Goal: Task Accomplishment & Management: Use online tool/utility

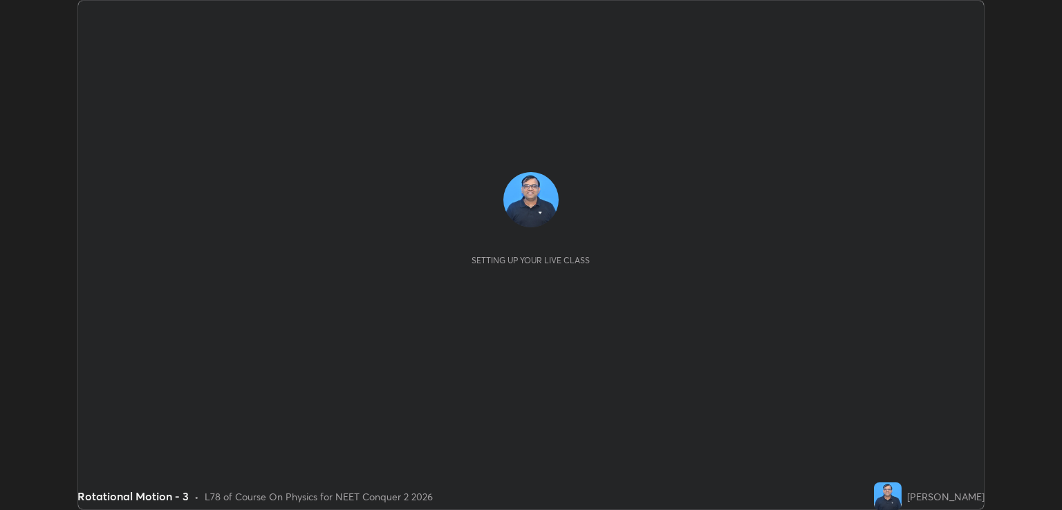
scroll to position [510, 1062]
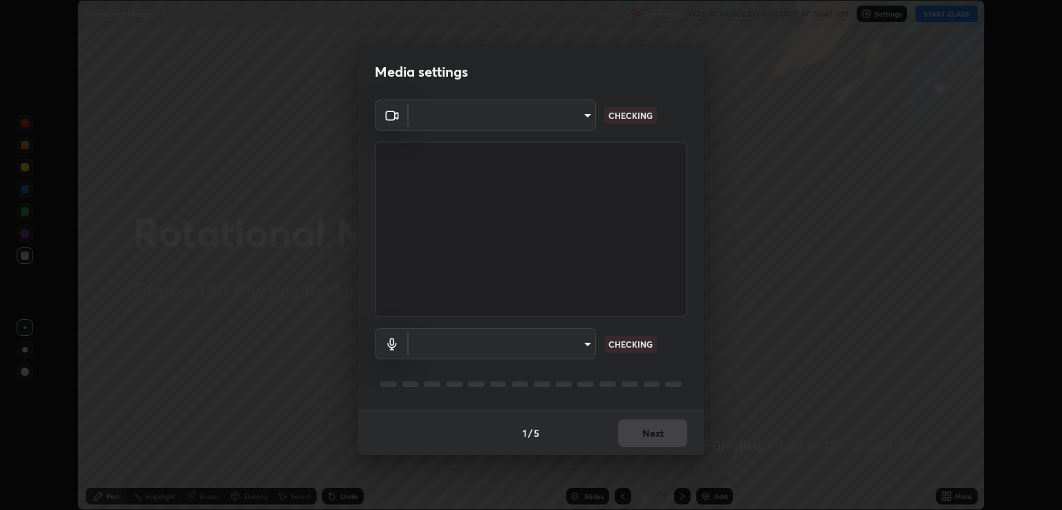
type input "ecbdbd44a66272db987f9f12271ef5319a85e28cdf2a8e5dd884bc8ad31297da"
click at [573, 342] on body "Erase all Rotational Motion - 3 Recording WAS SCHEDULED TO START AT 10:45 AM Se…" at bounding box center [531, 255] width 1062 height 510
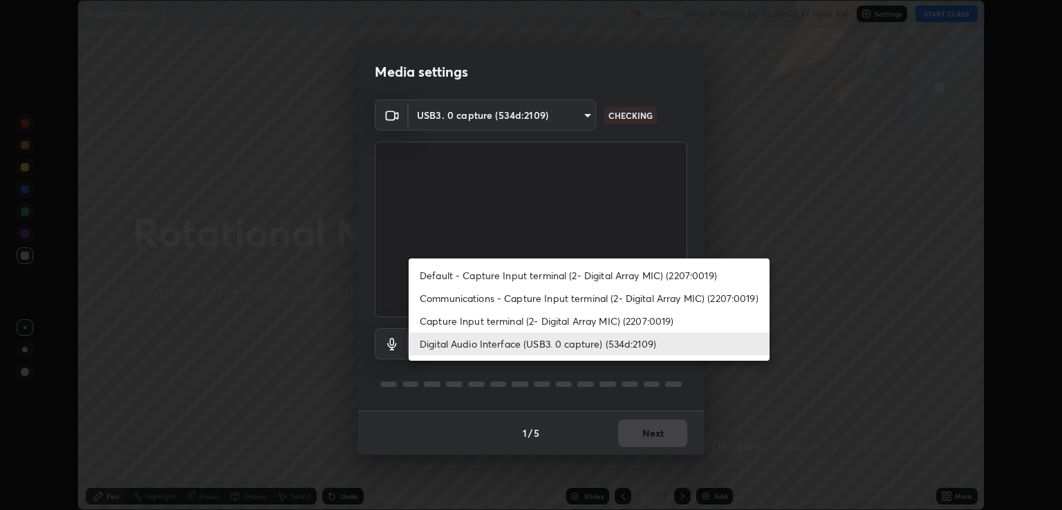
click at [520, 320] on li "Capture Input terminal (2- Digital Array MIC) (2207:0019)" at bounding box center [589, 321] width 361 height 23
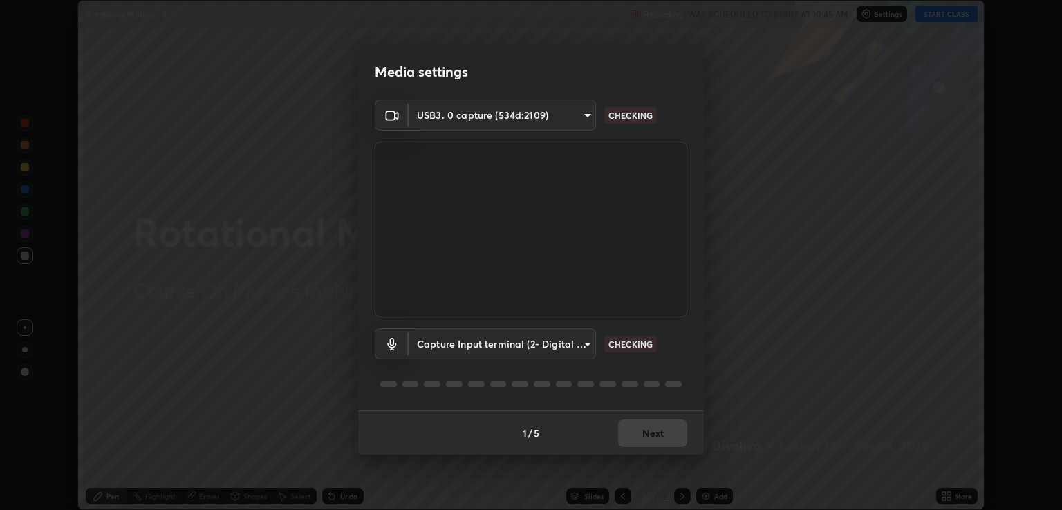
click at [571, 351] on body "Erase all Rotational Motion - 3 Recording WAS SCHEDULED TO START AT 10:45 AM Se…" at bounding box center [531, 255] width 1062 height 510
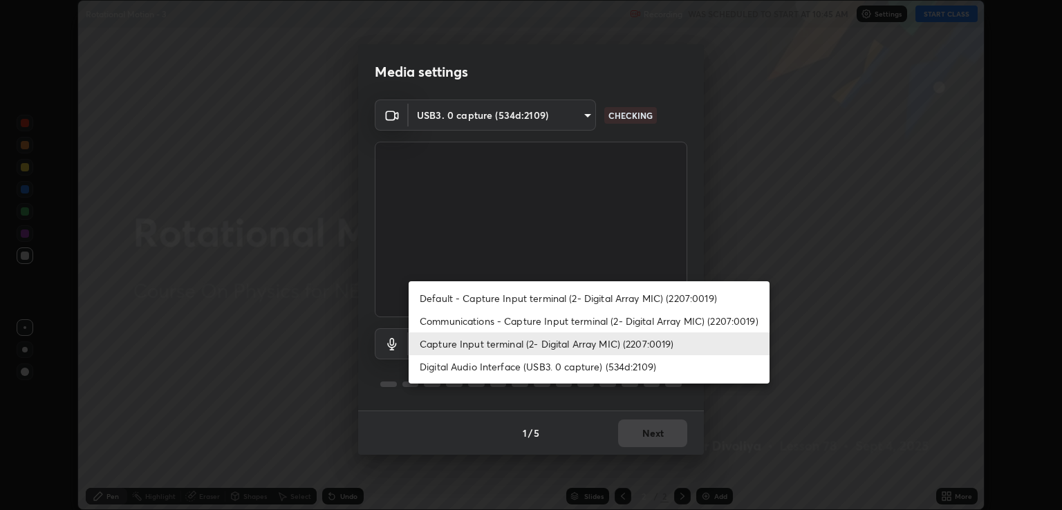
click at [558, 368] on li "Digital Audio Interface (USB3. 0 capture) (534d:2109)" at bounding box center [589, 366] width 361 height 23
type input "641fb1797ef8f9550b7f0158b383ff89036df526a4b0c4fe678c68e459c52791"
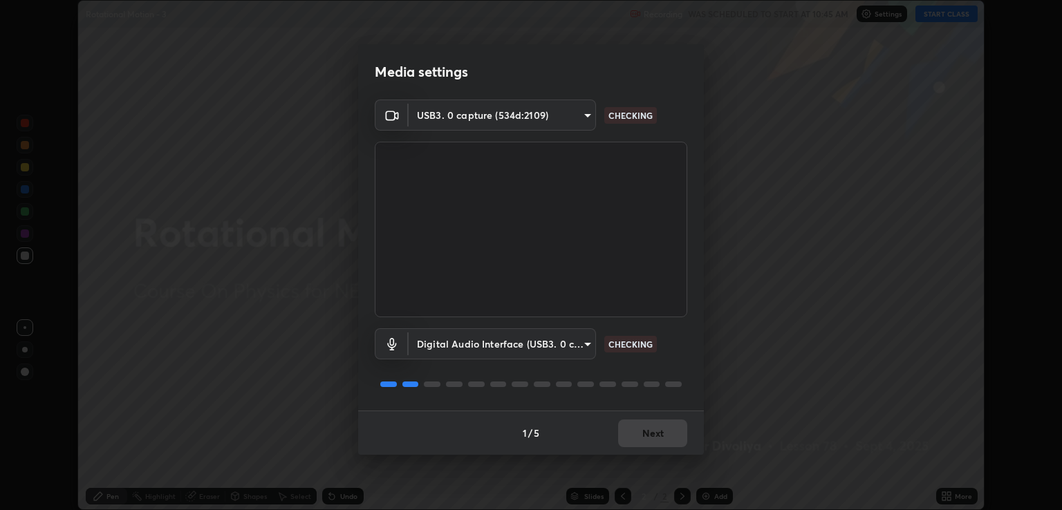
click at [647, 432] on div "1 / 5 Next" at bounding box center [531, 433] width 346 height 44
click at [641, 434] on div "1 / 5 Next" at bounding box center [531, 433] width 346 height 44
click at [644, 435] on button "Next" at bounding box center [652, 434] width 69 height 28
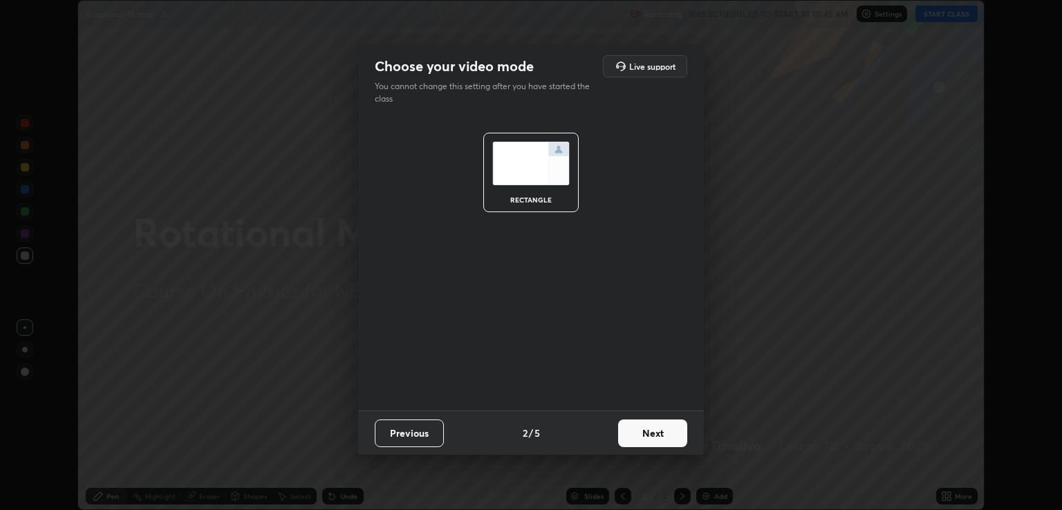
click at [651, 436] on button "Next" at bounding box center [652, 434] width 69 height 28
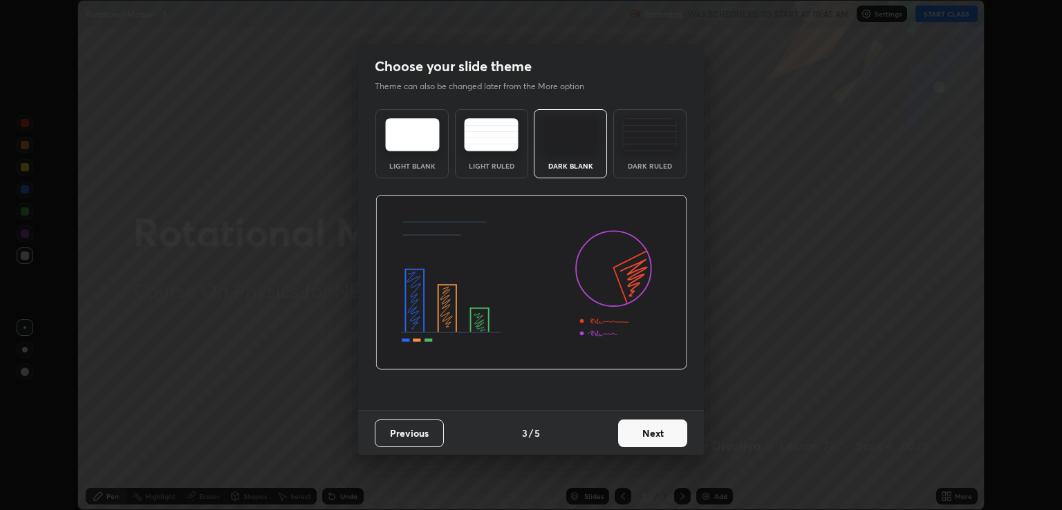
click at [661, 435] on button "Next" at bounding box center [652, 434] width 69 height 28
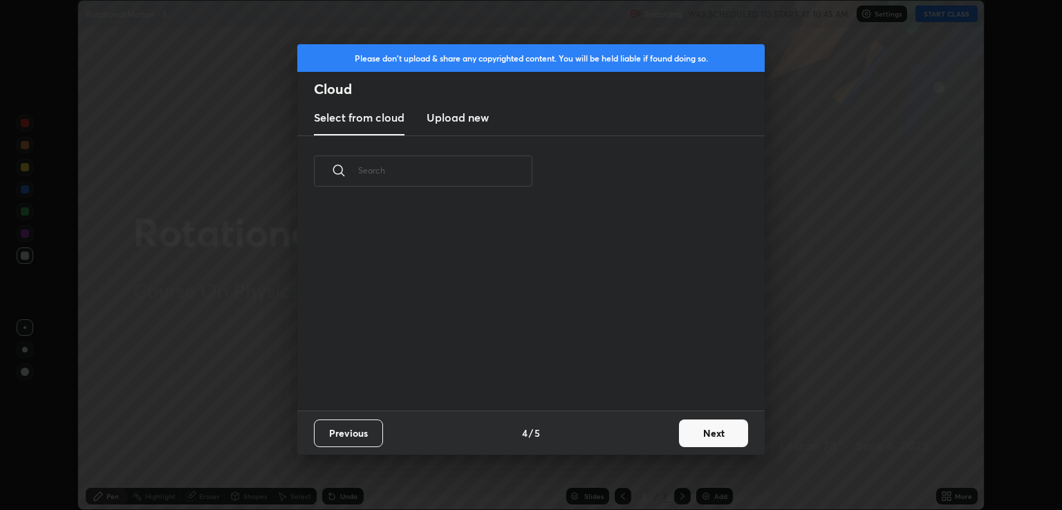
click at [669, 434] on div "Previous 4 / 5 Next" at bounding box center [530, 433] width 467 height 44
click at [692, 437] on button "Next" at bounding box center [713, 434] width 69 height 28
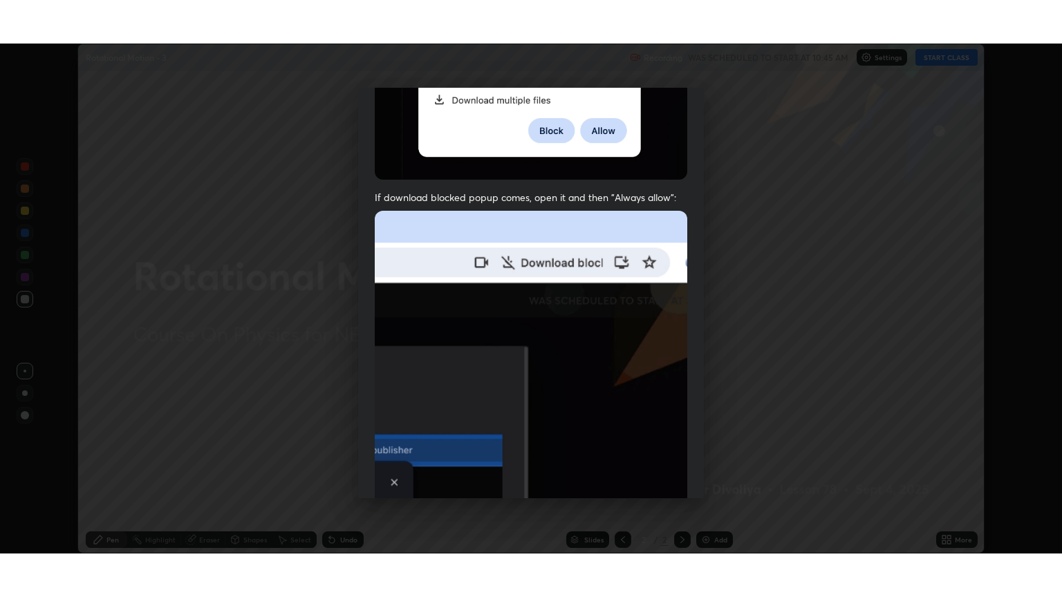
scroll to position [280, 0]
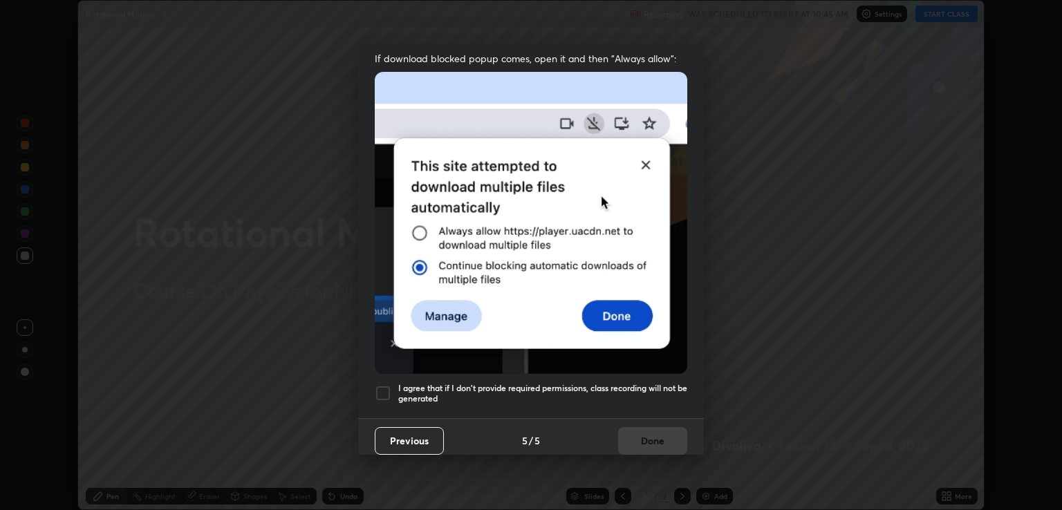
click at [632, 383] on h5 "I agree that if I don't provide required permissions, class recording will not …" at bounding box center [542, 393] width 289 height 21
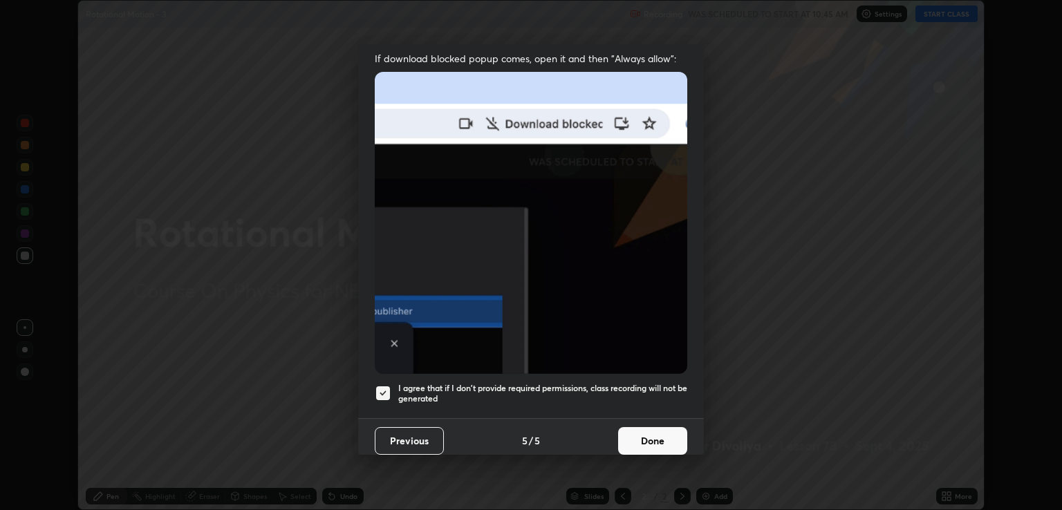
click at [653, 434] on button "Done" at bounding box center [652, 441] width 69 height 28
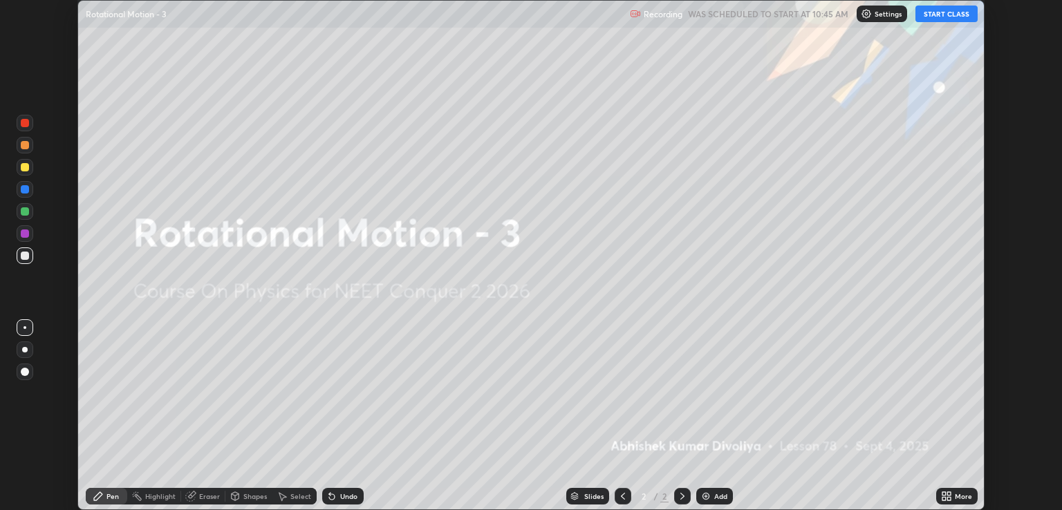
click at [940, 16] on button "START CLASS" at bounding box center [947, 14] width 62 height 17
click at [949, 494] on icon at bounding box center [948, 493] width 3 height 3
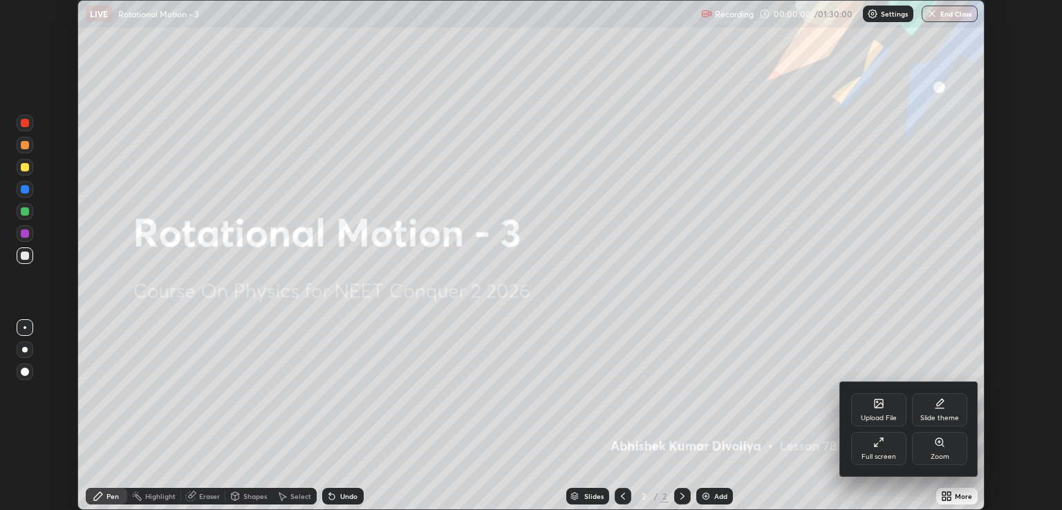
click at [882, 448] on icon at bounding box center [878, 442] width 11 height 11
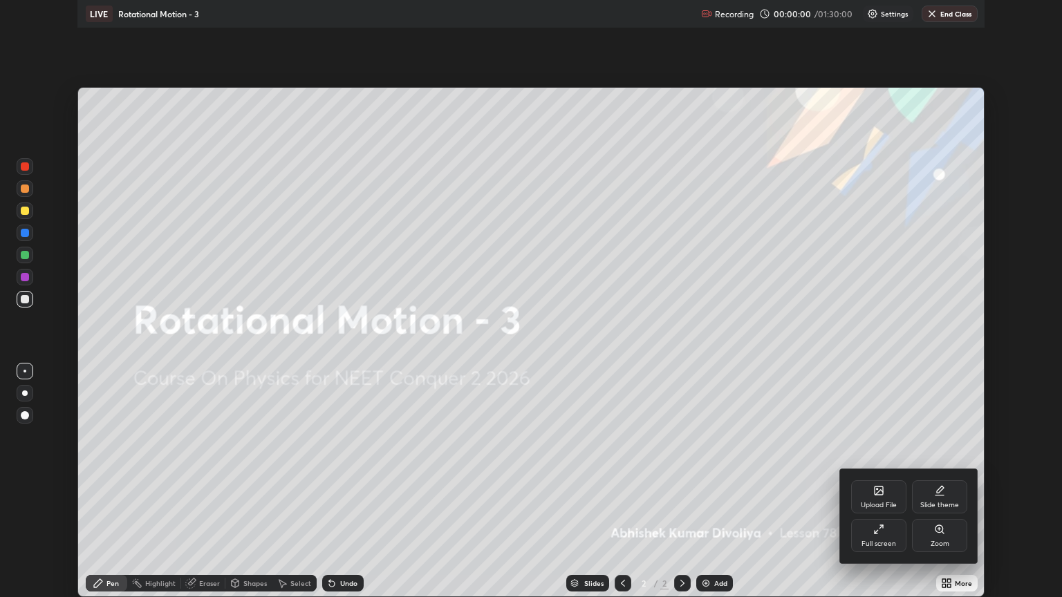
scroll to position [597, 1062]
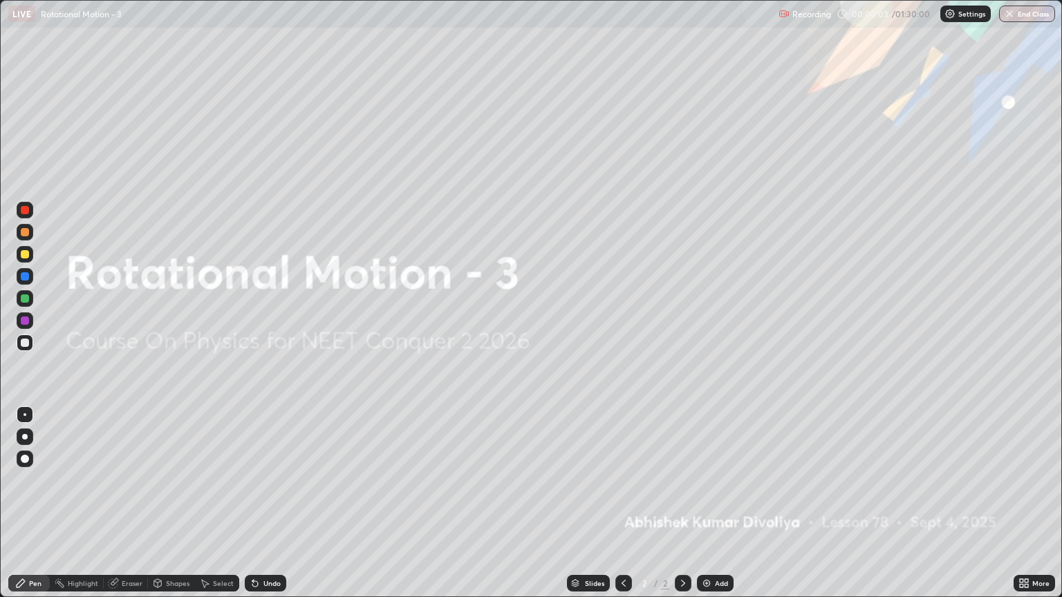
click at [33, 462] on div at bounding box center [25, 459] width 17 height 17
click at [26, 258] on div at bounding box center [25, 254] width 8 height 8
click at [705, 510] on img at bounding box center [706, 583] width 11 height 11
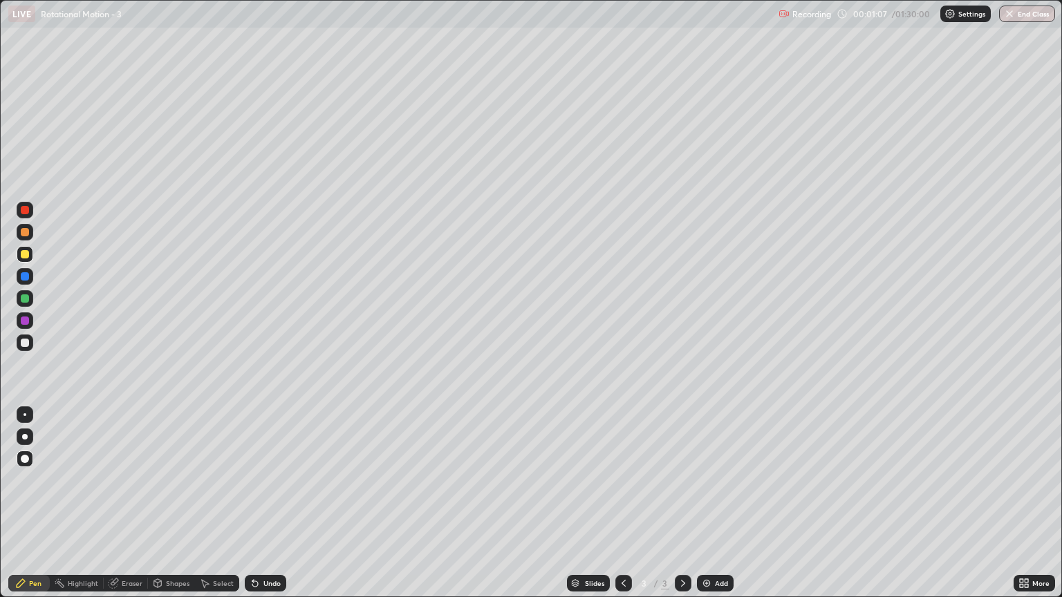
click at [169, 510] on div "Shapes" at bounding box center [171, 583] width 47 height 17
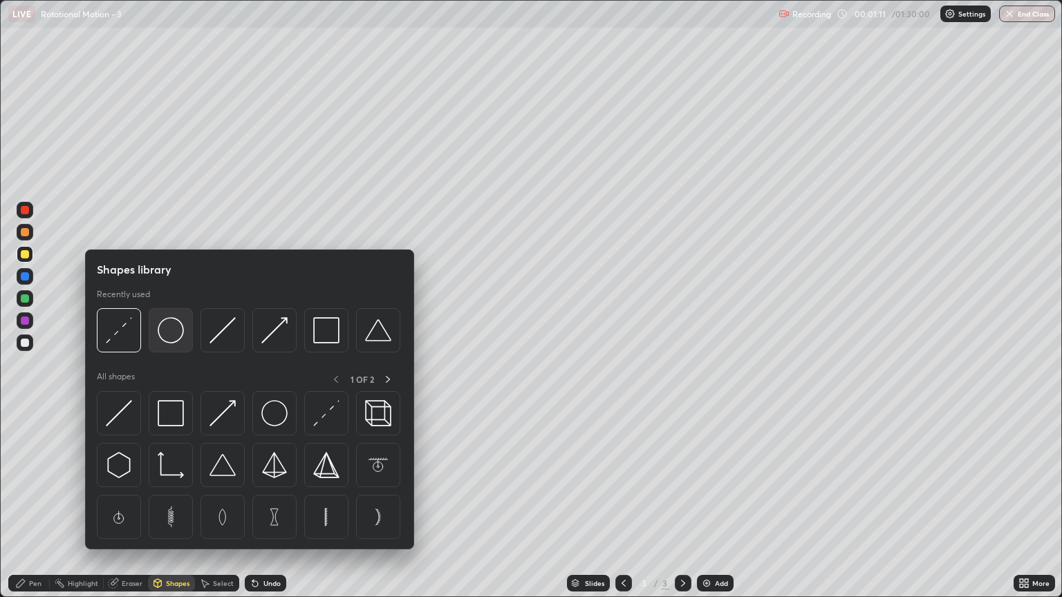
click at [176, 338] on img at bounding box center [171, 330] width 26 height 26
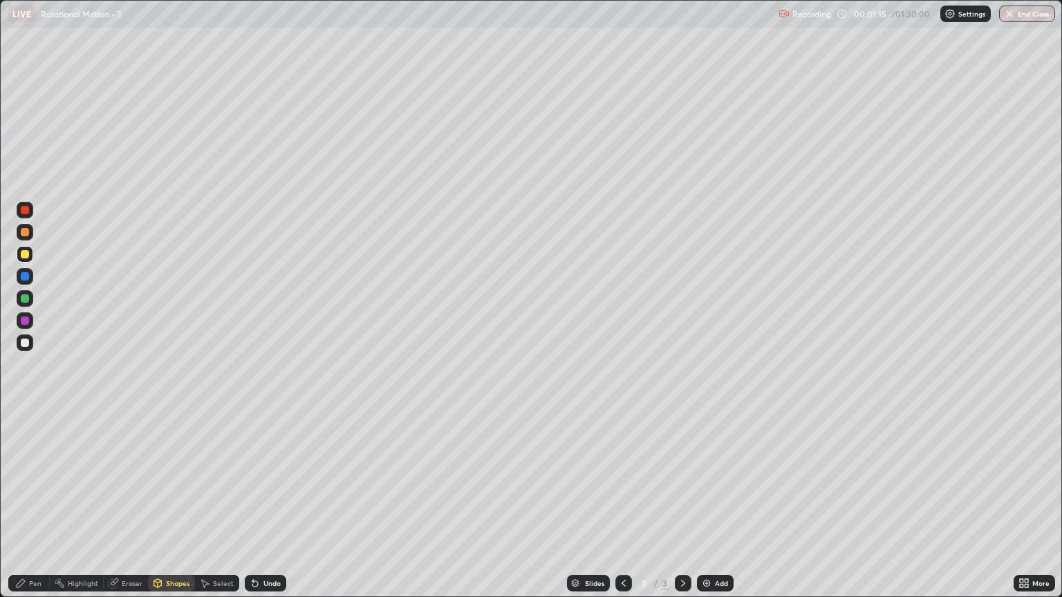
click at [171, 510] on div "Shapes" at bounding box center [178, 583] width 24 height 7
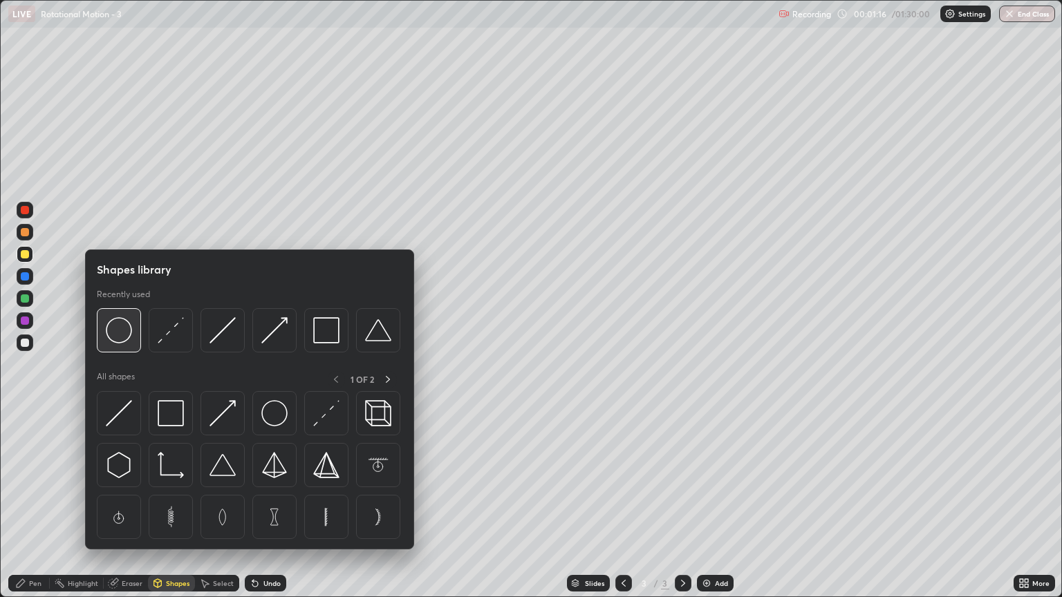
click at [126, 338] on img at bounding box center [119, 330] width 26 height 26
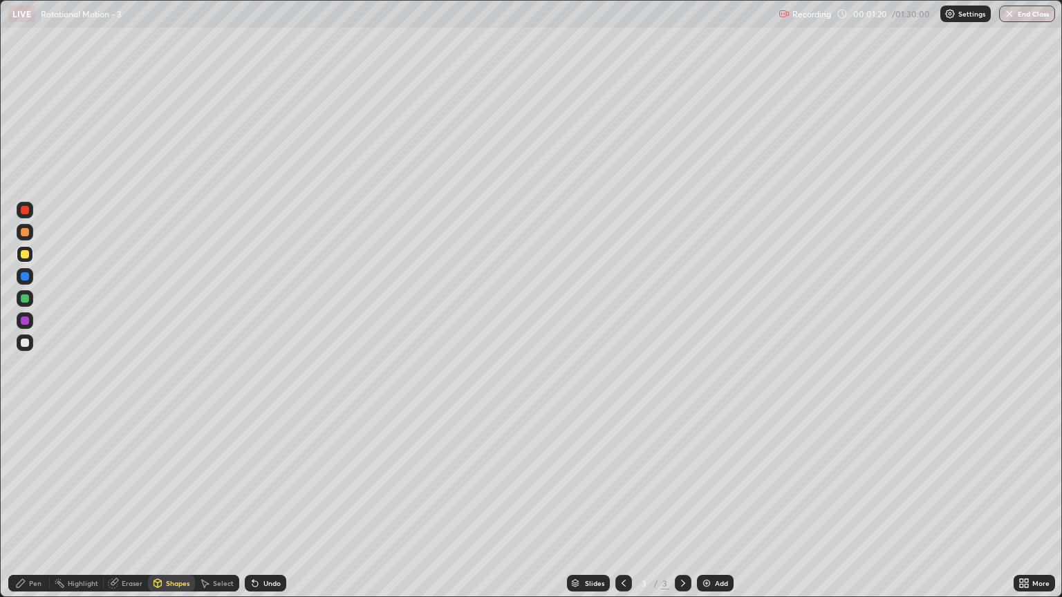
click at [177, 510] on div "Shapes" at bounding box center [178, 583] width 24 height 7
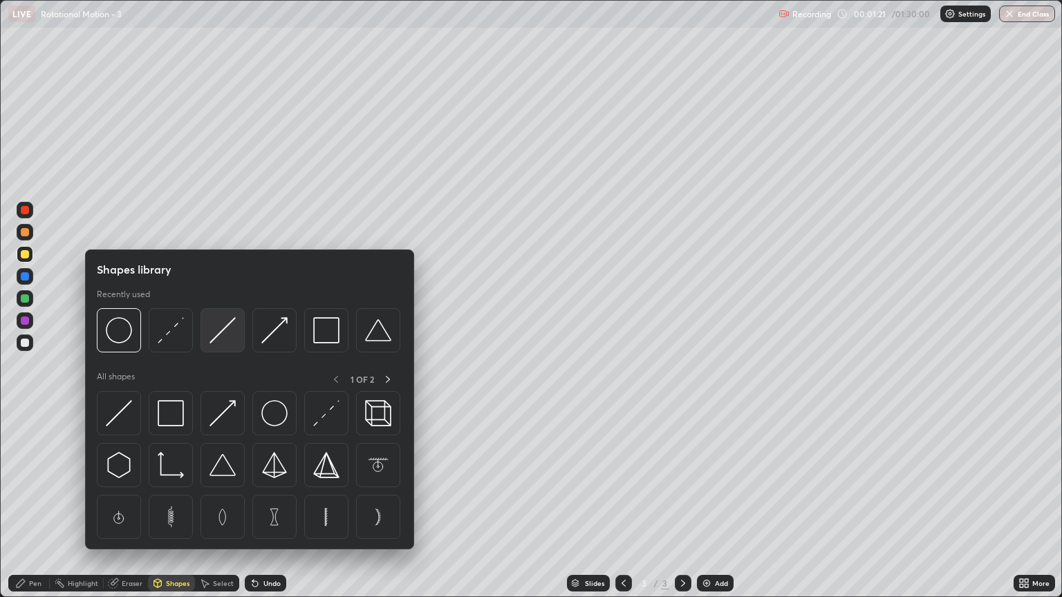
click at [221, 335] on img at bounding box center [223, 330] width 26 height 26
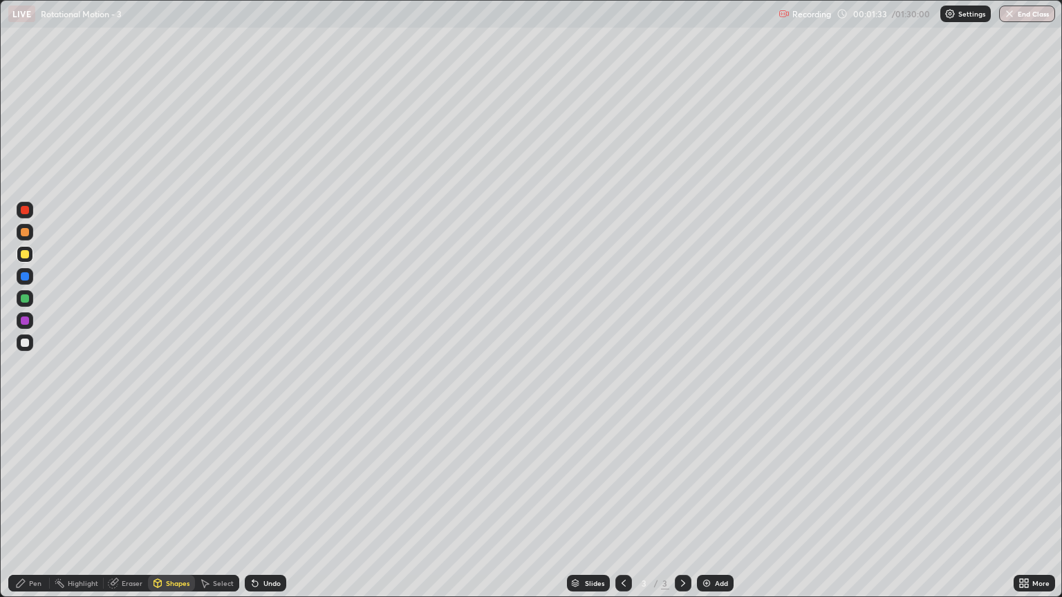
click at [173, 510] on div "Shapes" at bounding box center [178, 583] width 24 height 7
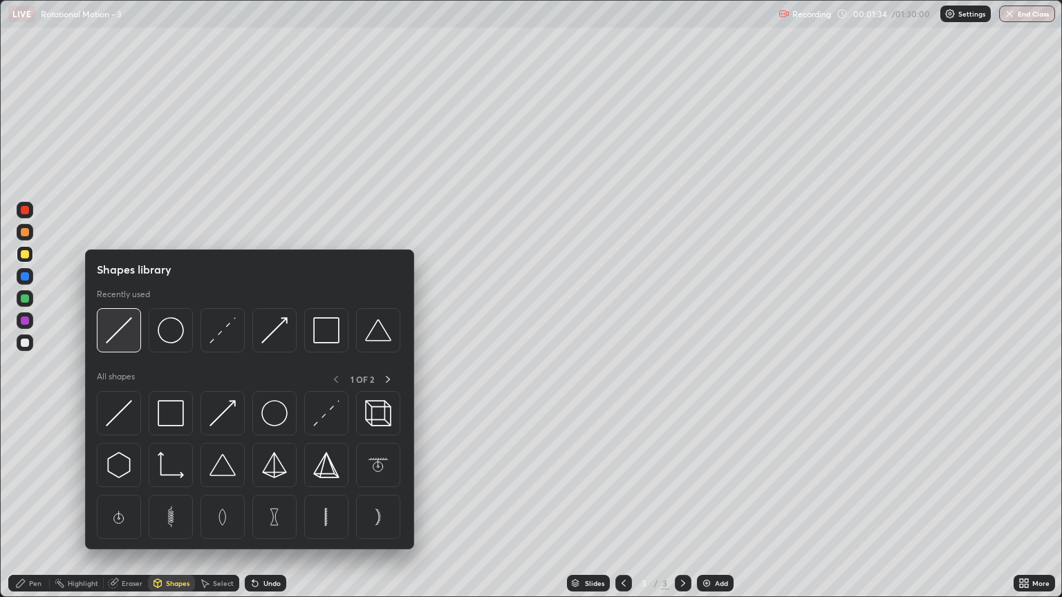
click at [131, 335] on img at bounding box center [119, 330] width 26 height 26
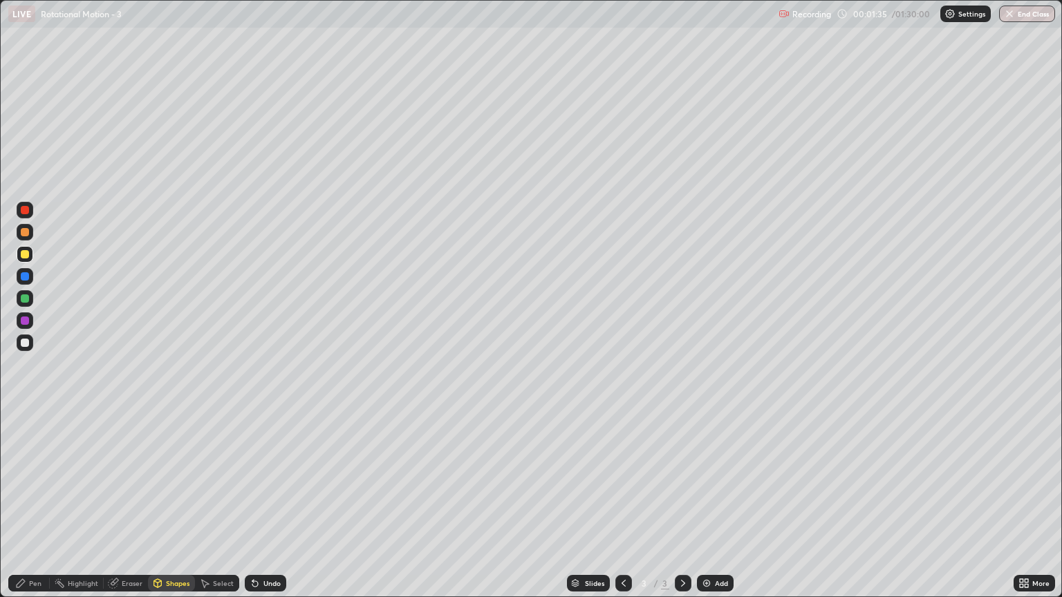
click at [25, 299] on div at bounding box center [25, 299] width 8 height 8
click at [41, 510] on div "Pen" at bounding box center [28, 583] width 41 height 17
click at [28, 344] on div at bounding box center [25, 343] width 8 height 8
click at [172, 510] on div "Shapes" at bounding box center [178, 583] width 24 height 7
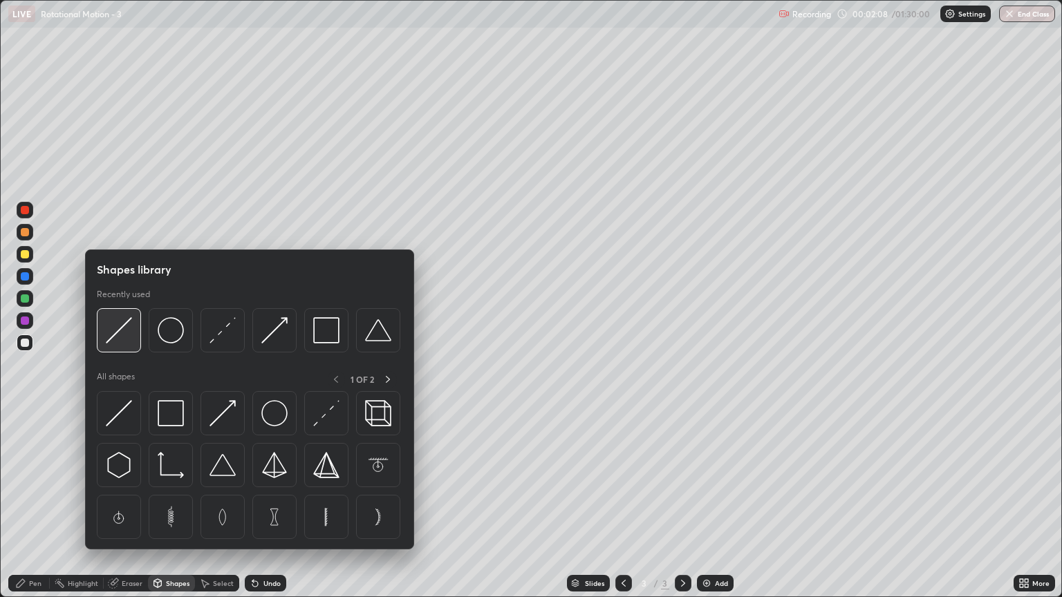
click at [129, 340] on img at bounding box center [119, 330] width 26 height 26
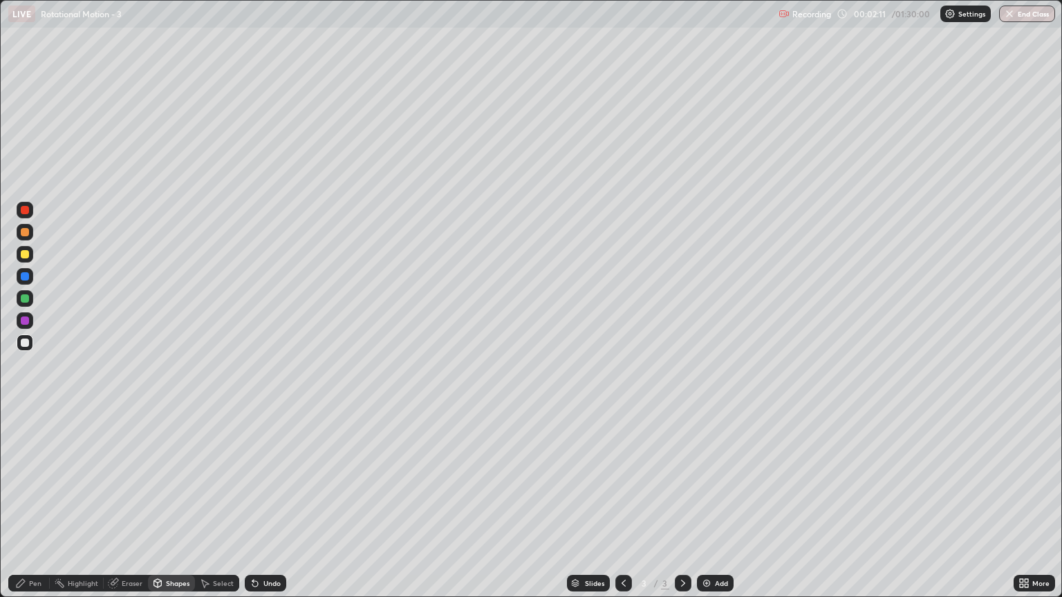
click at [39, 510] on div "Pen" at bounding box center [35, 583] width 12 height 7
click at [169, 510] on div "Shapes" at bounding box center [171, 583] width 47 height 17
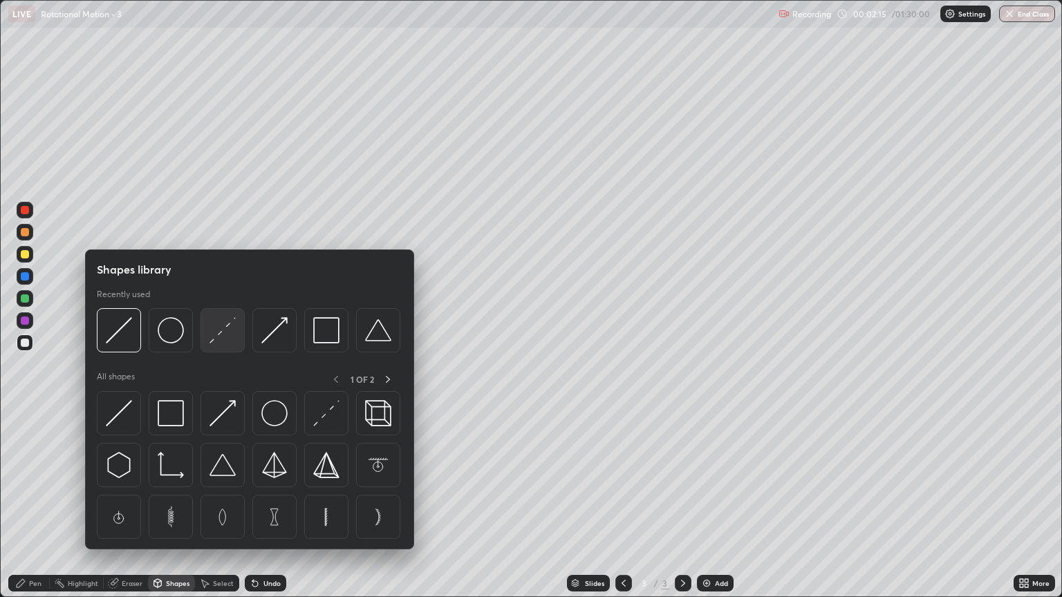
click at [221, 343] on img at bounding box center [223, 330] width 26 height 26
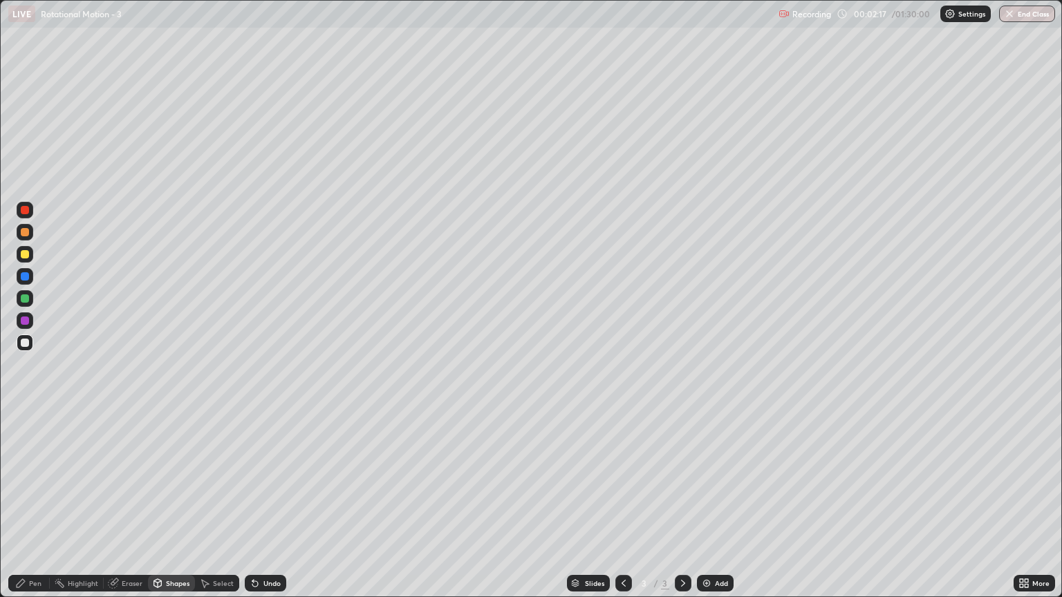
click at [44, 510] on div "Pen" at bounding box center [28, 583] width 41 height 17
click at [28, 232] on div at bounding box center [25, 232] width 8 height 8
click at [171, 510] on div "Shapes" at bounding box center [178, 583] width 24 height 7
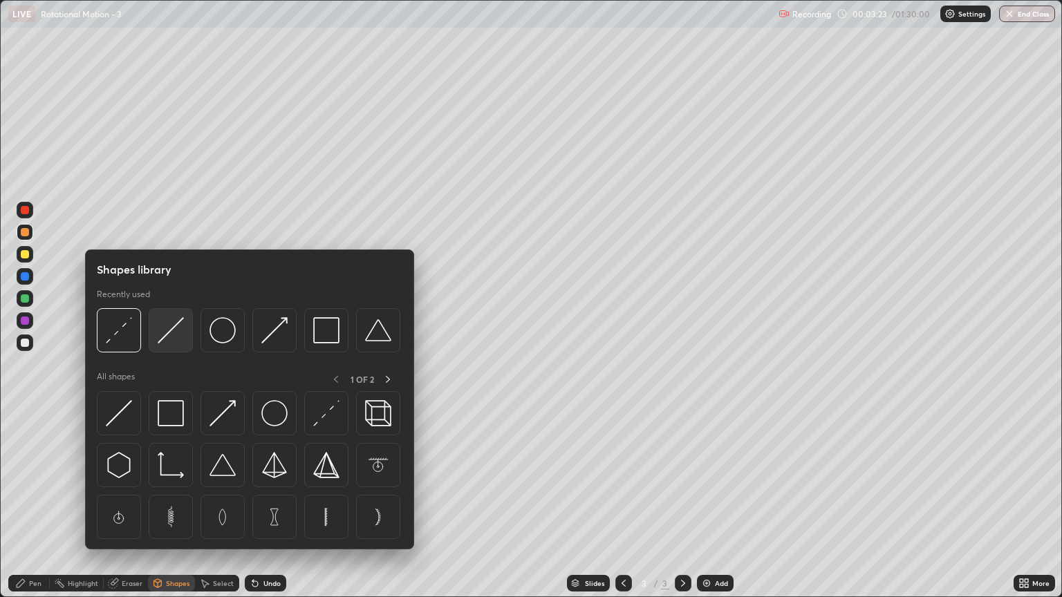
click at [174, 346] on div at bounding box center [171, 330] width 44 height 44
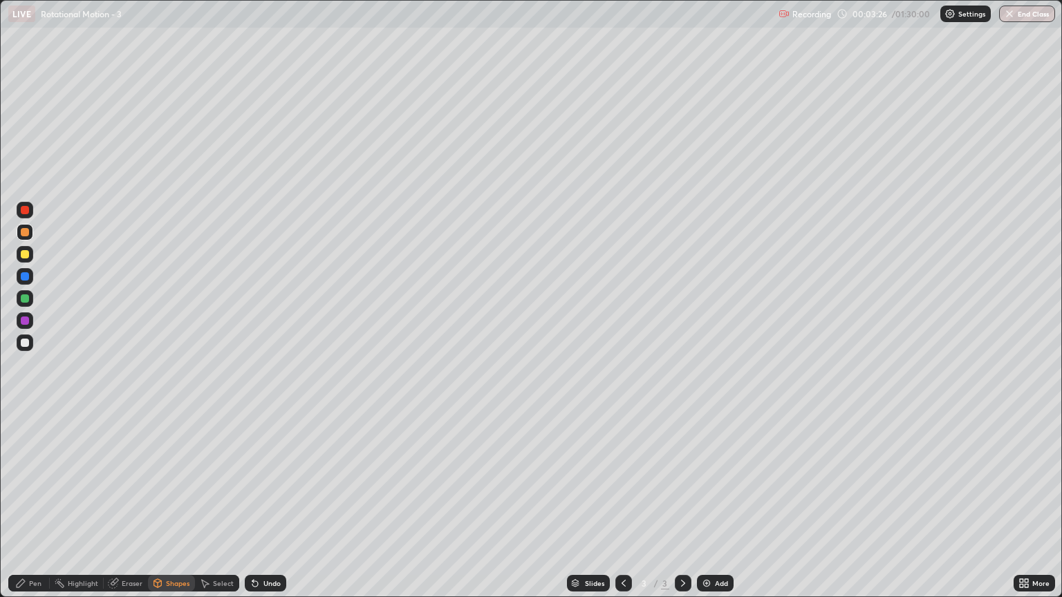
click at [39, 510] on div "Pen" at bounding box center [35, 583] width 12 height 7
click at [708, 510] on img at bounding box center [706, 583] width 11 height 11
click at [177, 510] on div "Shapes" at bounding box center [178, 583] width 24 height 7
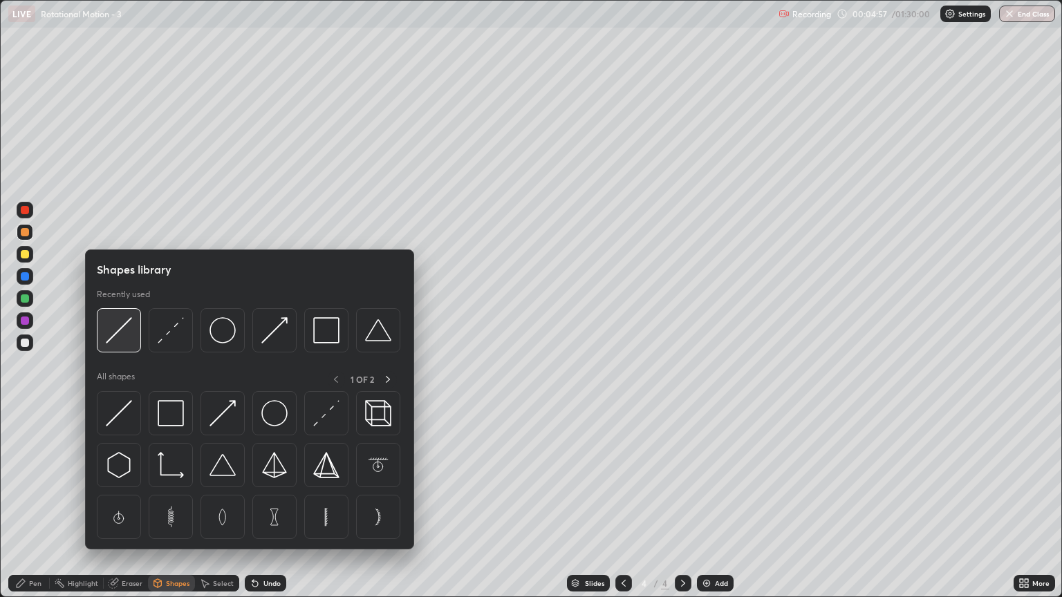
click at [127, 337] on img at bounding box center [119, 330] width 26 height 26
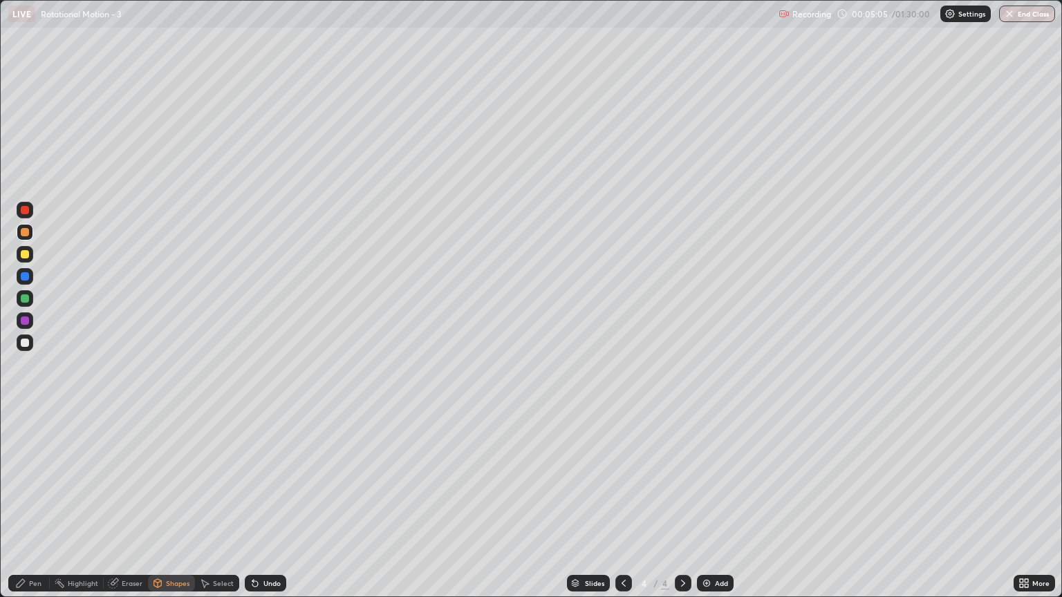
click at [39, 510] on div "Pen" at bounding box center [28, 583] width 41 height 17
click at [28, 346] on div at bounding box center [25, 343] width 8 height 8
click at [171, 510] on div "Shapes" at bounding box center [178, 583] width 24 height 7
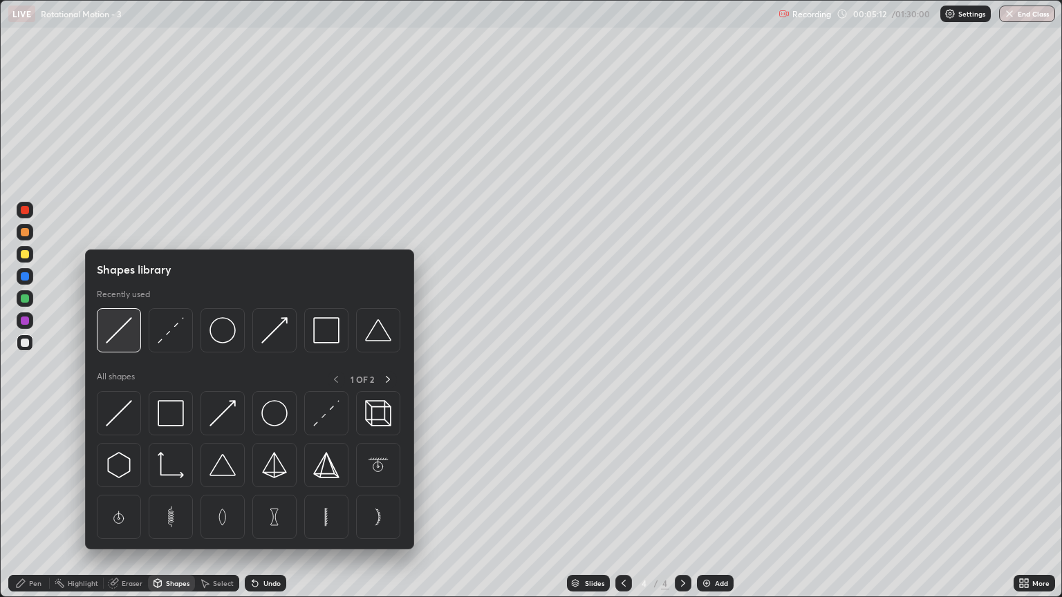
click at [136, 341] on div at bounding box center [119, 330] width 44 height 44
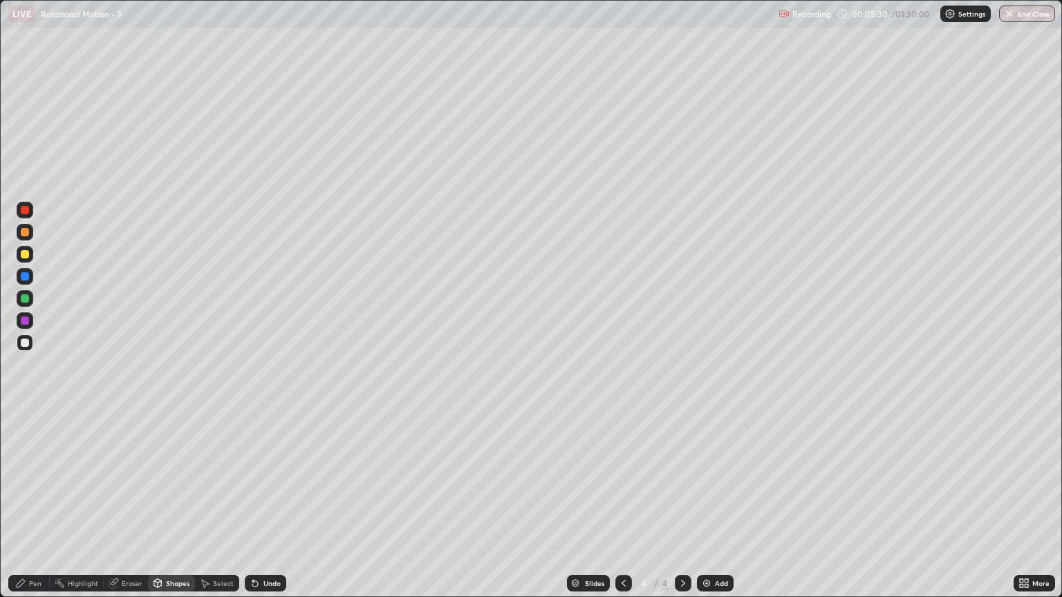
click at [24, 256] on div at bounding box center [25, 254] width 8 height 8
click at [36, 510] on div "Pen" at bounding box center [35, 583] width 12 height 7
click at [175, 510] on div "Shapes" at bounding box center [171, 583] width 47 height 17
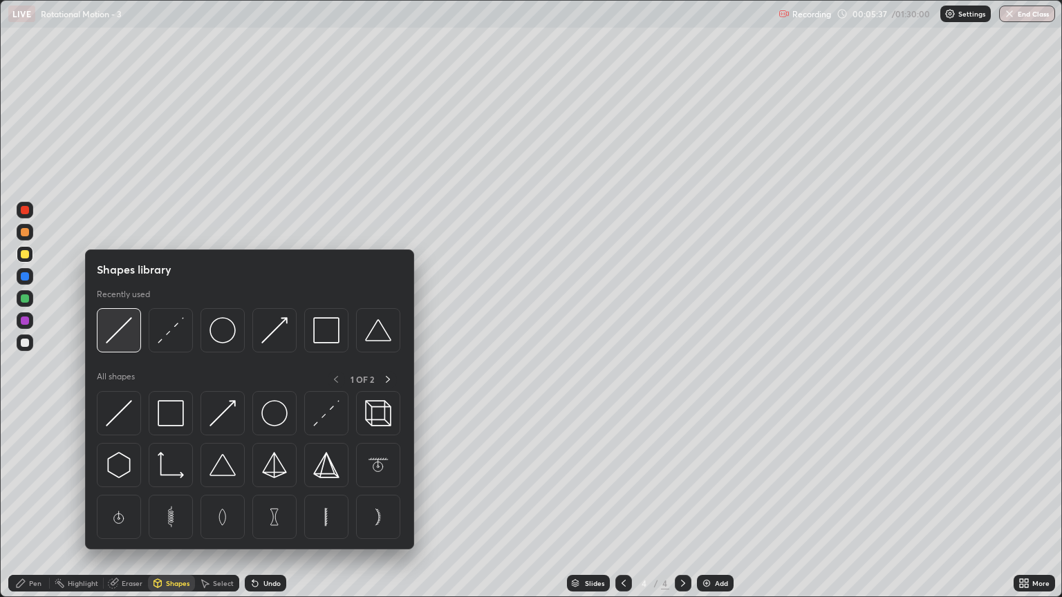
click at [130, 340] on img at bounding box center [119, 330] width 26 height 26
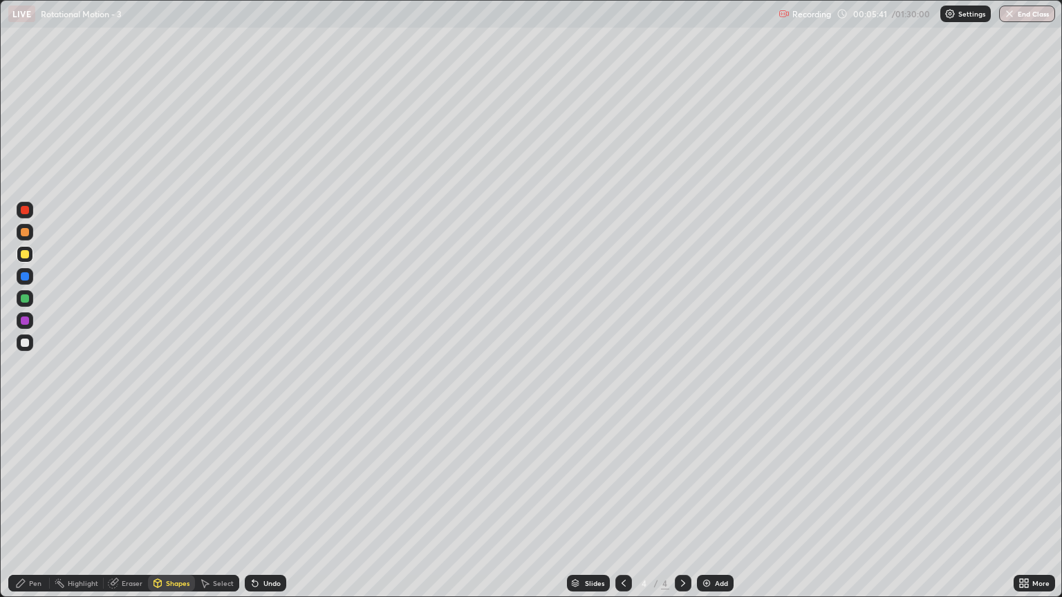
click at [35, 510] on div "Pen" at bounding box center [35, 583] width 12 height 7
click at [26, 299] on div at bounding box center [25, 299] width 8 height 8
click at [178, 510] on div "Shapes" at bounding box center [178, 583] width 24 height 7
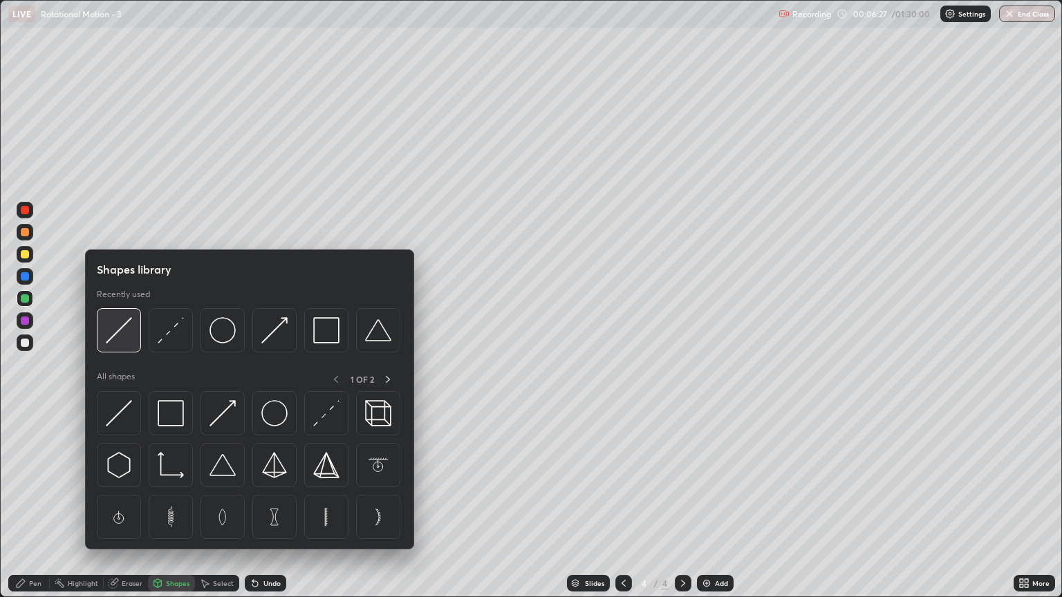
click at [120, 331] on img at bounding box center [119, 330] width 26 height 26
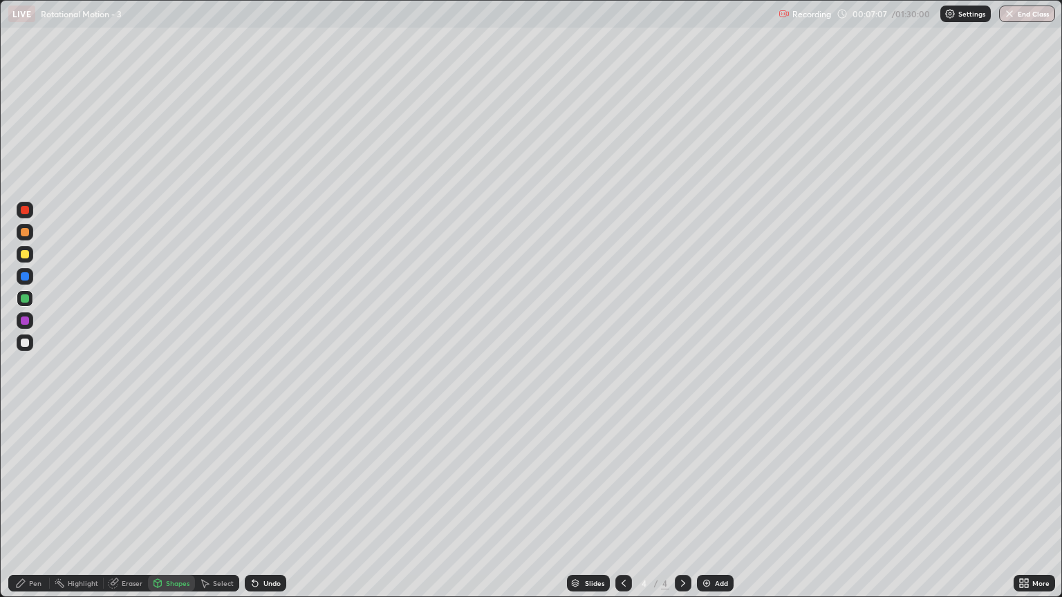
click at [174, 510] on div "Shapes" at bounding box center [178, 583] width 24 height 7
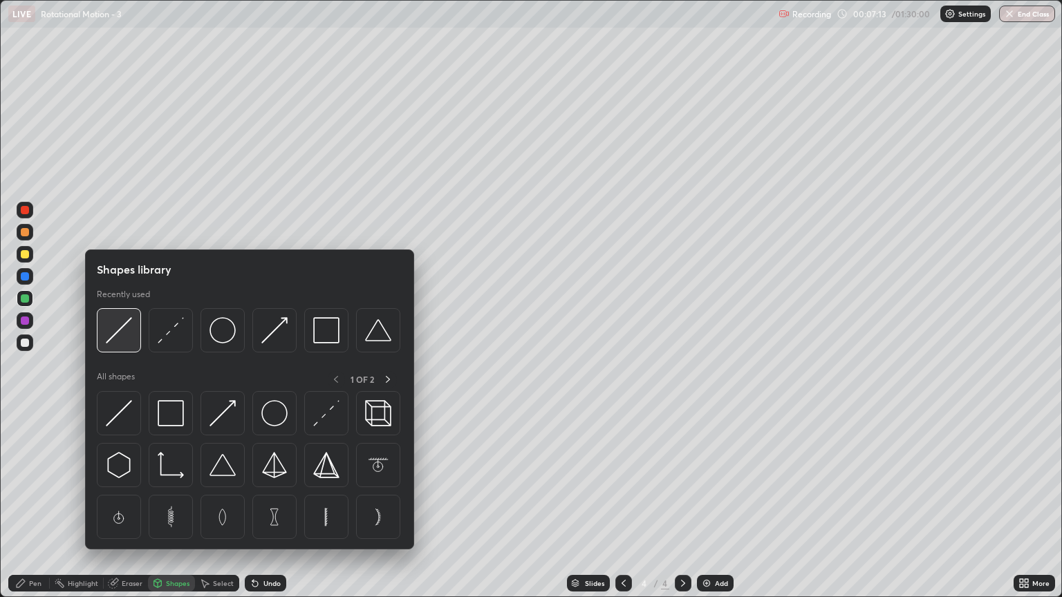
click at [132, 340] on div at bounding box center [119, 330] width 44 height 44
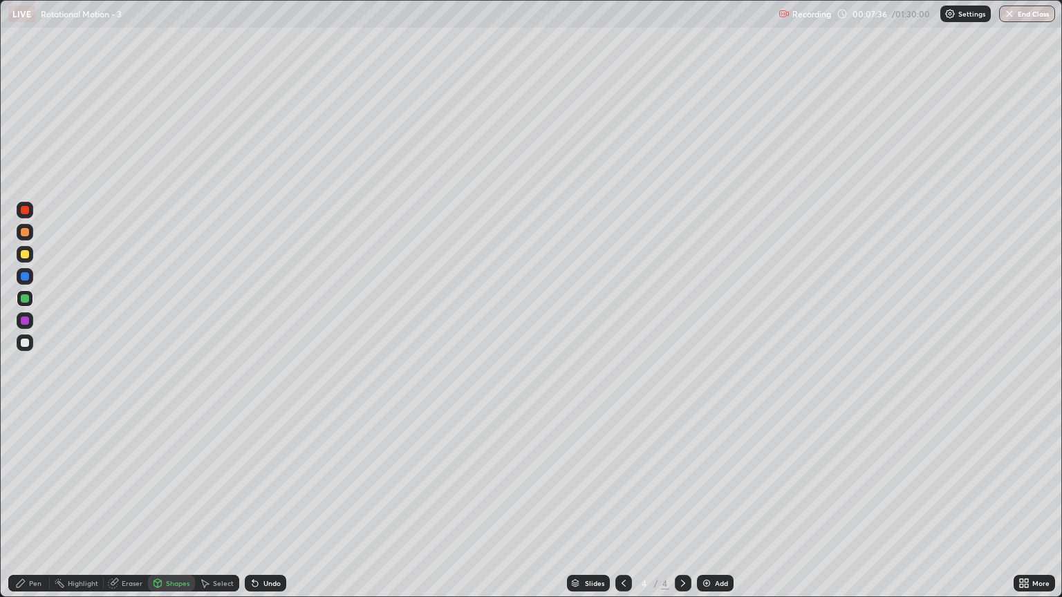
click at [38, 510] on div "Pen" at bounding box center [28, 583] width 41 height 17
click at [175, 510] on div "Shapes" at bounding box center [178, 583] width 24 height 7
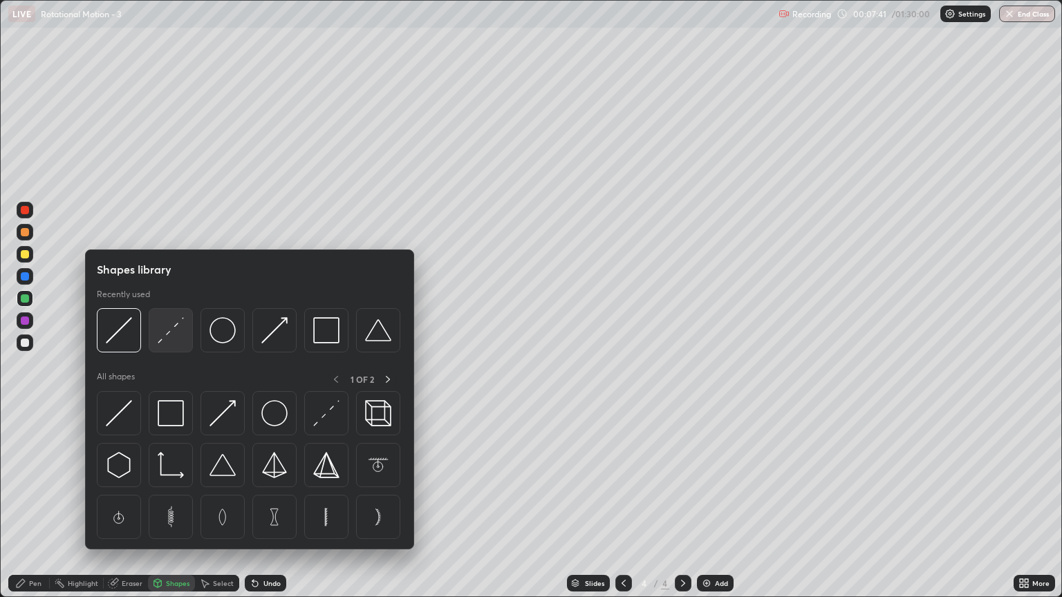
click at [158, 329] on img at bounding box center [171, 330] width 26 height 26
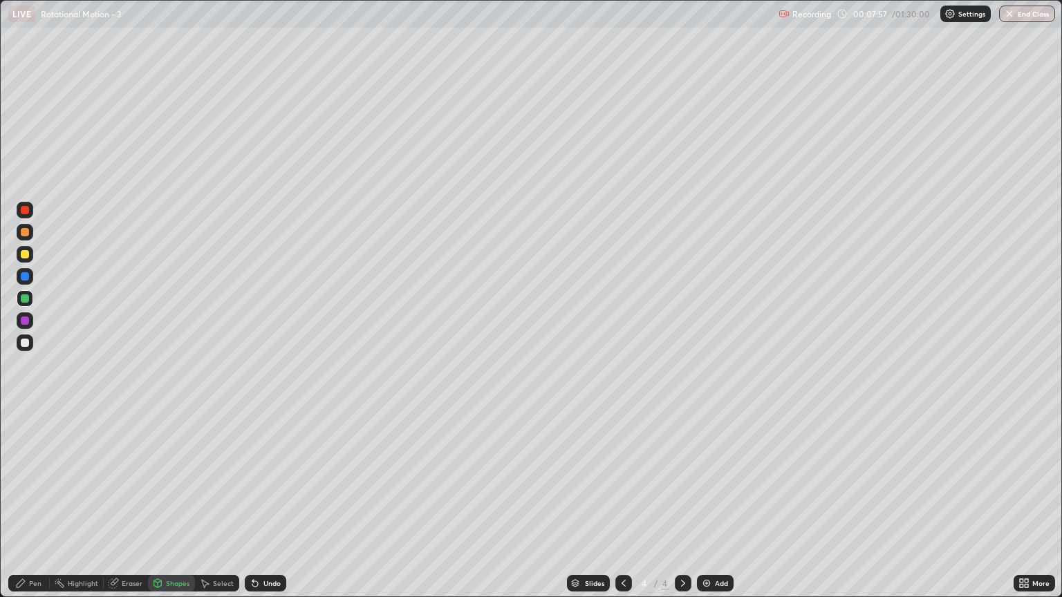
click at [185, 510] on div "Shapes" at bounding box center [178, 583] width 24 height 7
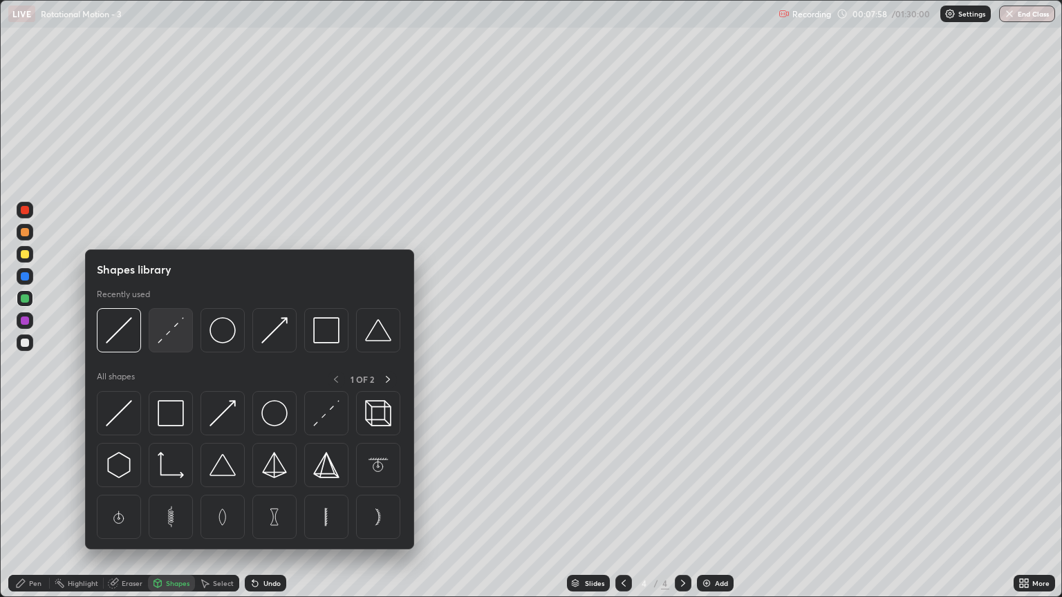
click at [155, 340] on div at bounding box center [171, 330] width 44 height 44
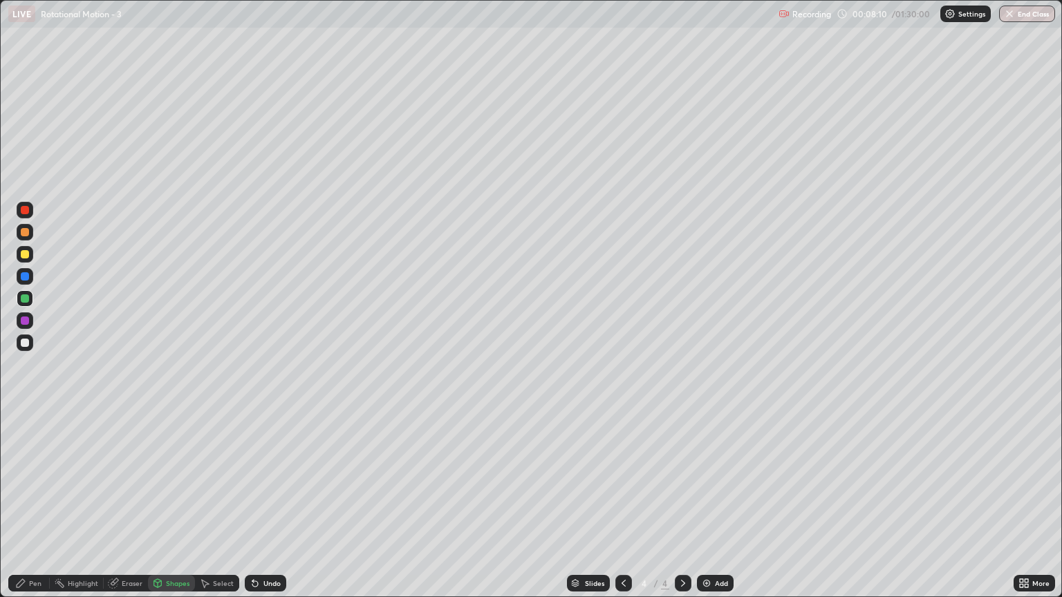
click at [27, 254] on div at bounding box center [25, 254] width 8 height 8
click at [26, 234] on div at bounding box center [25, 232] width 8 height 8
click at [28, 343] on div at bounding box center [25, 343] width 8 height 8
click at [259, 510] on div "Undo" at bounding box center [265, 583] width 41 height 17
click at [36, 510] on div "Pen" at bounding box center [35, 583] width 12 height 7
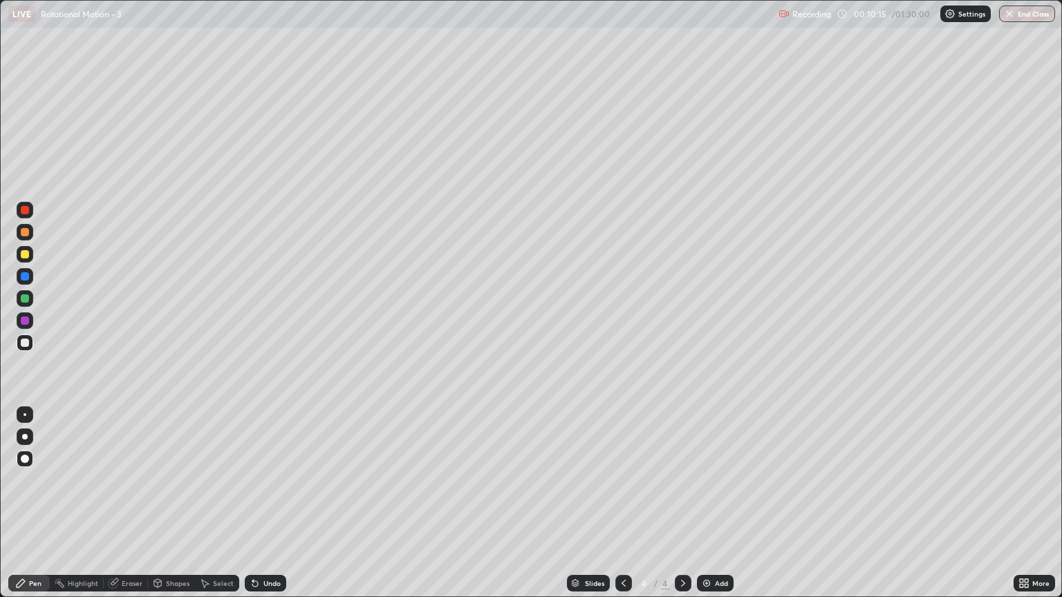
click at [709, 510] on img at bounding box center [706, 583] width 11 height 11
click at [175, 510] on div "Shapes" at bounding box center [178, 583] width 24 height 7
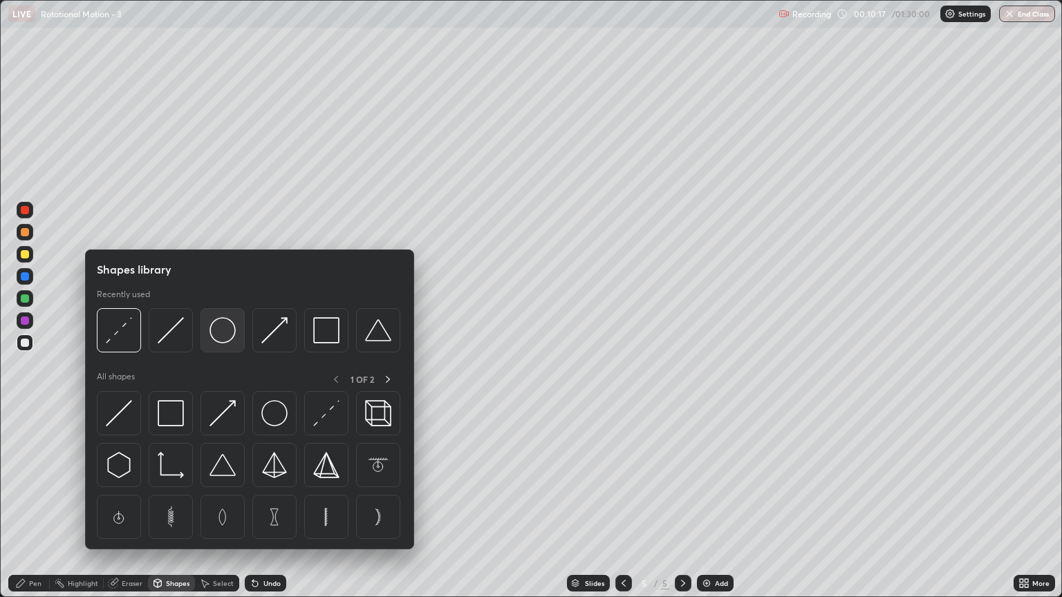
click at [230, 340] on img at bounding box center [223, 330] width 26 height 26
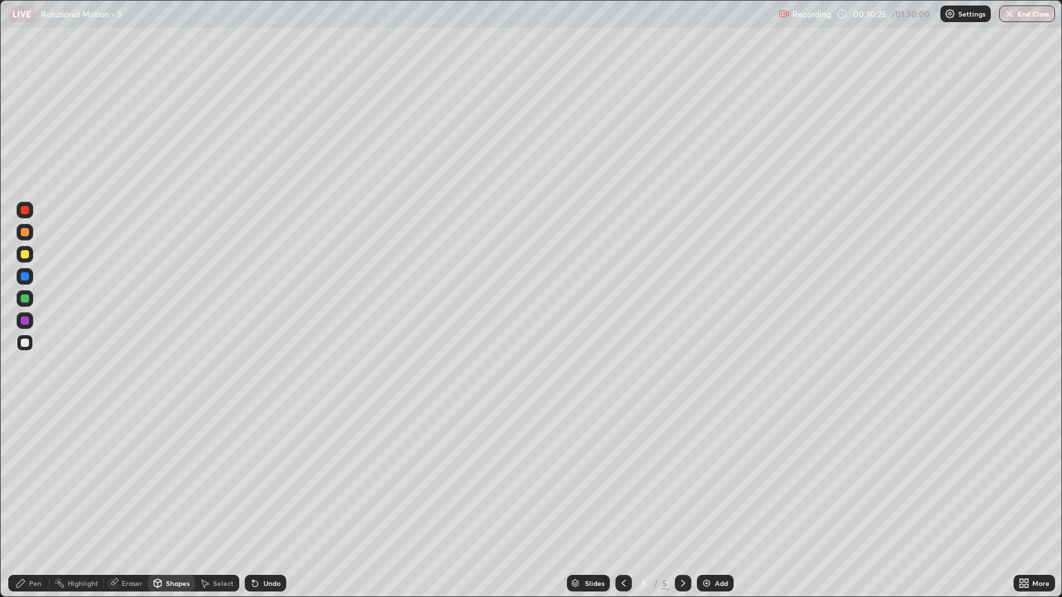
click at [178, 510] on div "Shapes" at bounding box center [178, 583] width 24 height 7
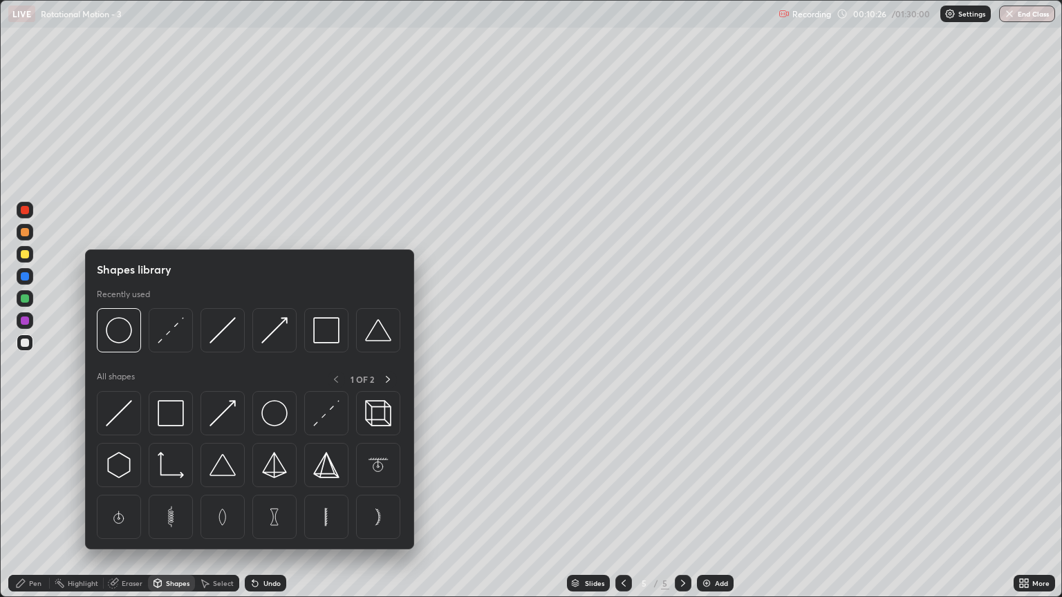
click at [124, 510] on div "Eraser" at bounding box center [132, 583] width 21 height 7
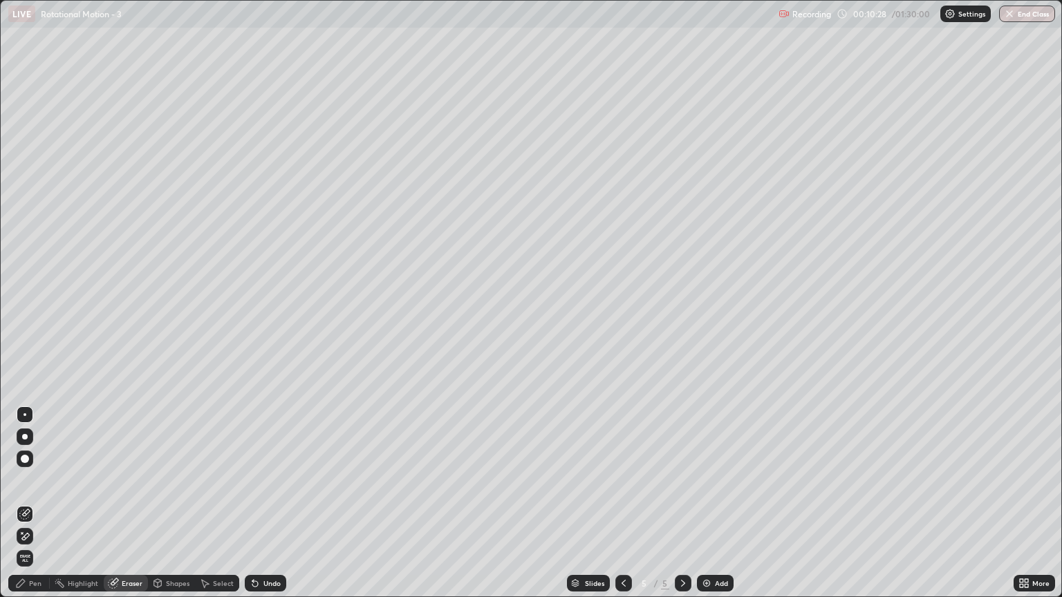
click at [126, 510] on div "Eraser" at bounding box center [126, 583] width 44 height 17
click at [132, 510] on div "Eraser" at bounding box center [132, 583] width 21 height 7
click at [86, 510] on div "Highlight" at bounding box center [83, 583] width 30 height 7
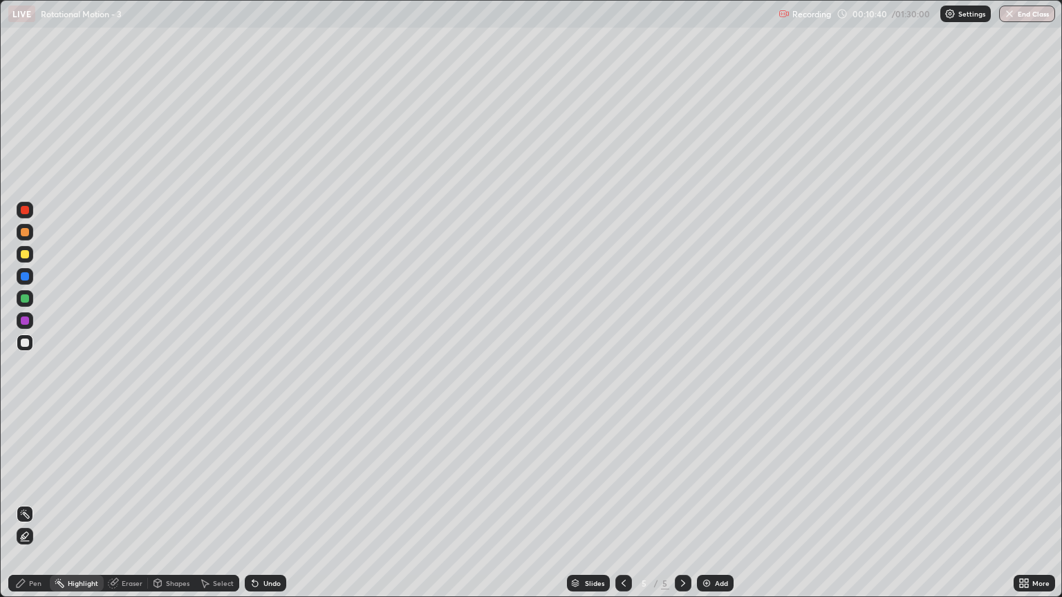
click at [37, 510] on div "Pen" at bounding box center [35, 583] width 12 height 7
click at [183, 510] on div "Shapes" at bounding box center [178, 583] width 24 height 7
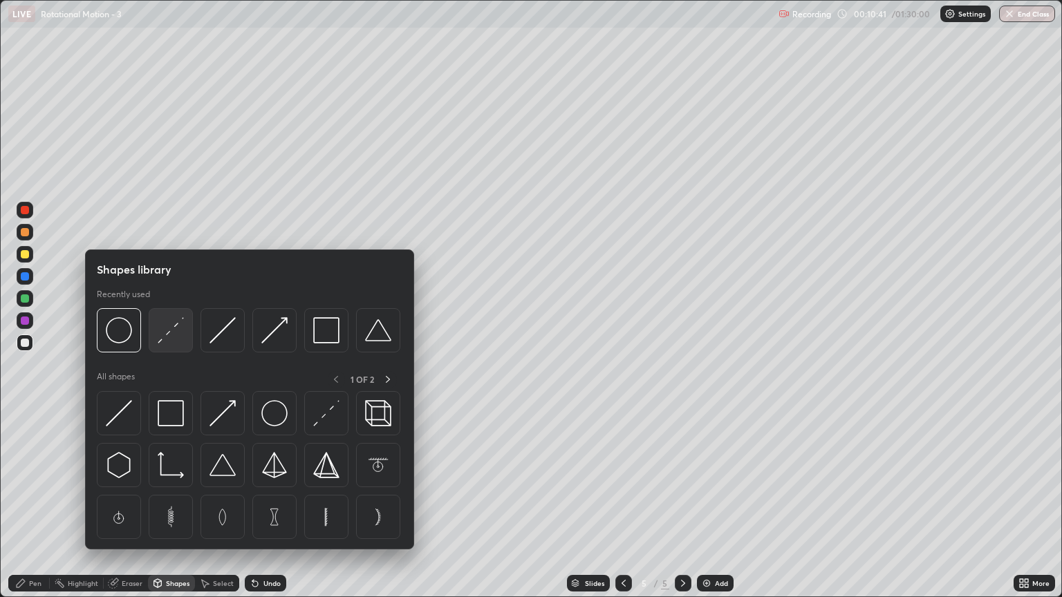
click at [173, 340] on img at bounding box center [171, 330] width 26 height 26
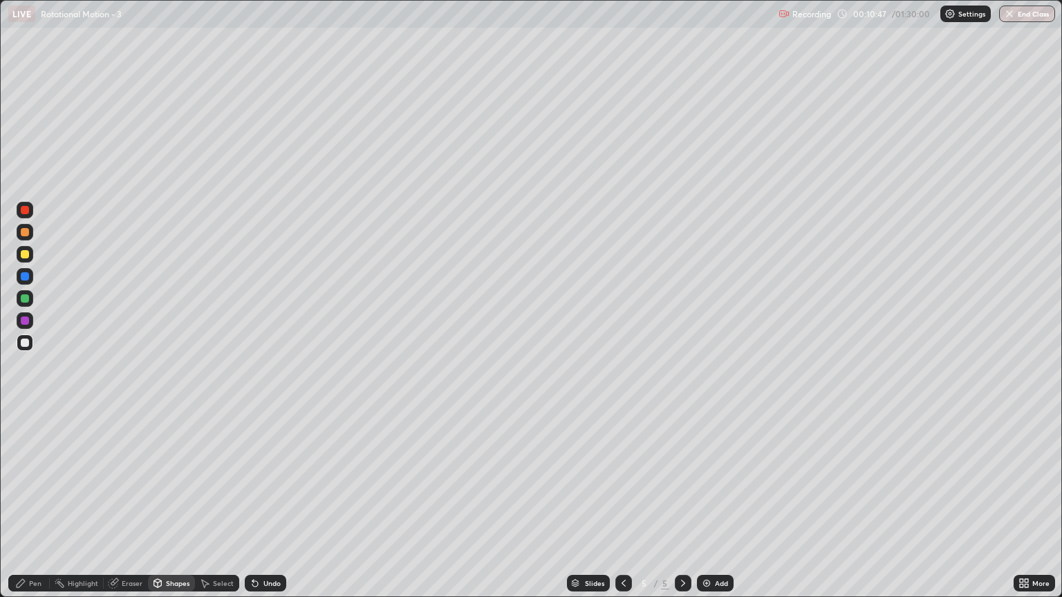
click at [28, 510] on div "Pen" at bounding box center [28, 583] width 41 height 17
click at [25, 232] on div at bounding box center [25, 232] width 8 height 8
click at [25, 345] on div at bounding box center [25, 343] width 8 height 8
click at [25, 258] on div at bounding box center [25, 254] width 8 height 8
click at [171, 510] on div "Shapes" at bounding box center [178, 583] width 24 height 7
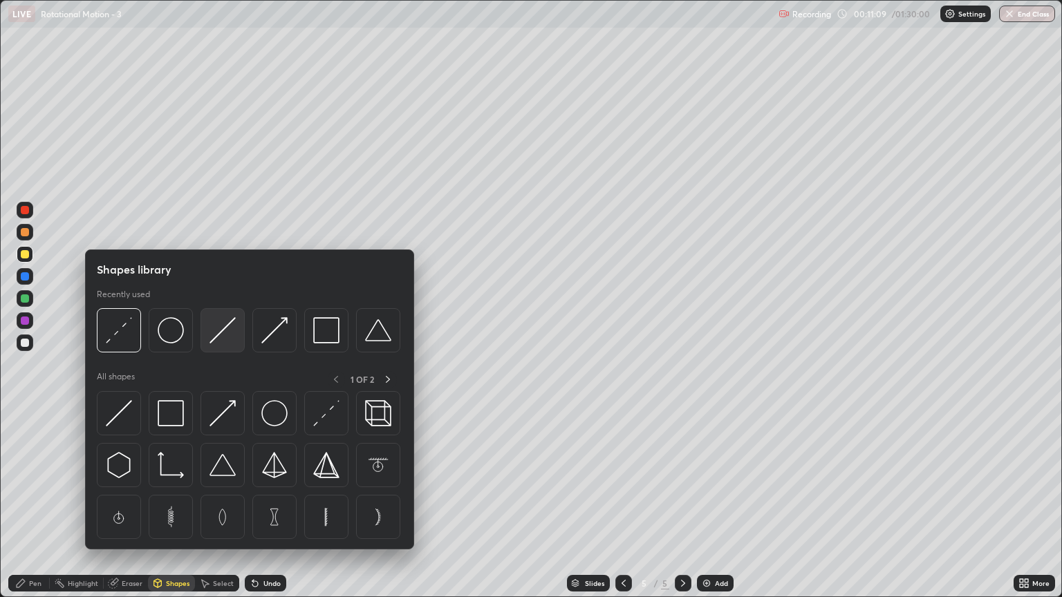
click at [219, 340] on img at bounding box center [223, 330] width 26 height 26
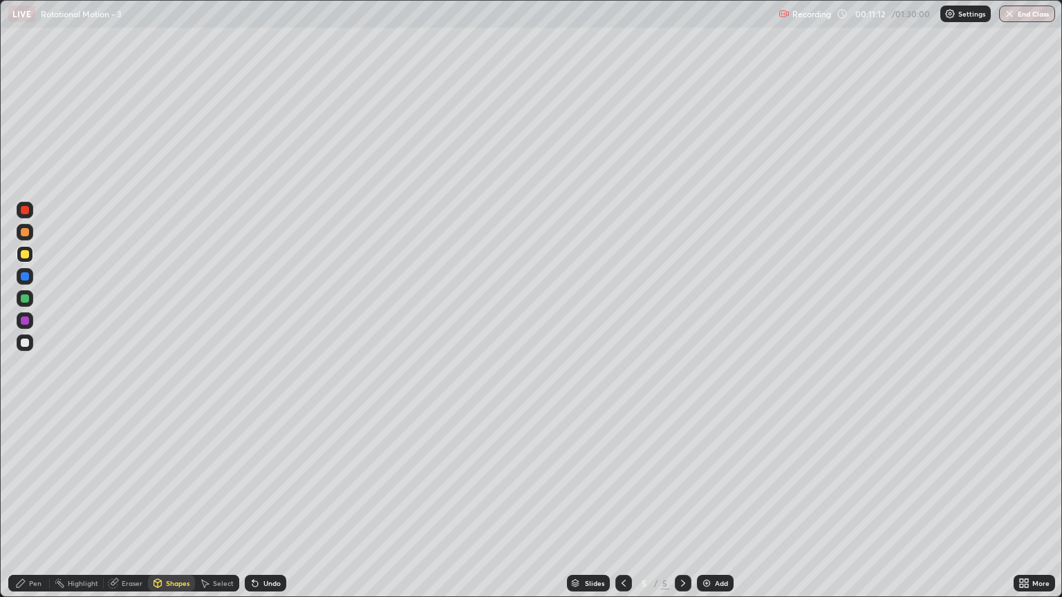
click at [30, 510] on div "Pen" at bounding box center [35, 583] width 12 height 7
click at [174, 510] on div "Shapes" at bounding box center [178, 583] width 24 height 7
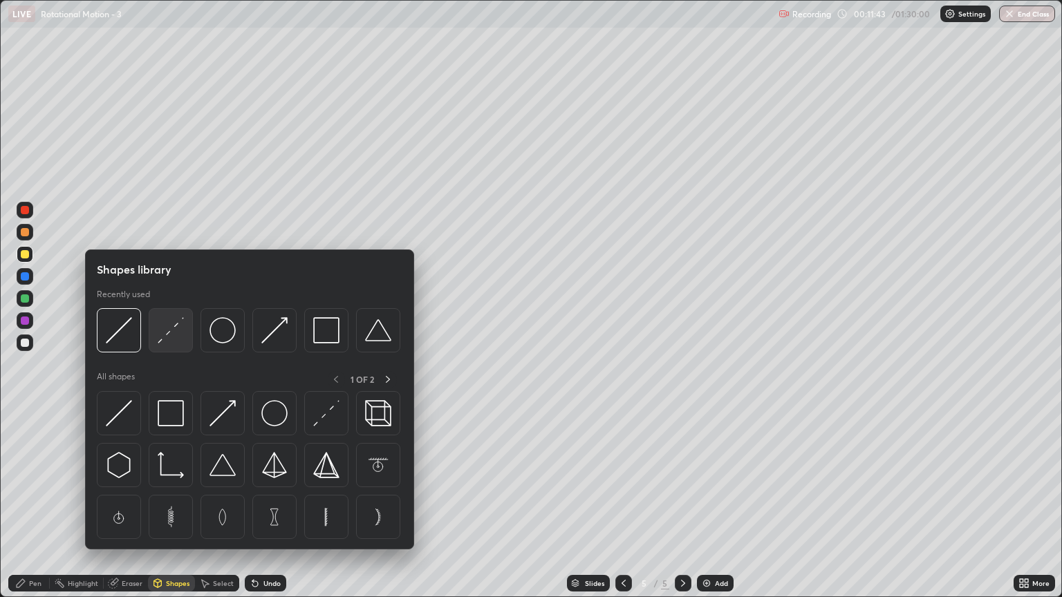
click at [163, 340] on img at bounding box center [171, 330] width 26 height 26
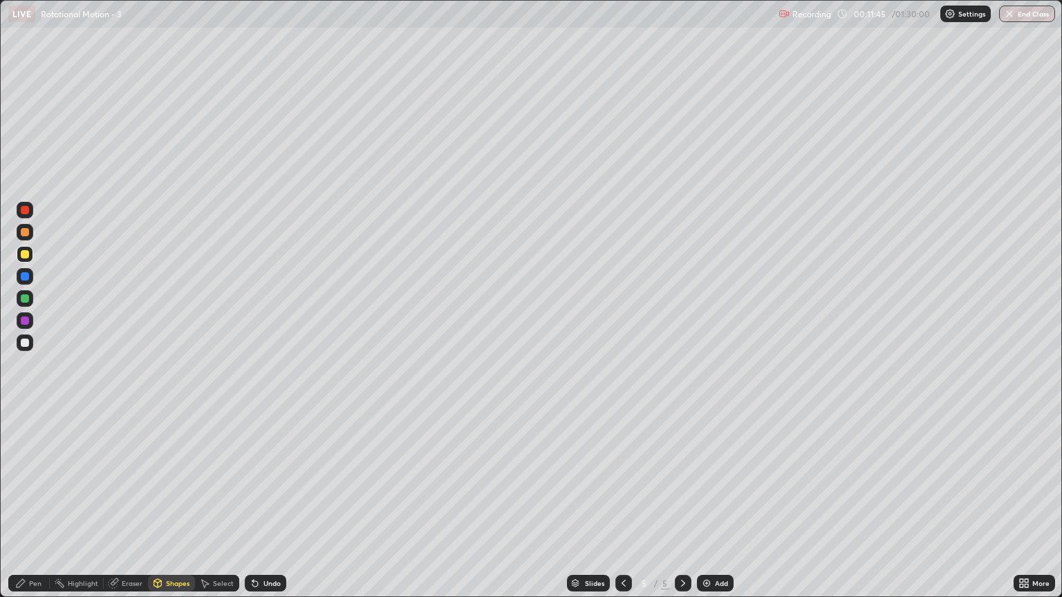
click at [23, 322] on div at bounding box center [25, 321] width 8 height 8
click at [33, 510] on div "Pen" at bounding box center [28, 583] width 41 height 17
click at [28, 346] on div at bounding box center [25, 343] width 8 height 8
click at [173, 510] on div "Shapes" at bounding box center [178, 583] width 24 height 7
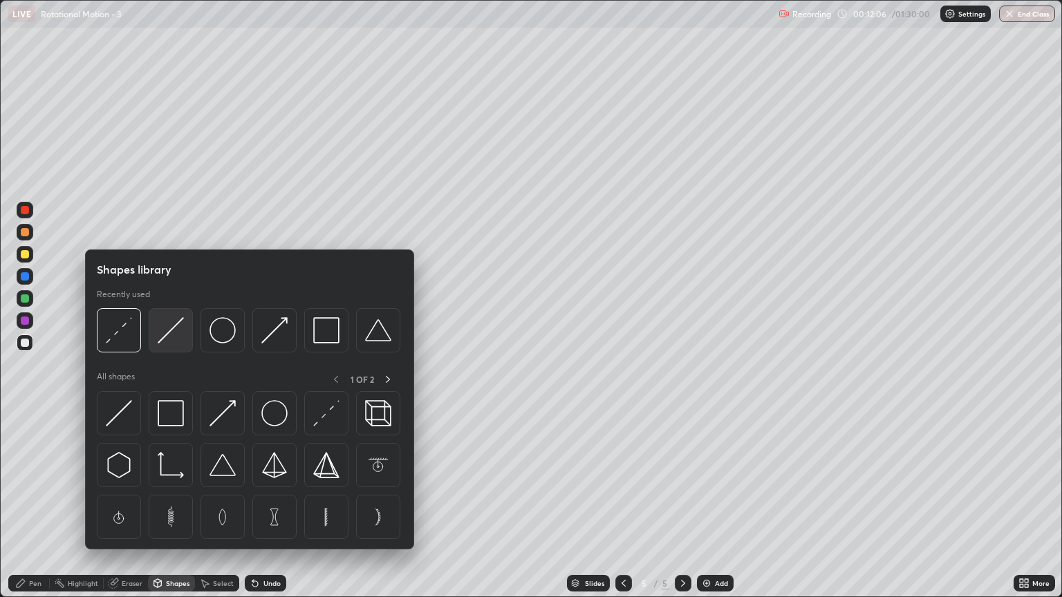
click at [169, 336] on img at bounding box center [171, 330] width 26 height 26
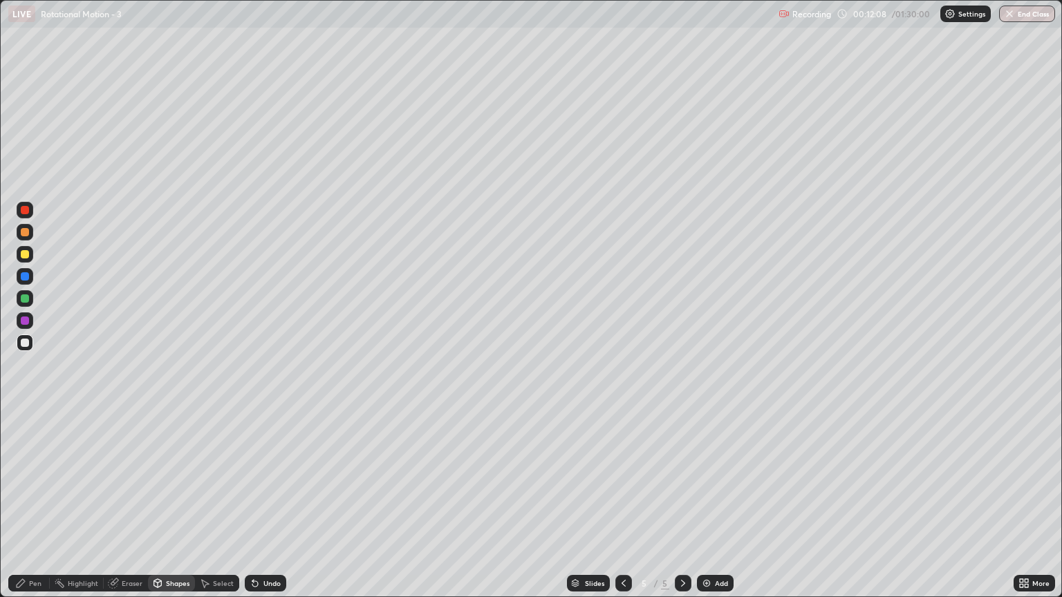
click at [24, 260] on div at bounding box center [25, 254] width 17 height 17
click at [36, 510] on div "Pen" at bounding box center [35, 583] width 12 height 7
click at [25, 301] on div at bounding box center [25, 299] width 8 height 8
click at [27, 255] on div at bounding box center [25, 254] width 8 height 8
click at [176, 510] on div "Shapes" at bounding box center [171, 583] width 47 height 17
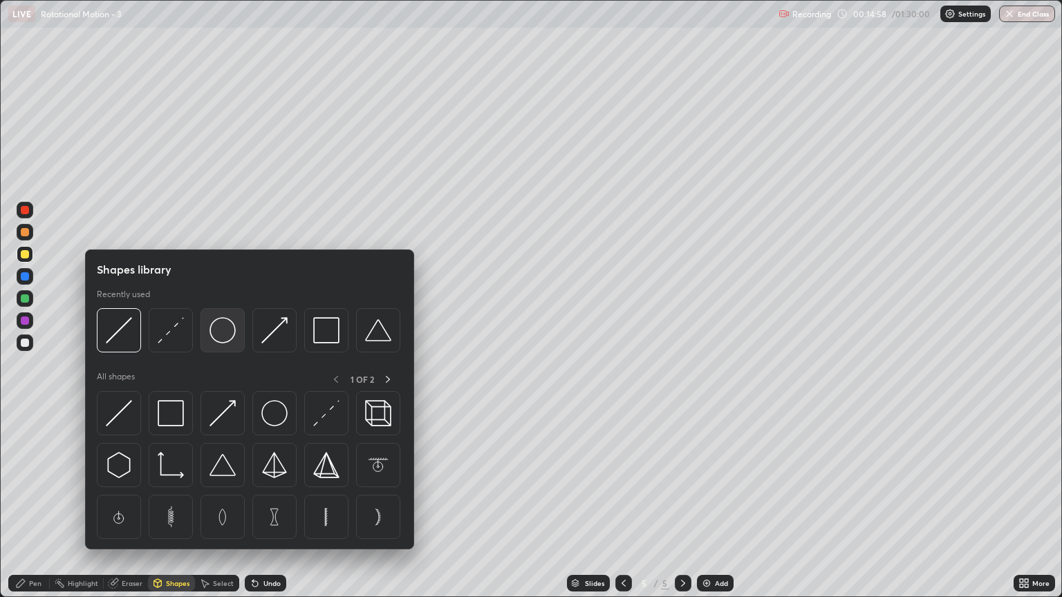
click at [218, 341] on img at bounding box center [223, 330] width 26 height 26
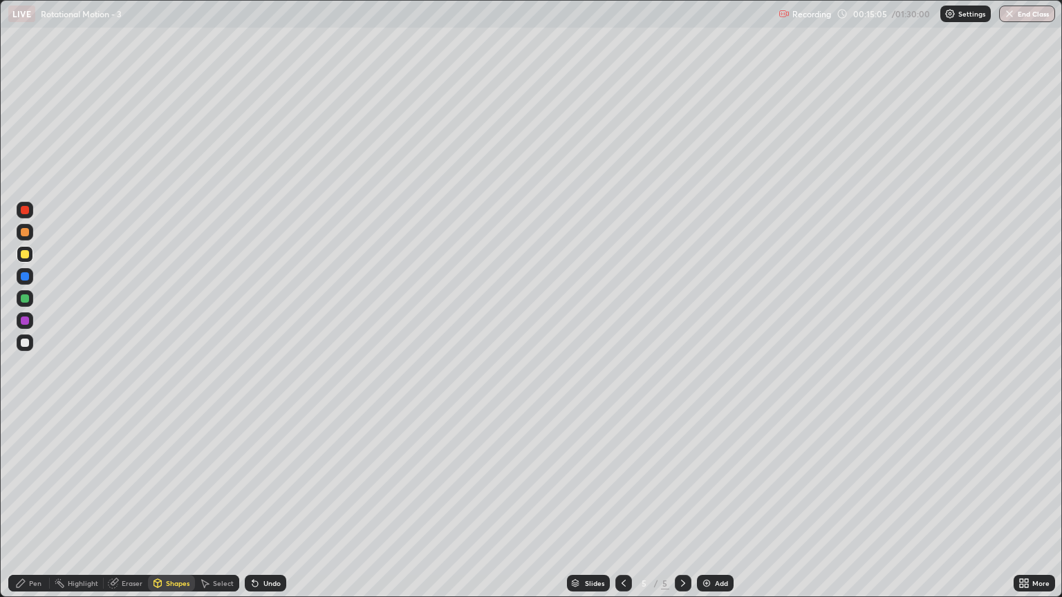
click at [130, 510] on div "Eraser" at bounding box center [132, 583] width 21 height 7
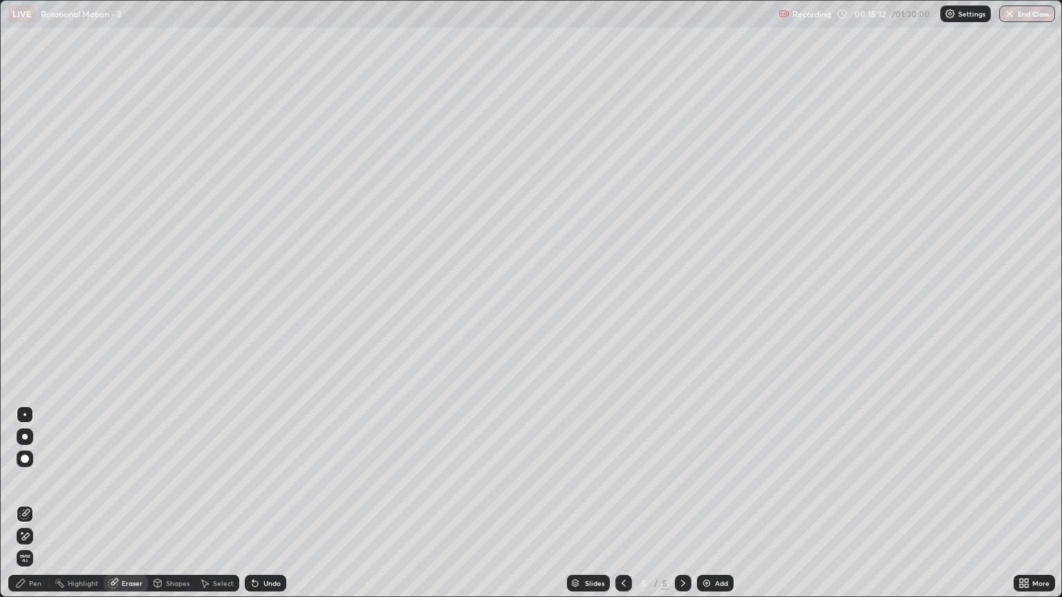
click at [177, 510] on div "Shapes" at bounding box center [178, 583] width 24 height 7
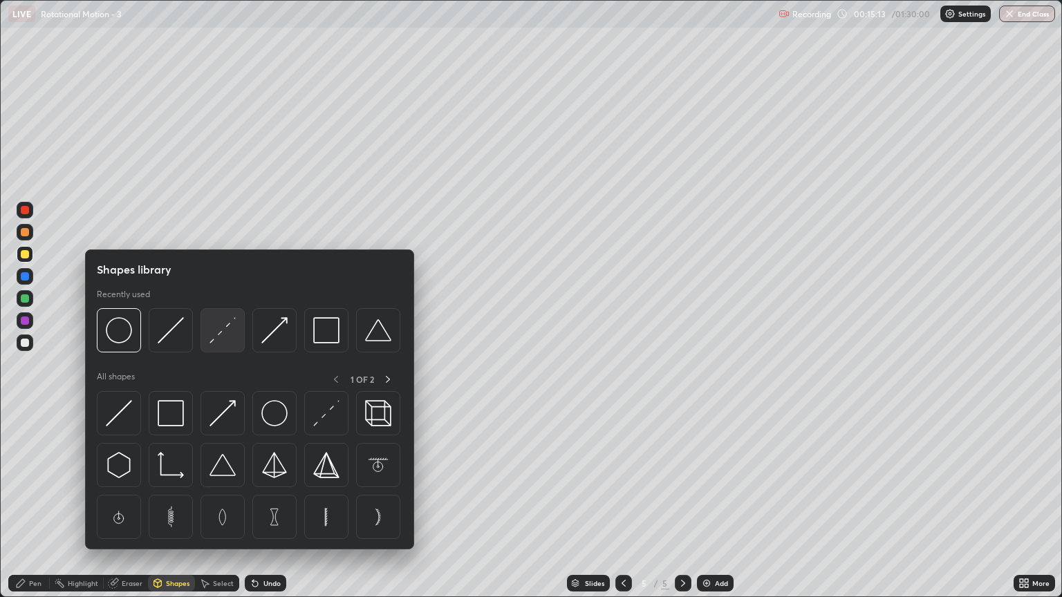
click at [233, 331] on img at bounding box center [223, 330] width 26 height 26
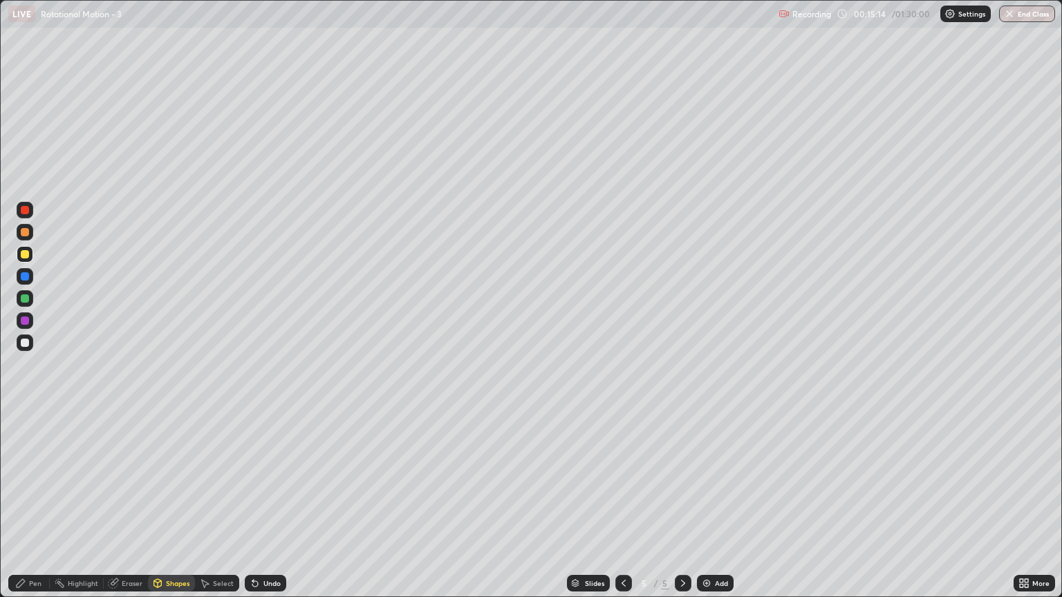
click at [26, 297] on div at bounding box center [25, 299] width 8 height 8
click at [171, 510] on div "Shapes" at bounding box center [178, 583] width 24 height 7
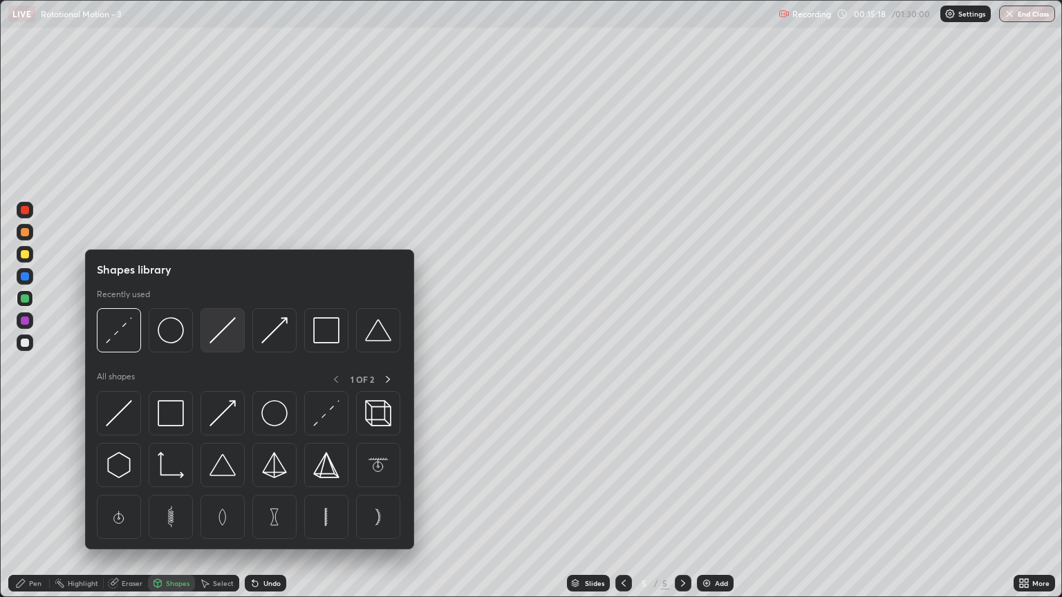
click at [219, 337] on img at bounding box center [223, 330] width 26 height 26
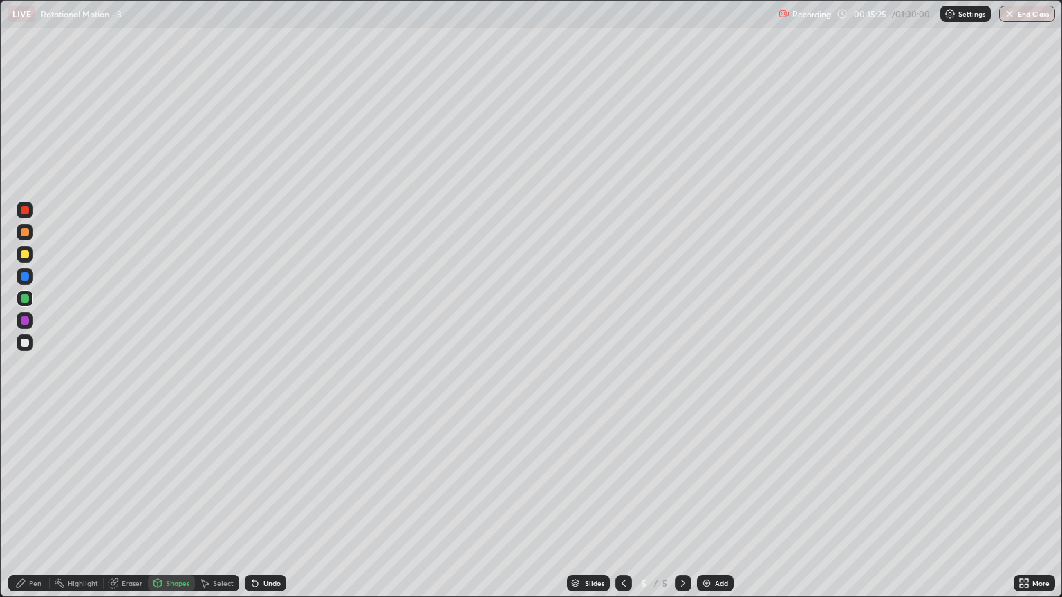
click at [178, 510] on div "Shapes" at bounding box center [178, 583] width 24 height 7
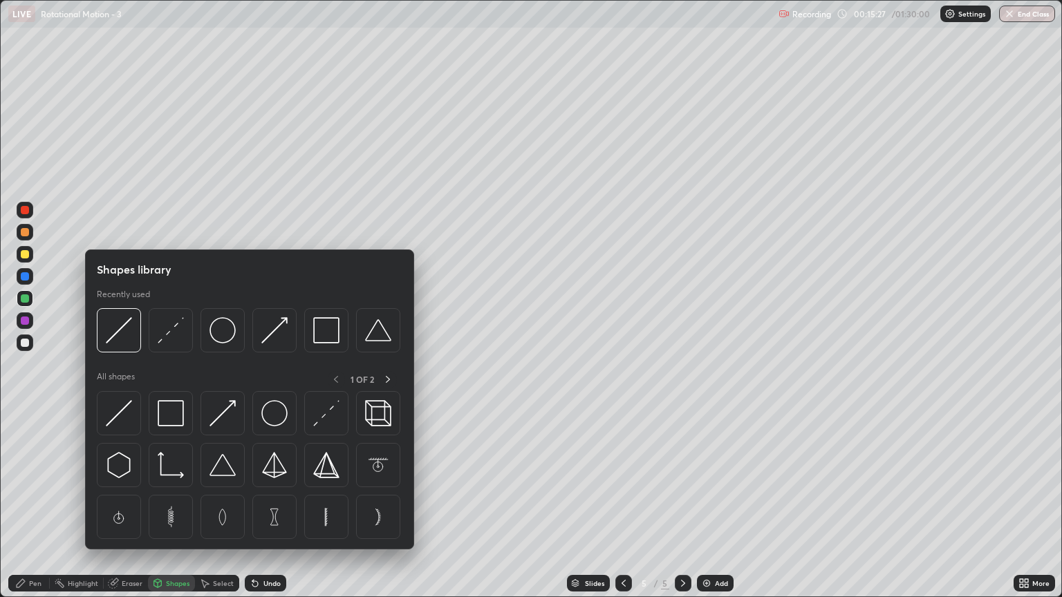
click at [26, 346] on div at bounding box center [25, 343] width 8 height 8
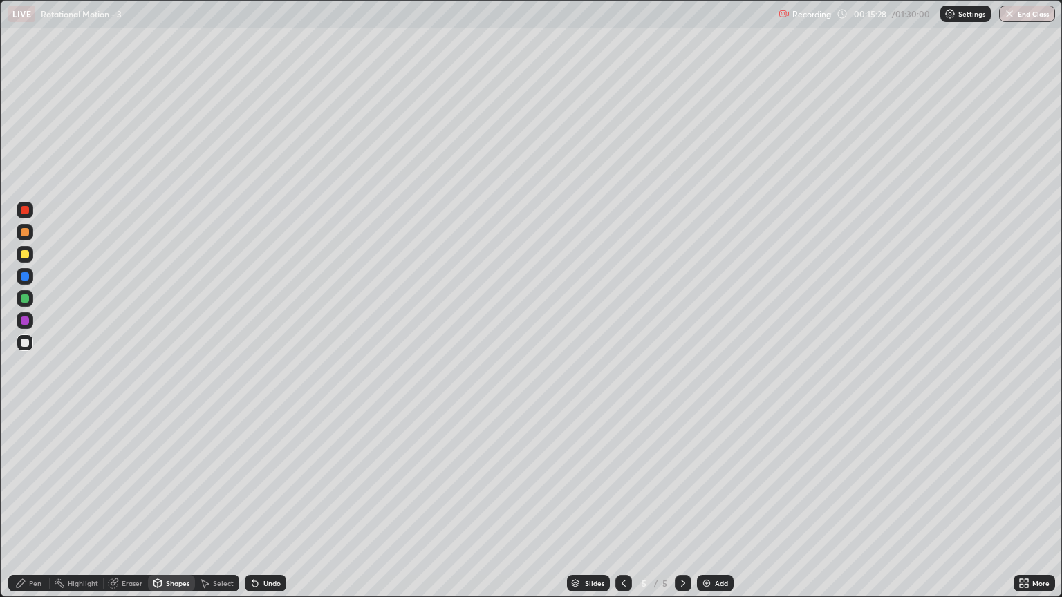
click at [37, 510] on div "Pen" at bounding box center [35, 583] width 12 height 7
click at [176, 510] on div "Shapes" at bounding box center [178, 583] width 24 height 7
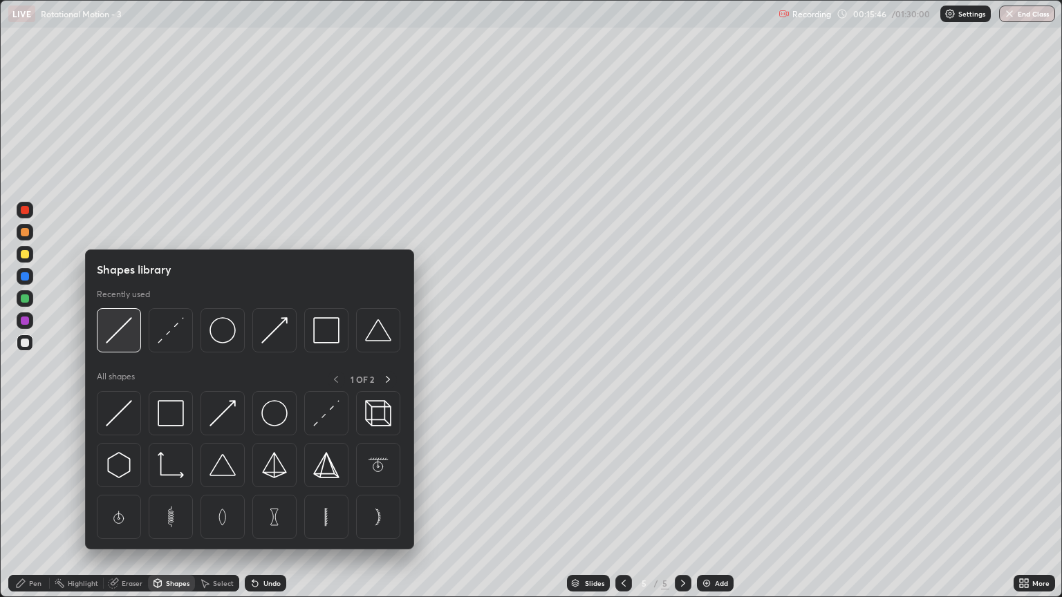
click at [130, 336] on img at bounding box center [119, 330] width 26 height 26
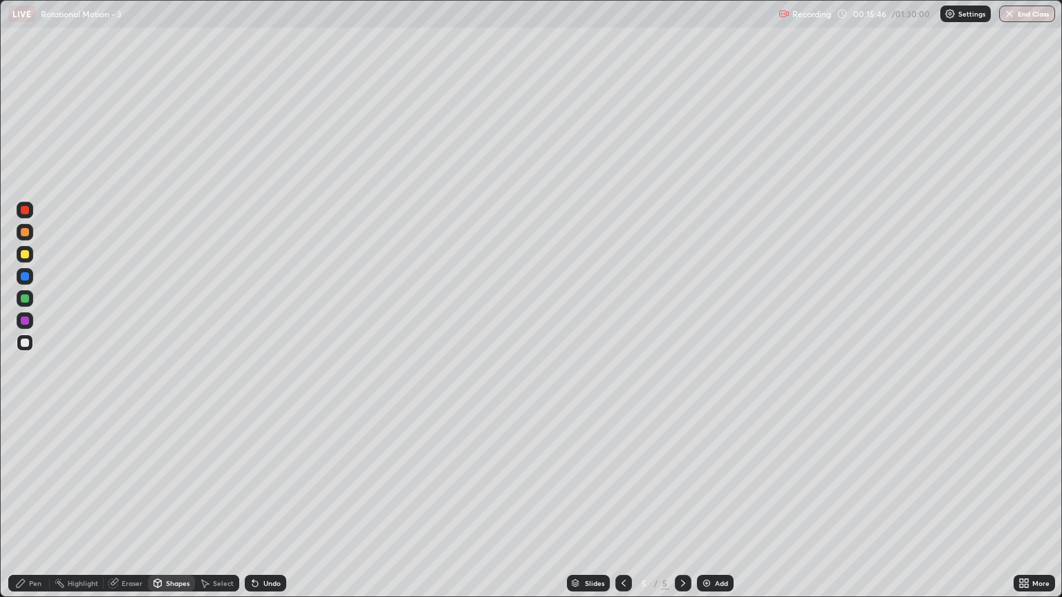
click at [29, 282] on div at bounding box center [25, 276] width 17 height 17
click at [44, 510] on div "Pen" at bounding box center [28, 583] width 41 height 17
click at [25, 234] on div at bounding box center [25, 232] width 8 height 8
click at [270, 510] on div "Undo" at bounding box center [271, 583] width 17 height 7
click at [174, 510] on div "Shapes" at bounding box center [178, 583] width 24 height 7
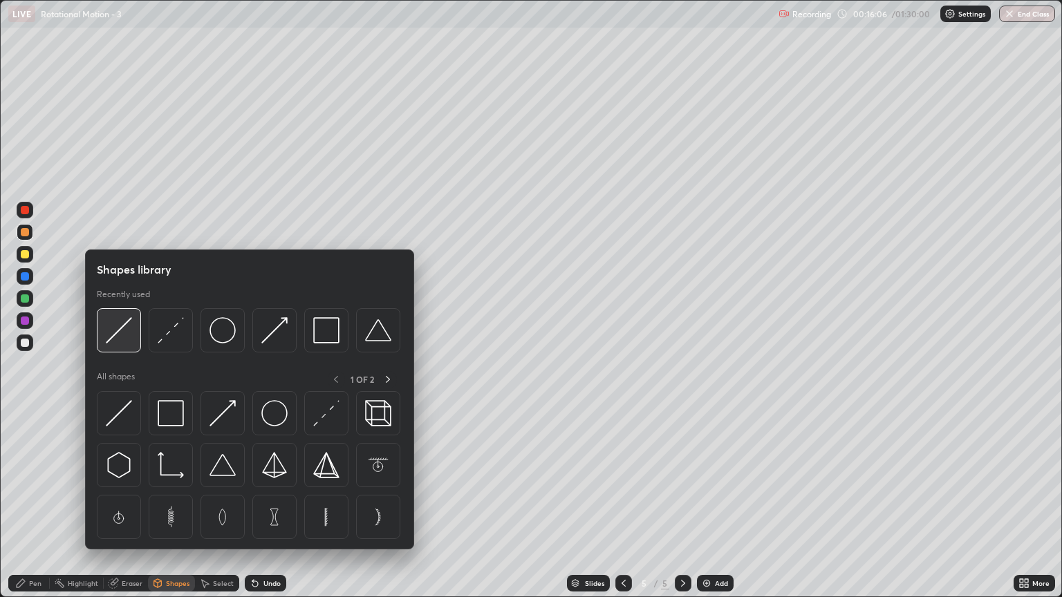
click at [129, 326] on img at bounding box center [119, 330] width 26 height 26
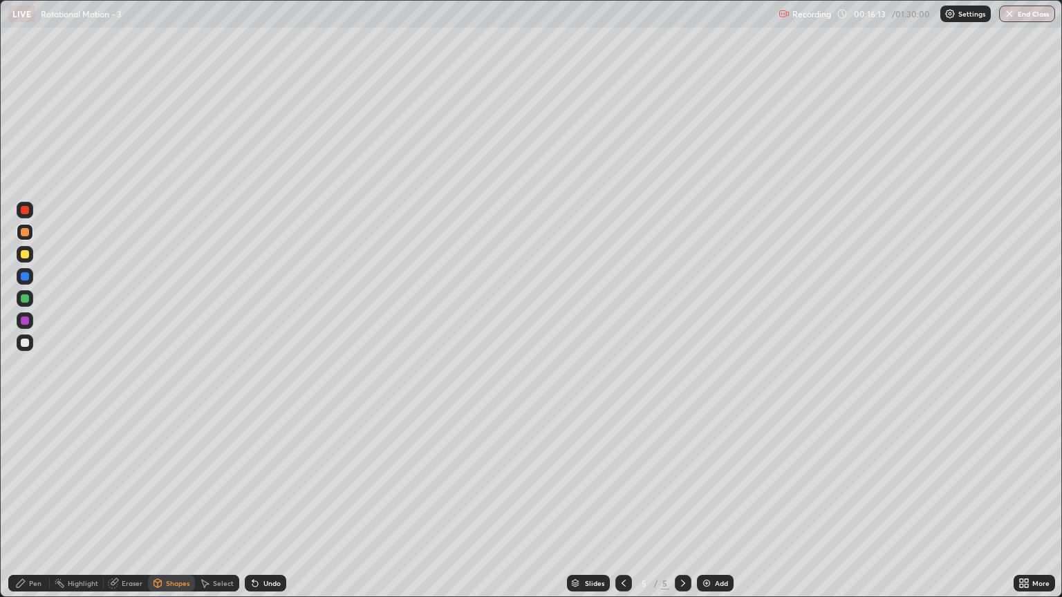
click at [36, 510] on div "Pen" at bounding box center [35, 583] width 12 height 7
click at [19, 344] on div at bounding box center [25, 343] width 17 height 17
click at [711, 510] on img at bounding box center [706, 583] width 11 height 11
click at [180, 510] on div "Shapes" at bounding box center [178, 583] width 24 height 7
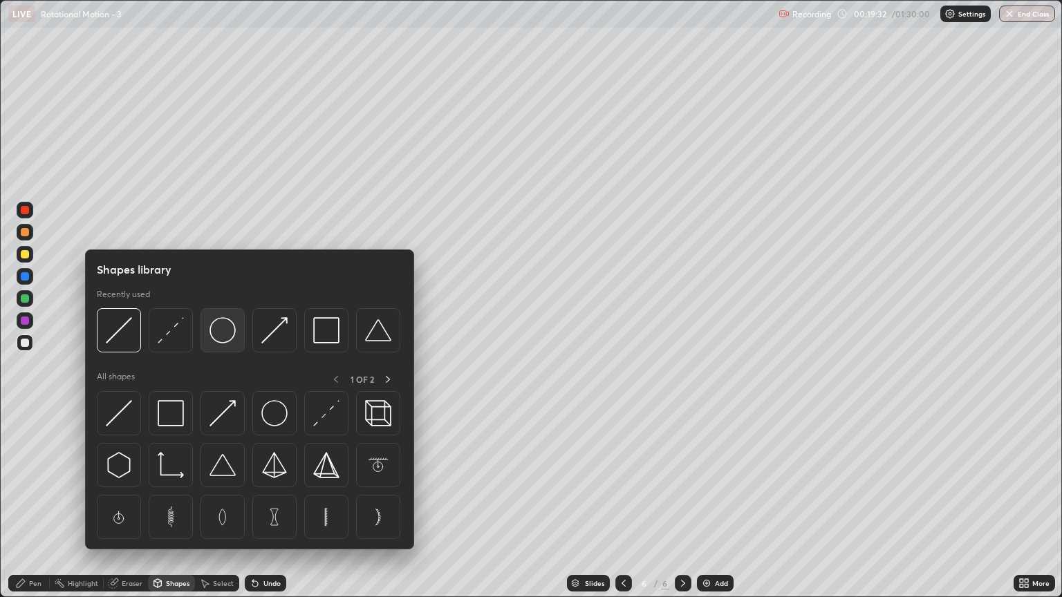
click at [217, 340] on img at bounding box center [223, 330] width 26 height 26
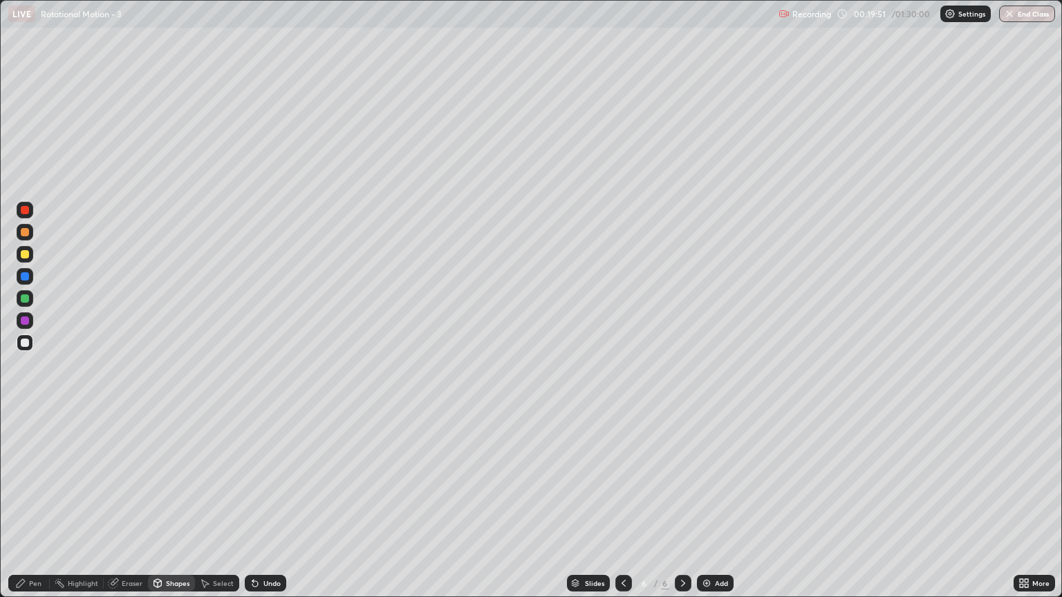
click at [263, 510] on div "Undo" at bounding box center [271, 583] width 17 height 7
click at [266, 510] on div "Undo" at bounding box center [271, 583] width 17 height 7
click at [267, 510] on div "Undo" at bounding box center [271, 583] width 17 height 7
click at [24, 301] on div at bounding box center [25, 299] width 8 height 8
click at [26, 346] on div at bounding box center [25, 343] width 8 height 8
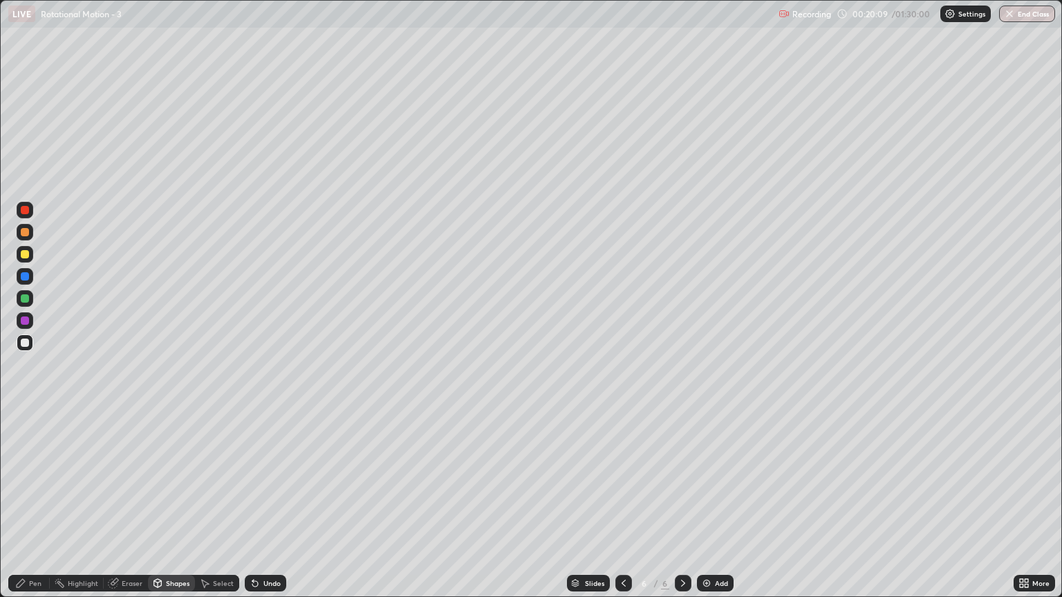
click at [260, 510] on div "Undo" at bounding box center [265, 583] width 41 height 17
click at [37, 510] on div "Pen" at bounding box center [35, 583] width 12 height 7
click at [169, 510] on div "Shapes" at bounding box center [178, 583] width 24 height 7
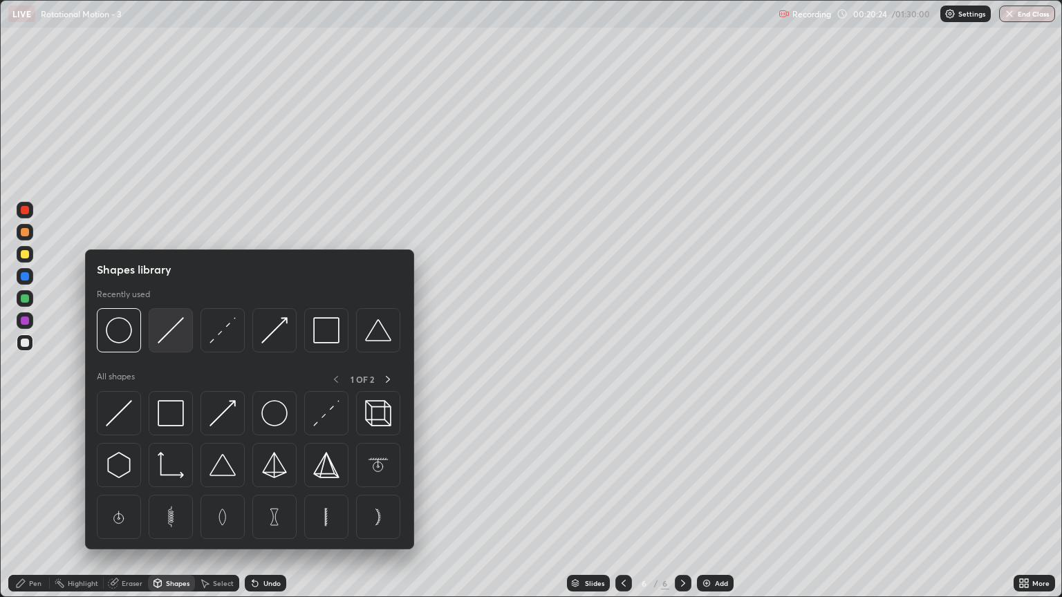
click at [176, 333] on img at bounding box center [171, 330] width 26 height 26
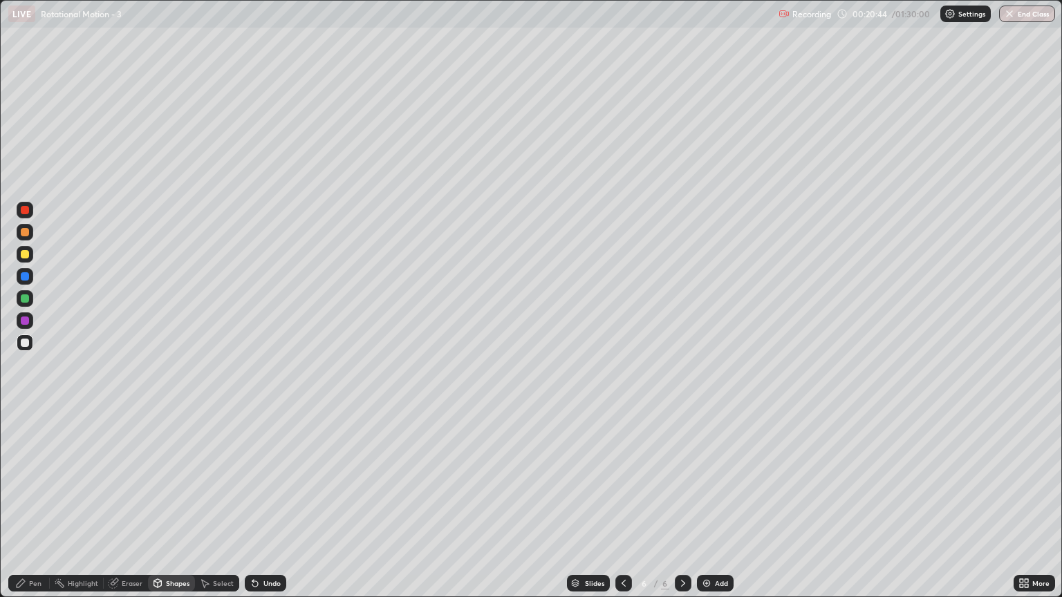
click at [27, 254] on div at bounding box center [25, 254] width 8 height 8
click at [35, 510] on div "Pen" at bounding box center [35, 583] width 12 height 7
click at [26, 343] on div at bounding box center [25, 343] width 8 height 8
click at [28, 299] on div at bounding box center [25, 299] width 8 height 8
click at [19, 254] on div at bounding box center [25, 254] width 17 height 17
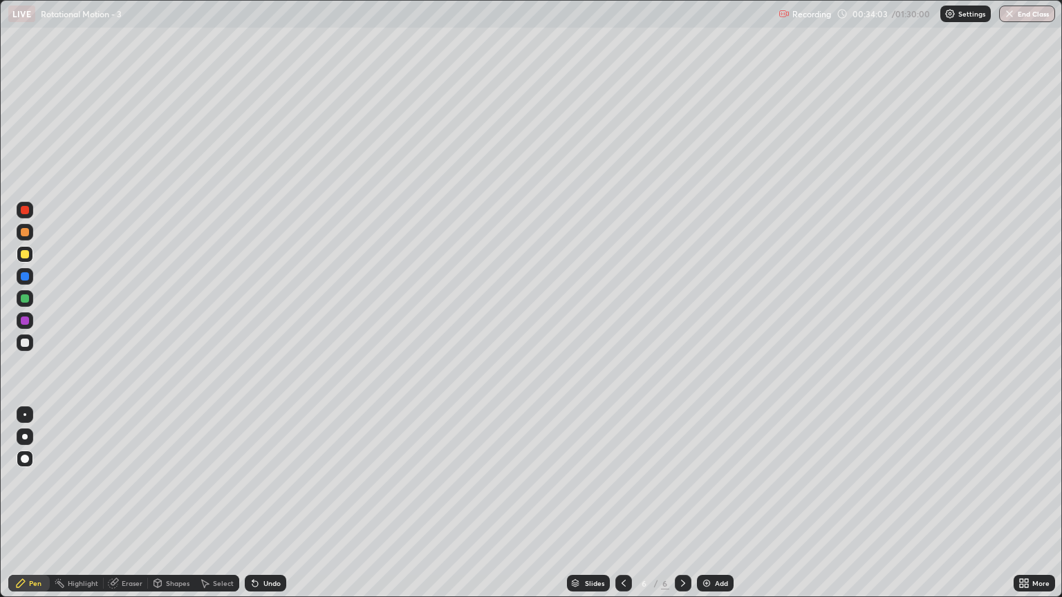
click at [708, 510] on img at bounding box center [706, 583] width 11 height 11
click at [174, 510] on div "Shapes" at bounding box center [178, 583] width 24 height 7
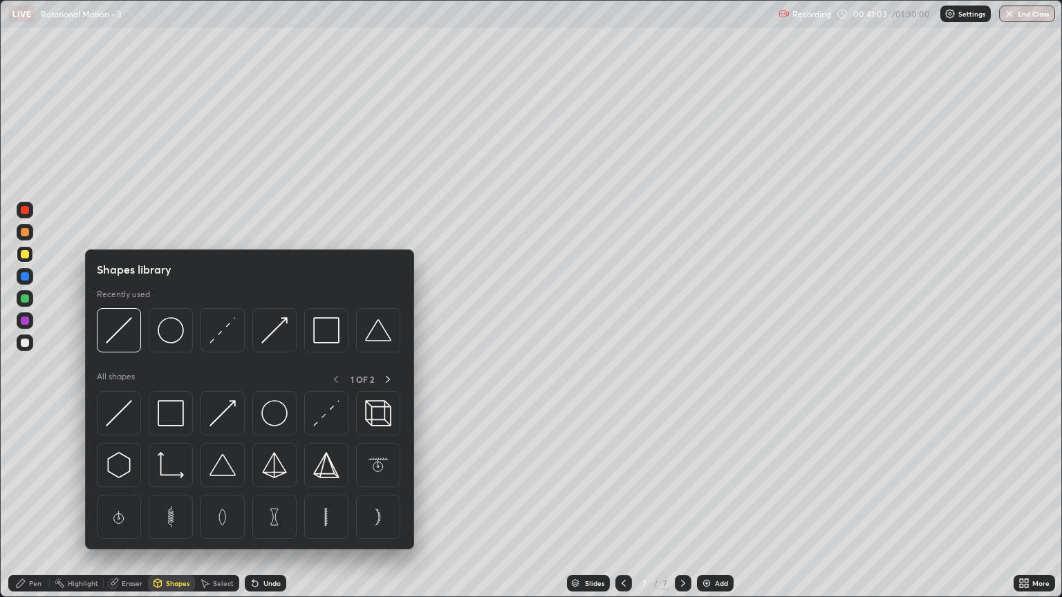
click at [39, 510] on div "Pen" at bounding box center [28, 583] width 41 height 17
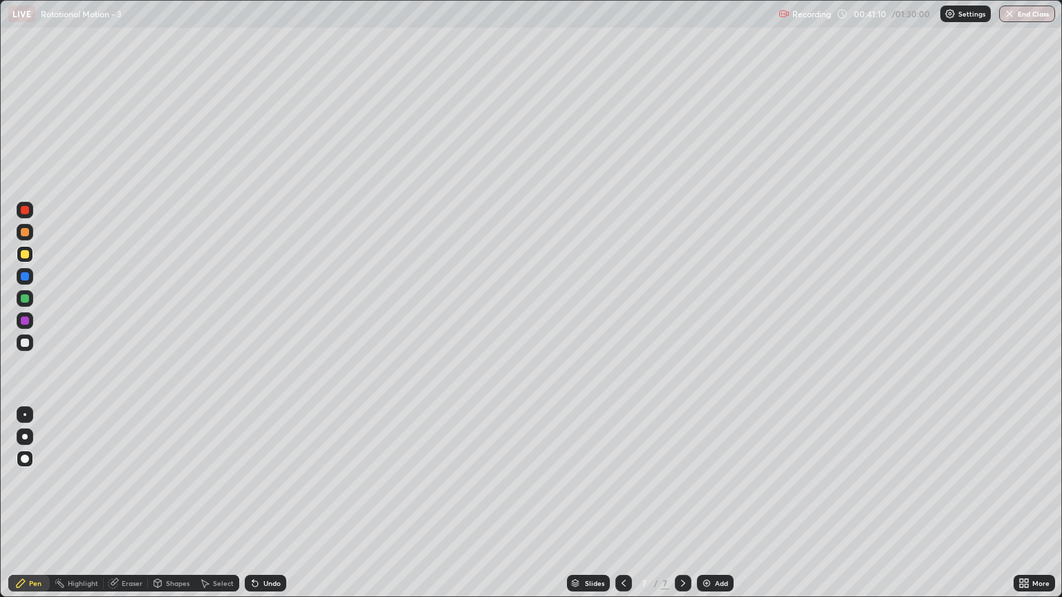
click at [175, 510] on div "Shapes" at bounding box center [178, 583] width 24 height 7
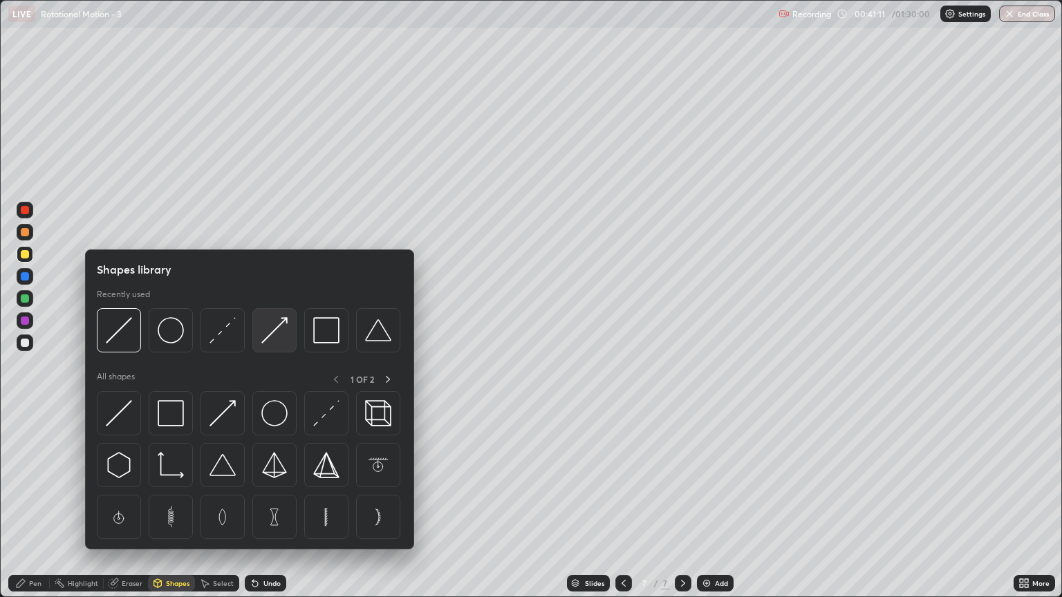
click at [271, 340] on img at bounding box center [274, 330] width 26 height 26
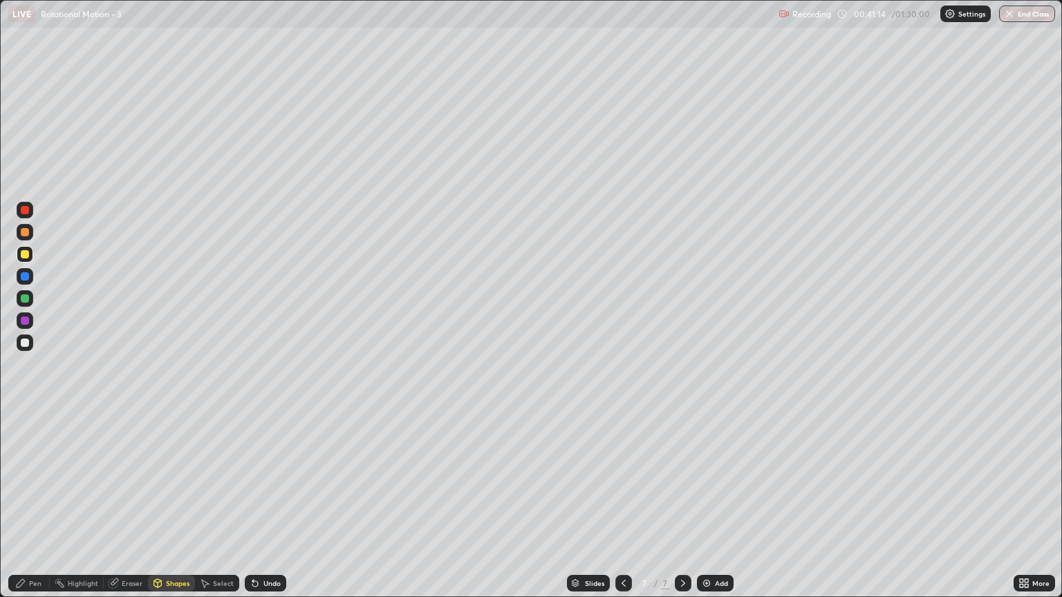
click at [27, 302] on div at bounding box center [25, 299] width 8 height 8
click at [174, 510] on div "Shapes" at bounding box center [178, 583] width 24 height 7
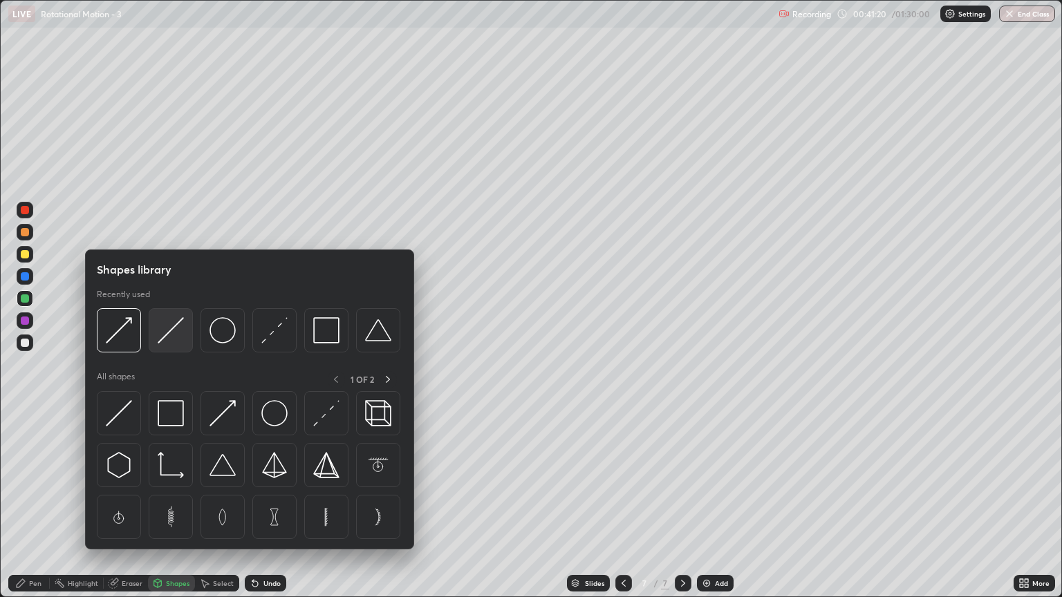
click at [168, 344] on div at bounding box center [171, 330] width 44 height 44
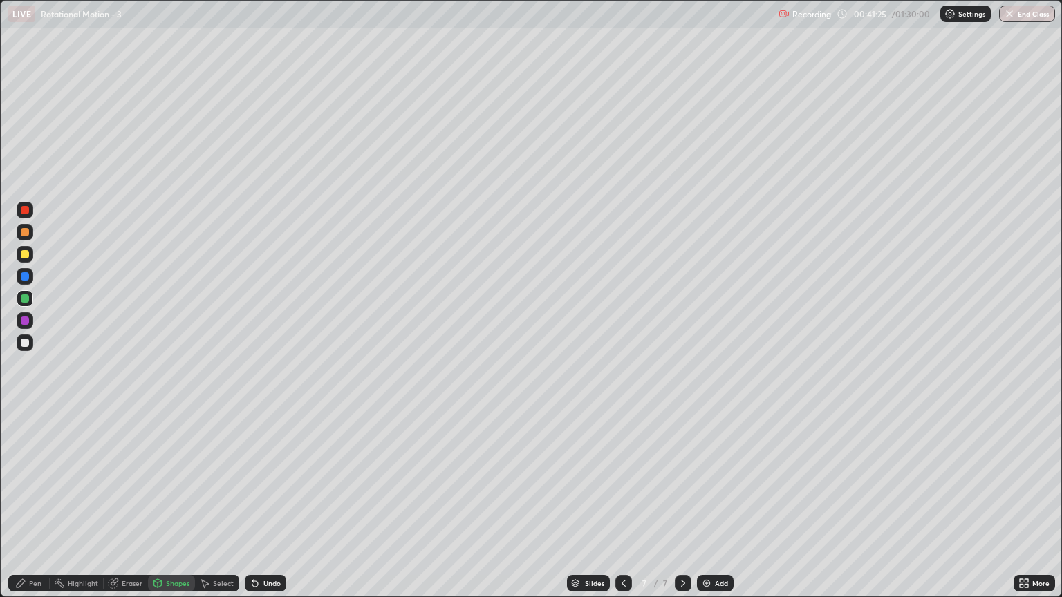
click at [171, 510] on div "Shapes" at bounding box center [178, 583] width 24 height 7
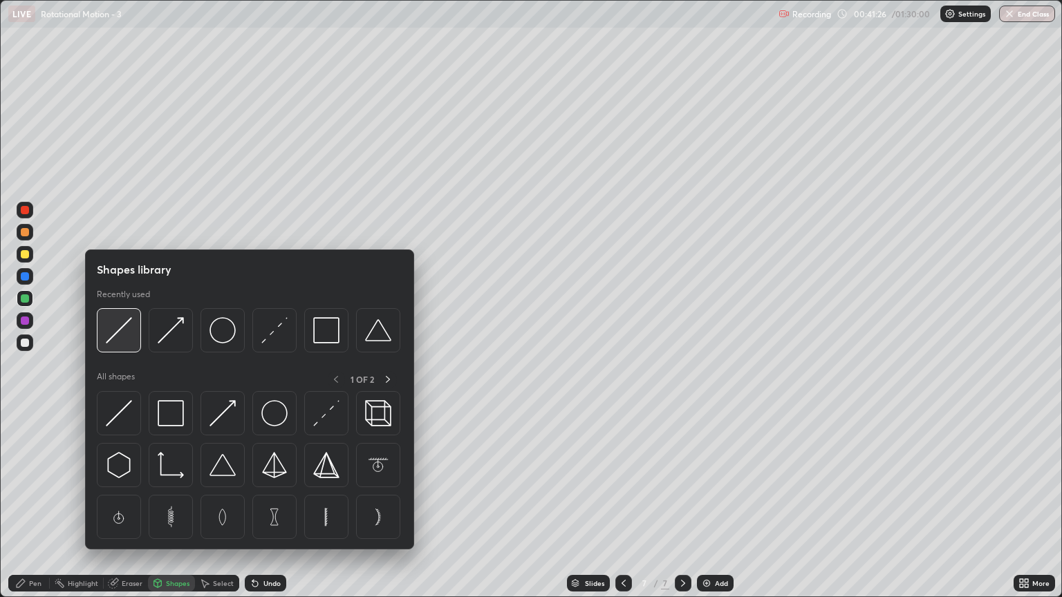
click at [130, 346] on div at bounding box center [119, 330] width 44 height 44
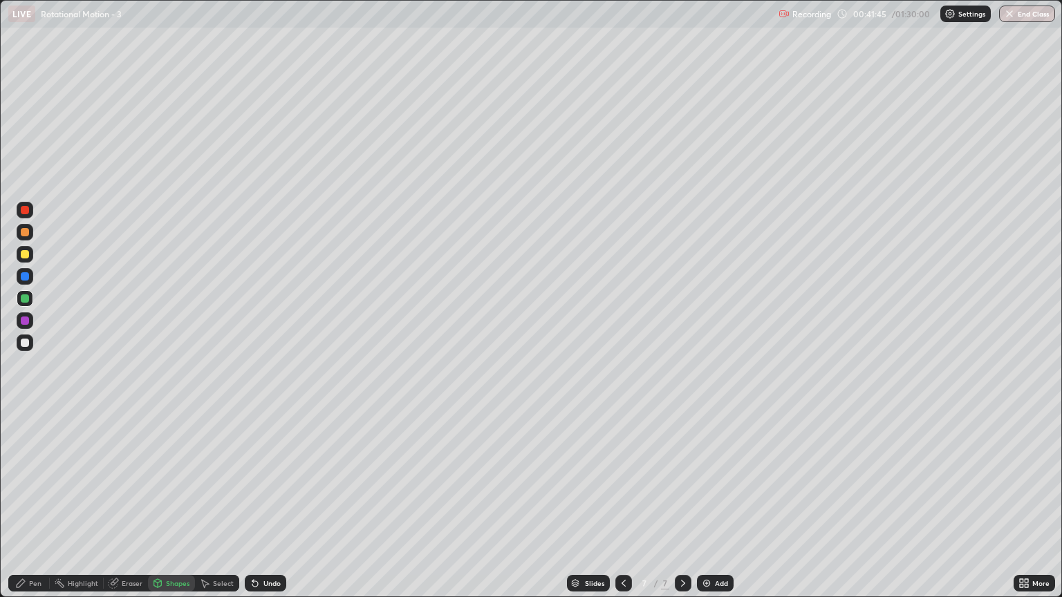
click at [172, 510] on div "Shapes" at bounding box center [178, 583] width 24 height 7
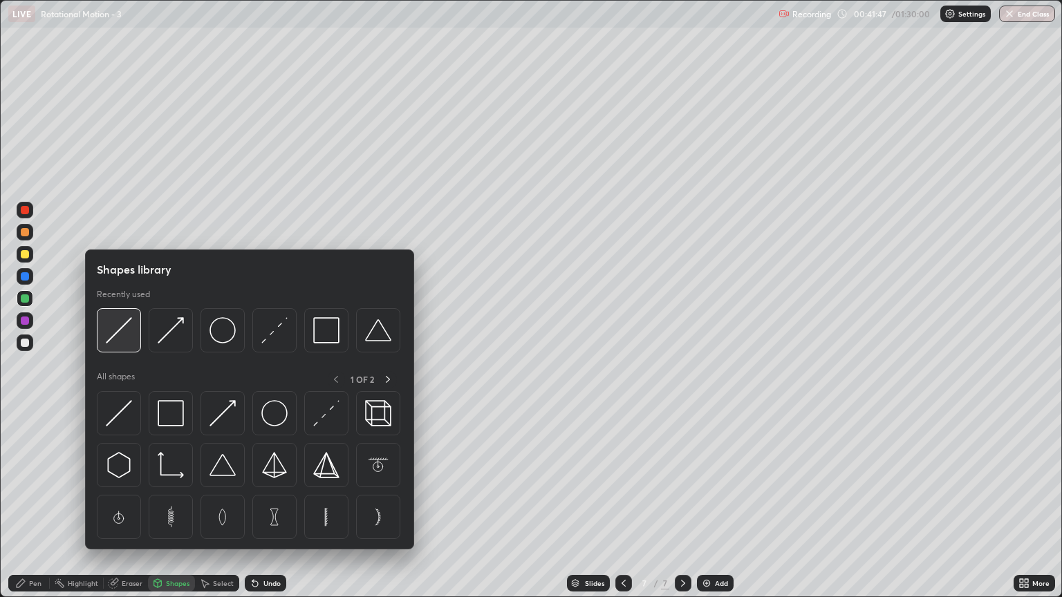
click at [123, 333] on img at bounding box center [119, 330] width 26 height 26
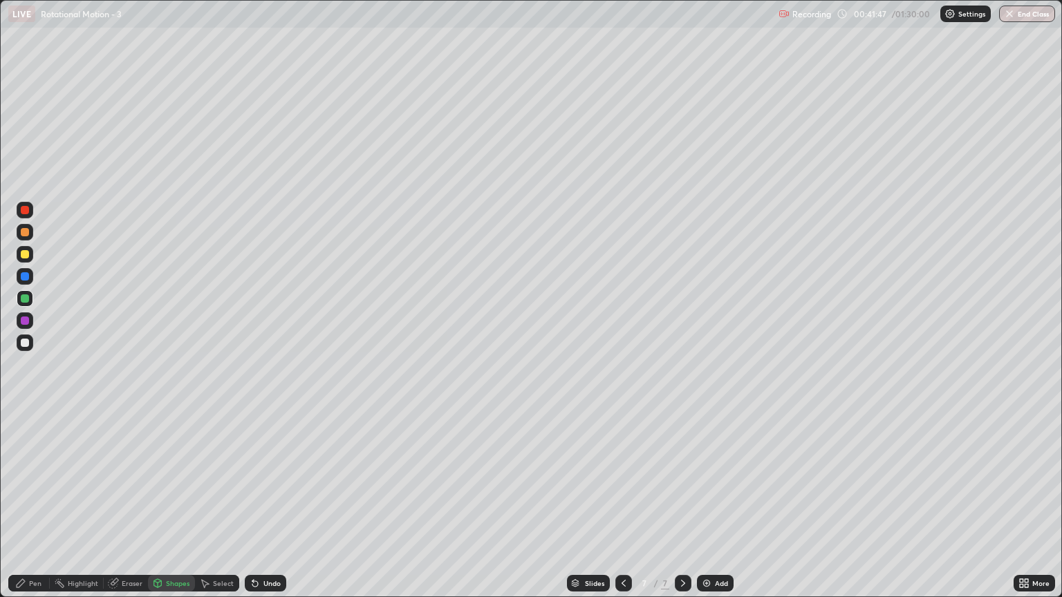
click at [21, 235] on div at bounding box center [25, 232] width 8 height 8
click at [38, 510] on div "Pen" at bounding box center [35, 583] width 12 height 7
click at [174, 510] on div "Shapes" at bounding box center [178, 583] width 24 height 7
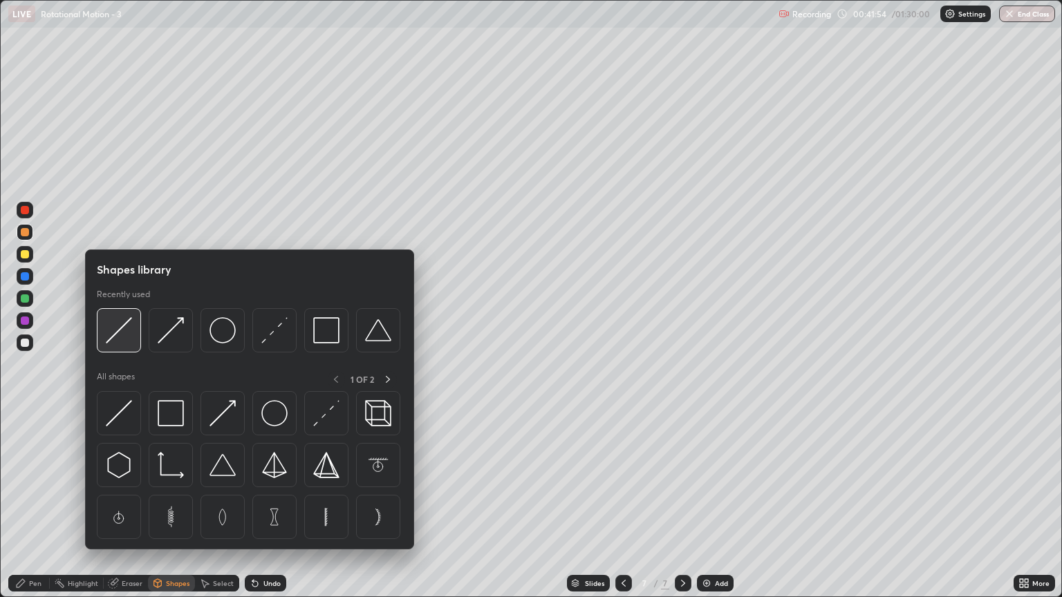
click at [126, 338] on img at bounding box center [119, 330] width 26 height 26
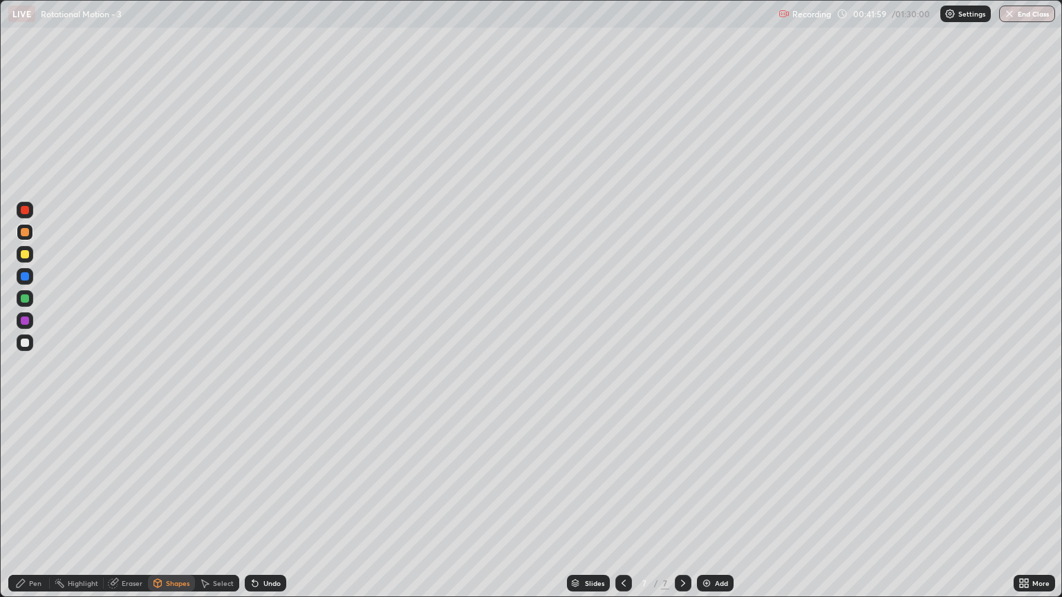
click at [37, 510] on div "Pen" at bounding box center [35, 583] width 12 height 7
click at [174, 510] on div "Shapes" at bounding box center [178, 583] width 24 height 7
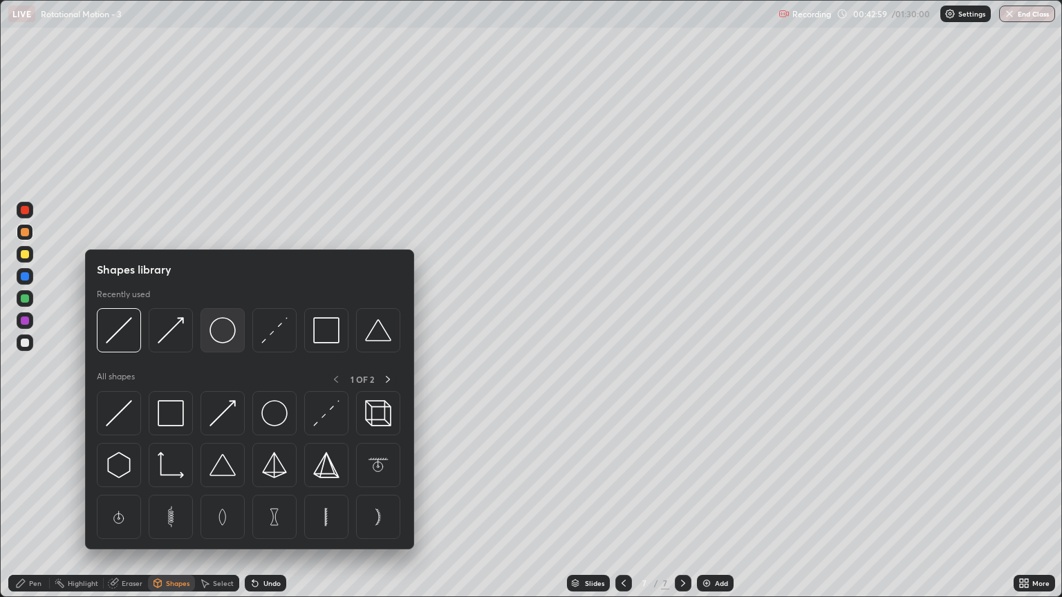
click at [207, 342] on div at bounding box center [223, 330] width 44 height 44
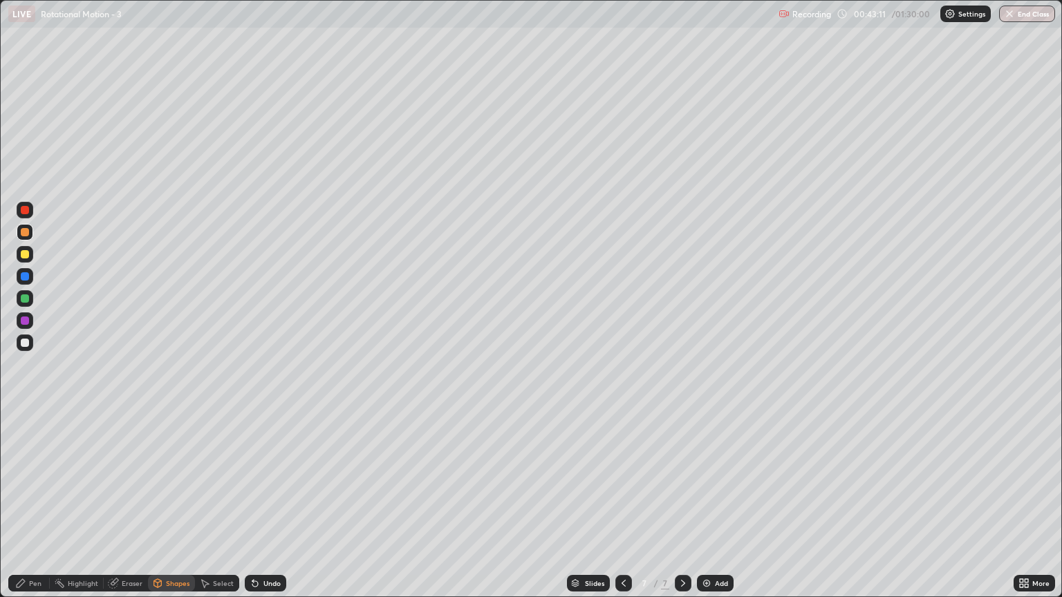
click at [37, 510] on div "Pen" at bounding box center [35, 583] width 12 height 7
click at [25, 344] on div at bounding box center [25, 343] width 8 height 8
click at [177, 510] on div "Shapes" at bounding box center [178, 583] width 24 height 7
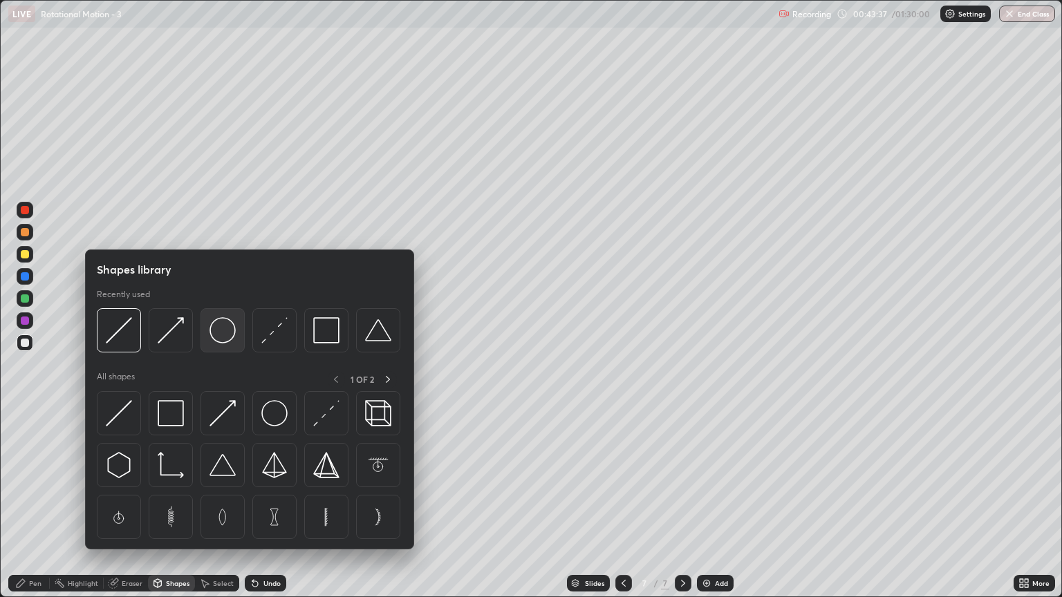
click at [214, 335] on img at bounding box center [223, 330] width 26 height 26
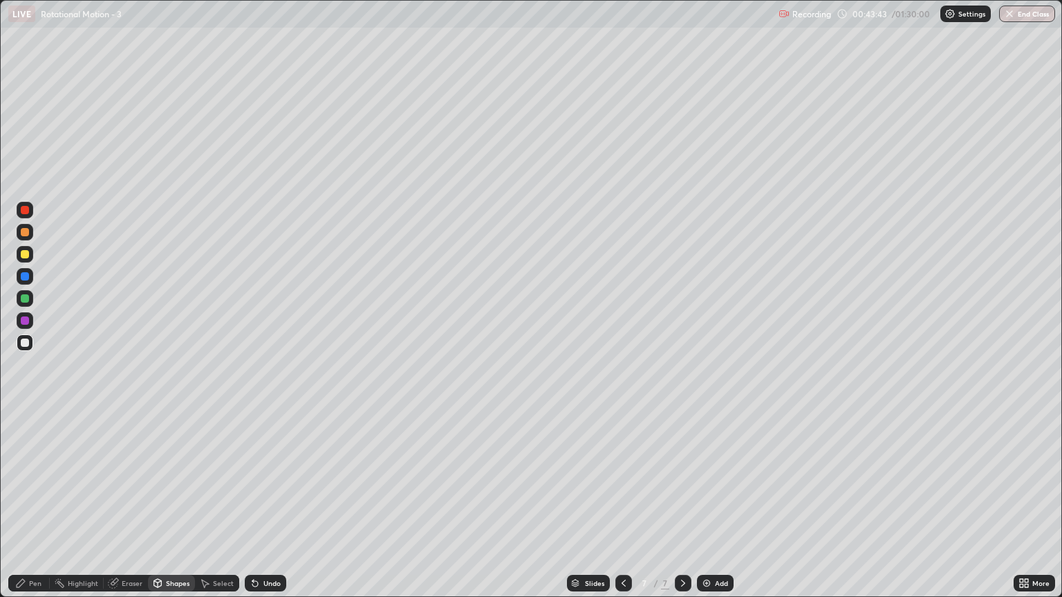
click at [38, 510] on div "Pen" at bounding box center [28, 583] width 41 height 17
click at [177, 510] on div "Shapes" at bounding box center [178, 583] width 24 height 7
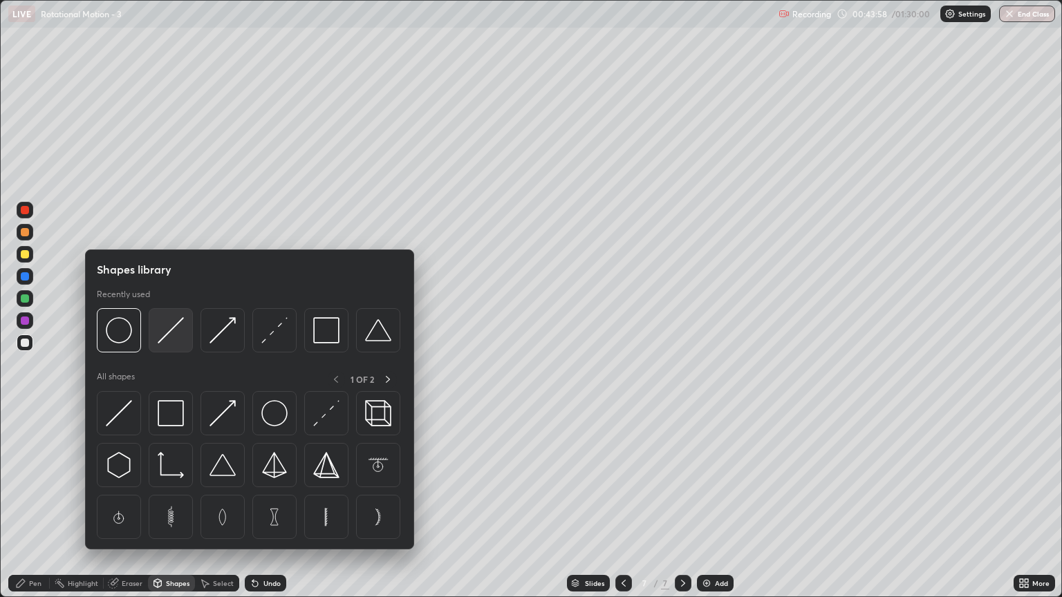
click at [169, 346] on div at bounding box center [171, 330] width 44 height 44
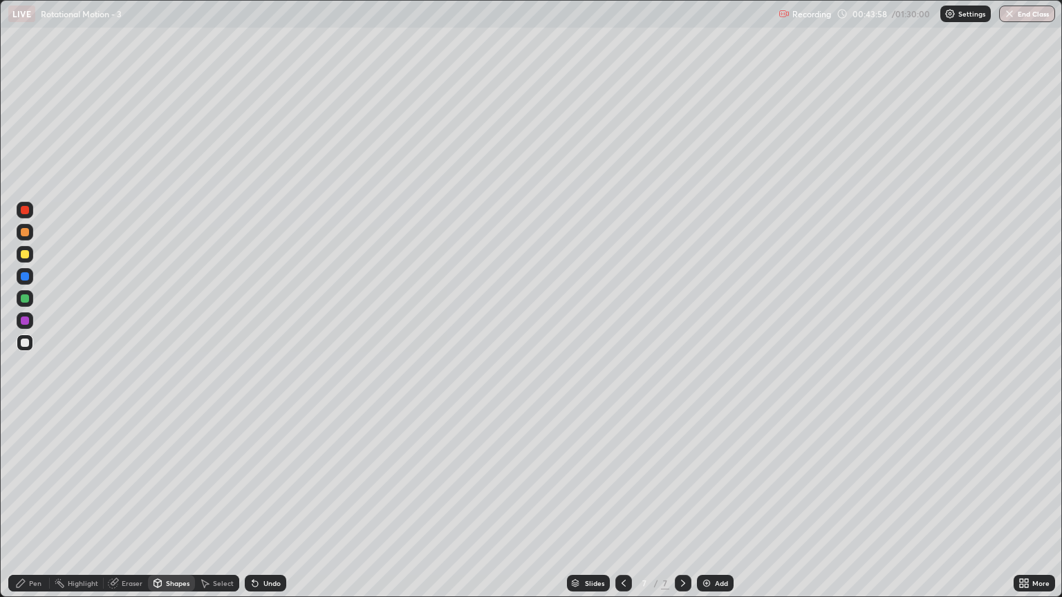
click at [25, 282] on div at bounding box center [25, 276] width 17 height 17
click at [34, 510] on div "Pen" at bounding box center [35, 583] width 12 height 7
click at [26, 256] on div at bounding box center [25, 254] width 8 height 8
click at [172, 510] on div "Shapes" at bounding box center [178, 583] width 24 height 7
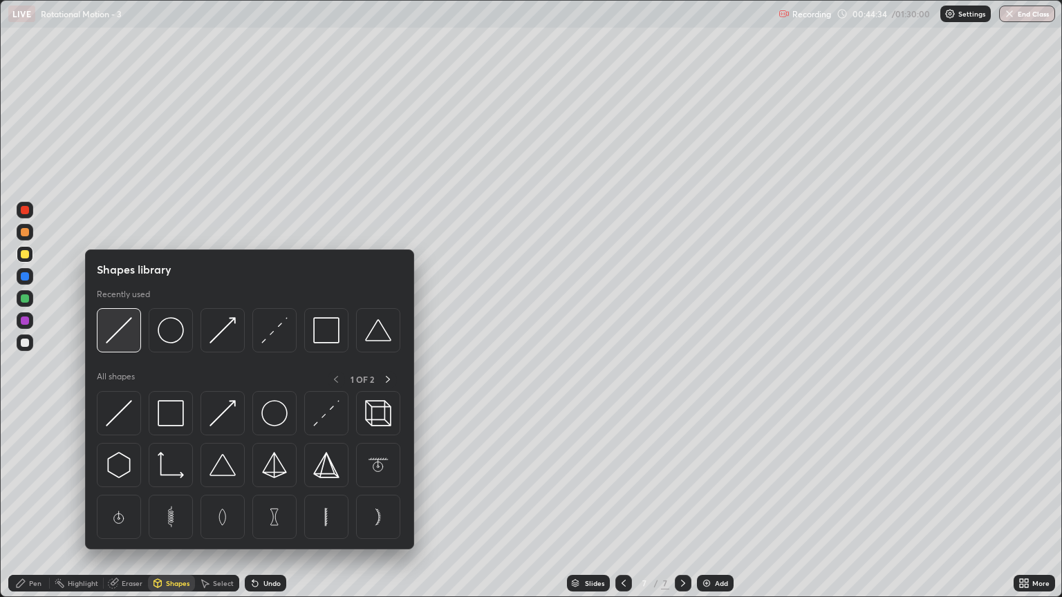
click at [116, 331] on img at bounding box center [119, 330] width 26 height 26
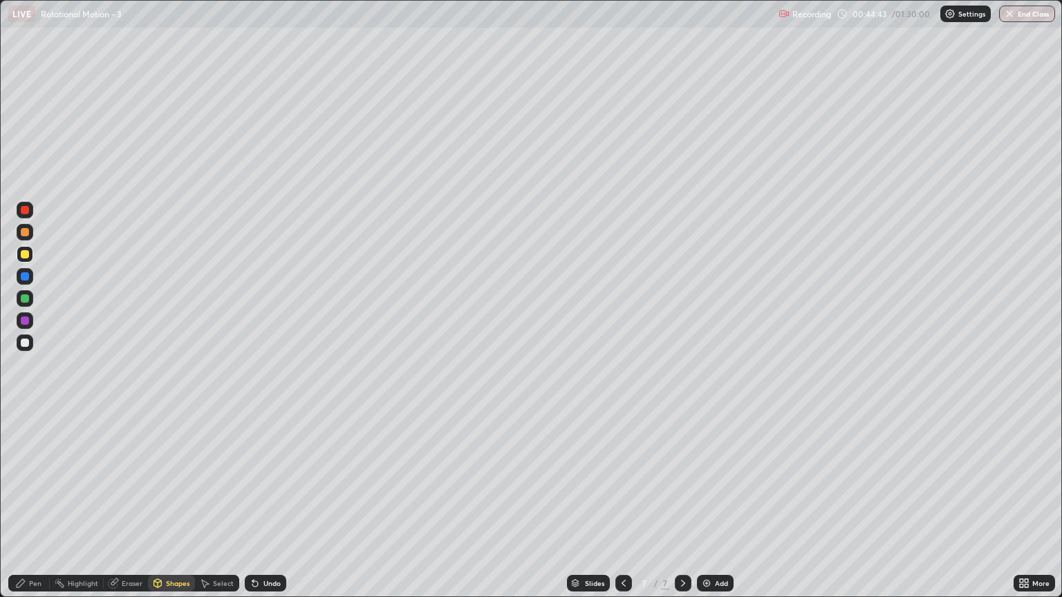
click at [41, 510] on div "Pen" at bounding box center [35, 583] width 12 height 7
click at [24, 343] on div at bounding box center [25, 343] width 8 height 8
click at [715, 510] on div "Add" at bounding box center [721, 583] width 13 height 7
click at [177, 510] on div "Shapes" at bounding box center [178, 583] width 24 height 7
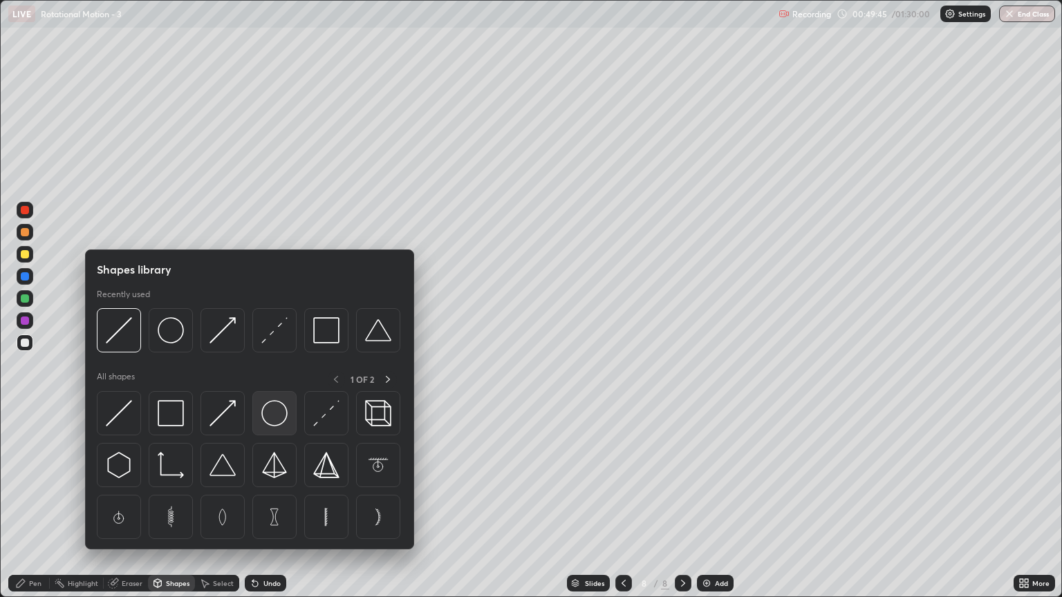
click at [277, 412] on img at bounding box center [274, 413] width 26 height 26
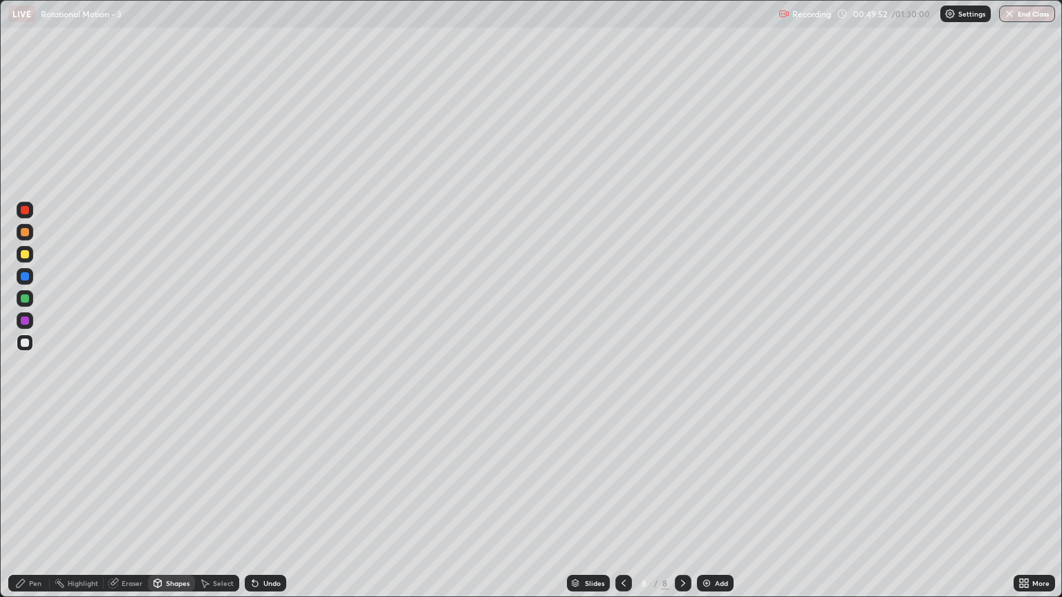
click at [28, 300] on div at bounding box center [25, 299] width 8 height 8
click at [270, 510] on div "Undo" at bounding box center [271, 583] width 17 height 7
click at [268, 510] on div "Undo" at bounding box center [271, 583] width 17 height 7
click at [33, 510] on div "Pen" at bounding box center [35, 583] width 12 height 7
click at [25, 257] on div at bounding box center [25, 254] width 8 height 8
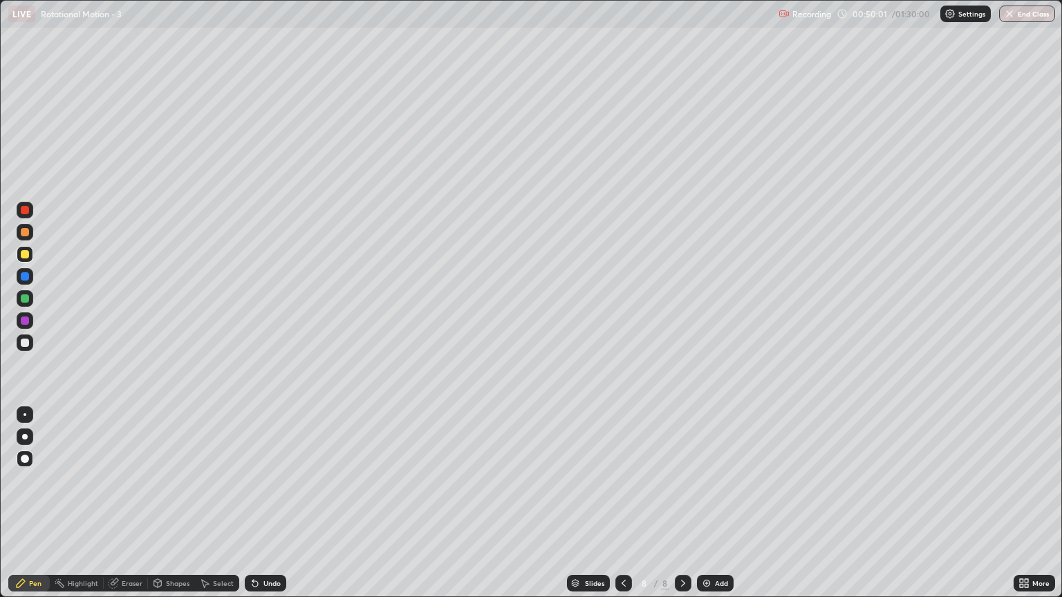
click at [168, 510] on div "Shapes" at bounding box center [178, 583] width 24 height 7
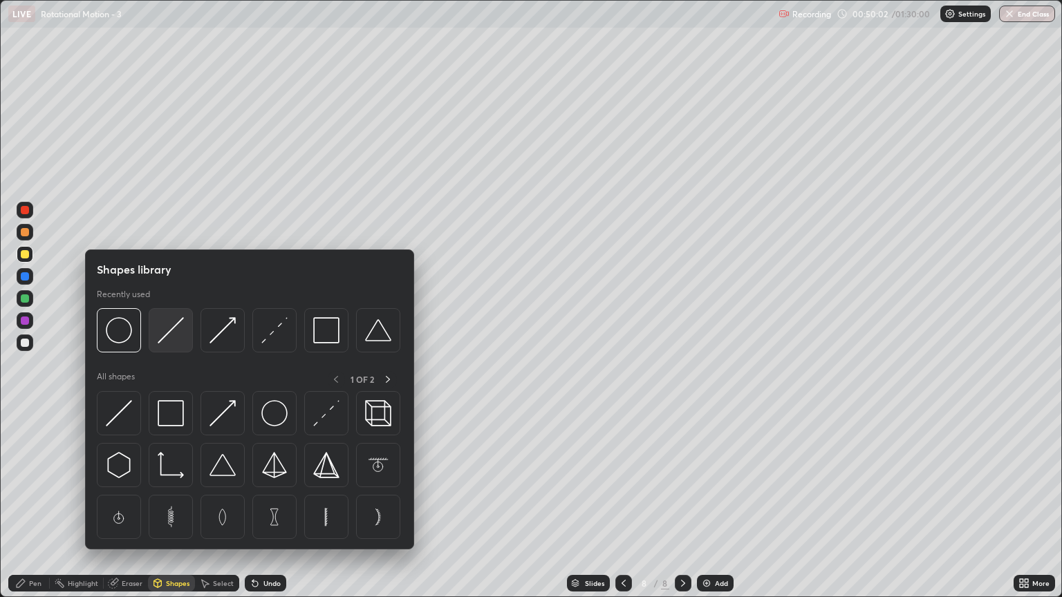
click at [170, 342] on img at bounding box center [171, 330] width 26 height 26
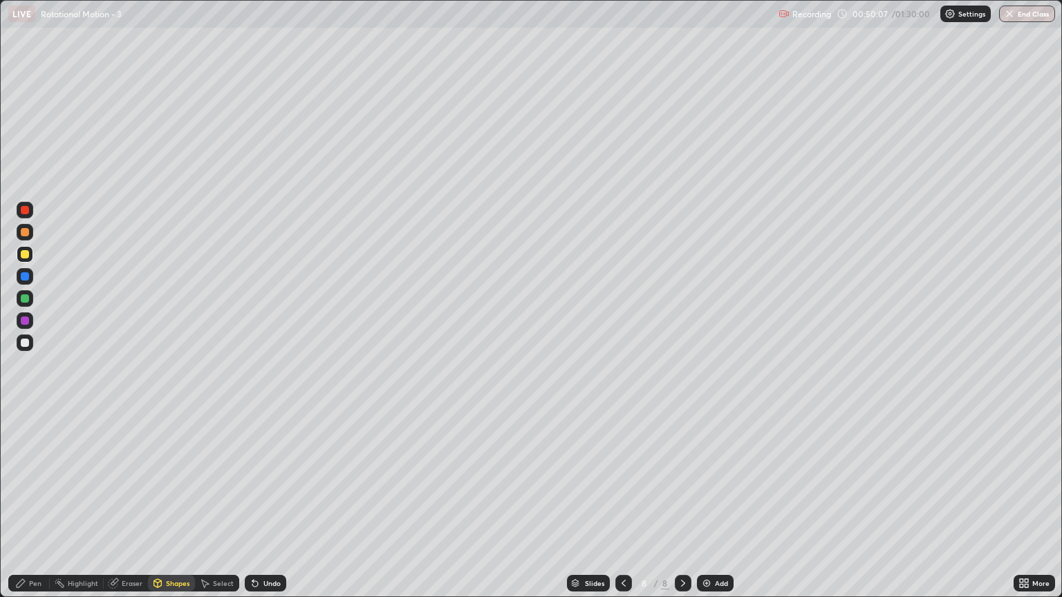
click at [33, 510] on div "Pen" at bounding box center [35, 583] width 12 height 7
click at [620, 510] on icon at bounding box center [623, 583] width 11 height 11
click at [687, 510] on div at bounding box center [683, 583] width 17 height 17
click at [171, 510] on div "Shapes" at bounding box center [171, 583] width 47 height 17
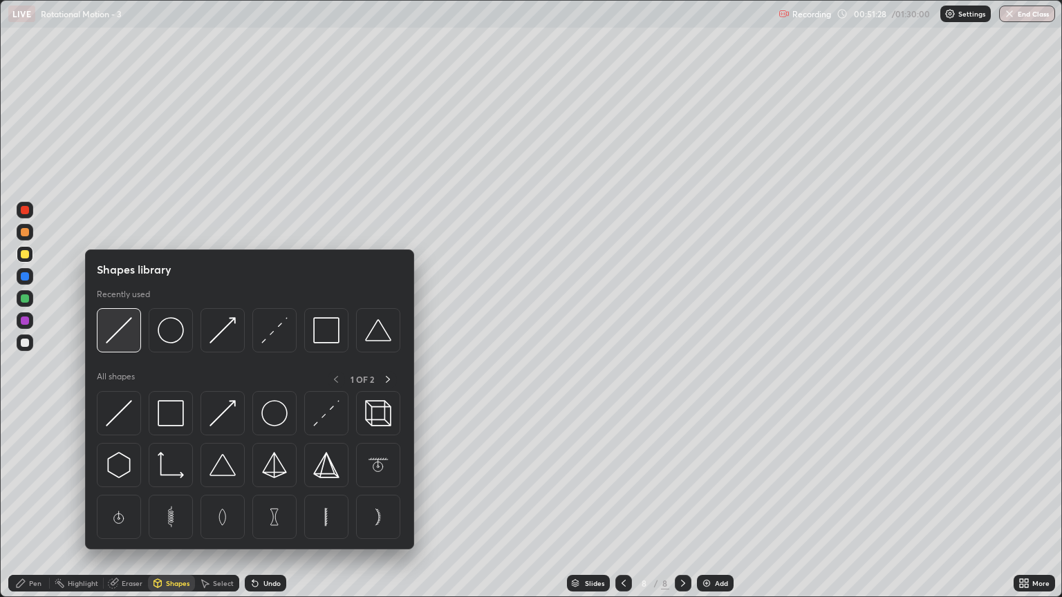
click at [129, 343] on img at bounding box center [119, 330] width 26 height 26
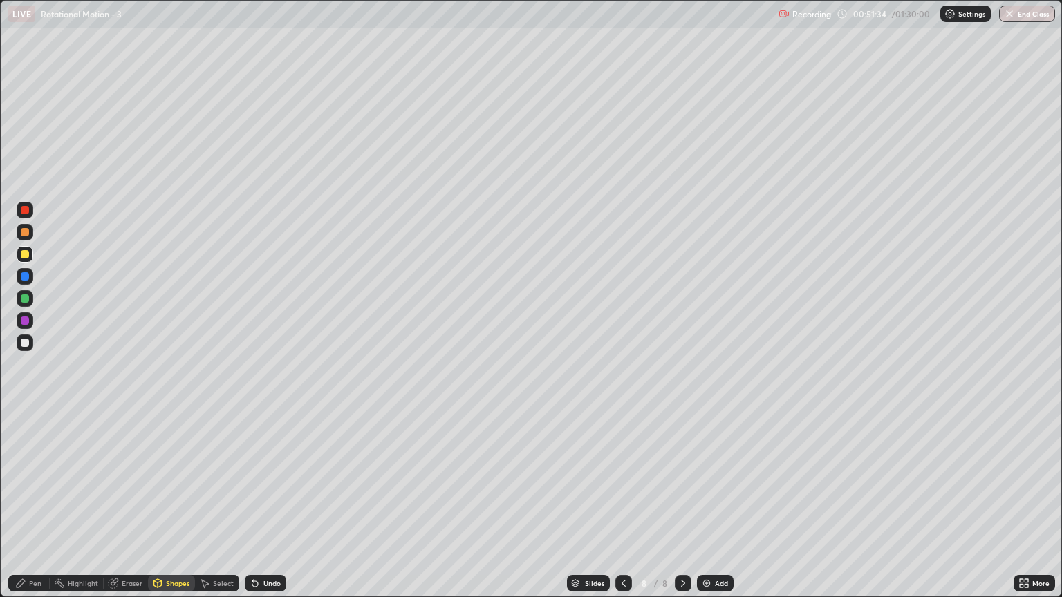
click at [25, 299] on div at bounding box center [25, 299] width 8 height 8
click at [174, 510] on div "Shapes" at bounding box center [178, 583] width 24 height 7
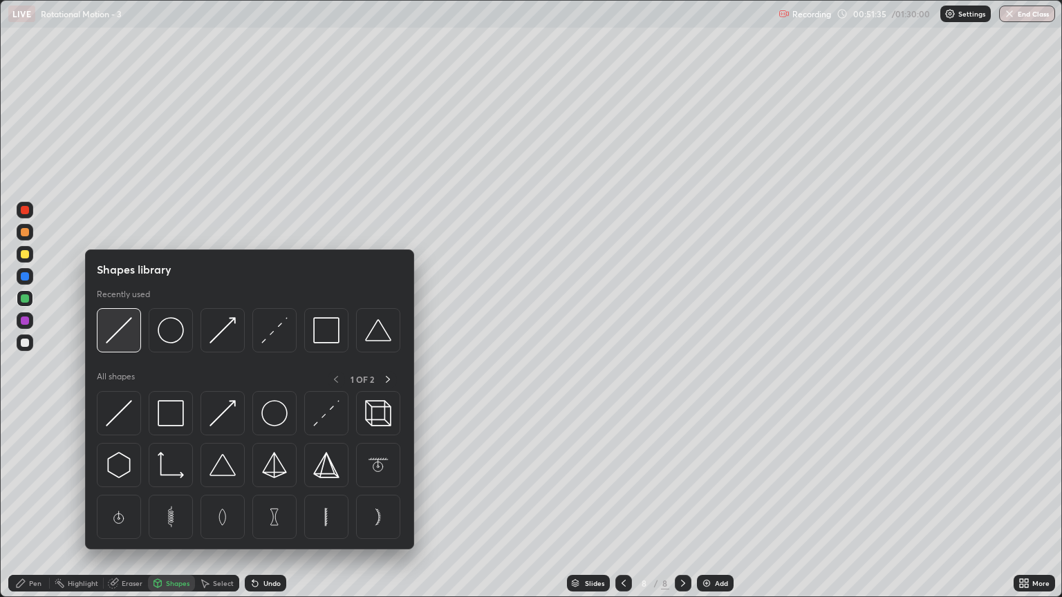
click at [122, 342] on img at bounding box center [119, 330] width 26 height 26
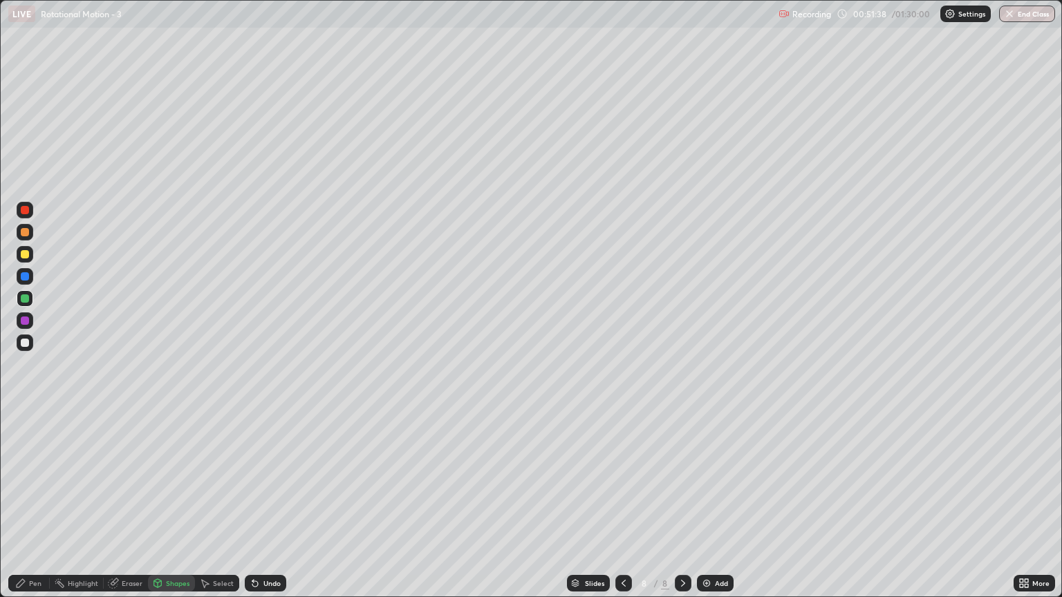
click at [40, 510] on div "Pen" at bounding box center [35, 583] width 12 height 7
click at [26, 232] on div at bounding box center [25, 232] width 8 height 8
click at [163, 510] on div "Shapes" at bounding box center [171, 583] width 47 height 17
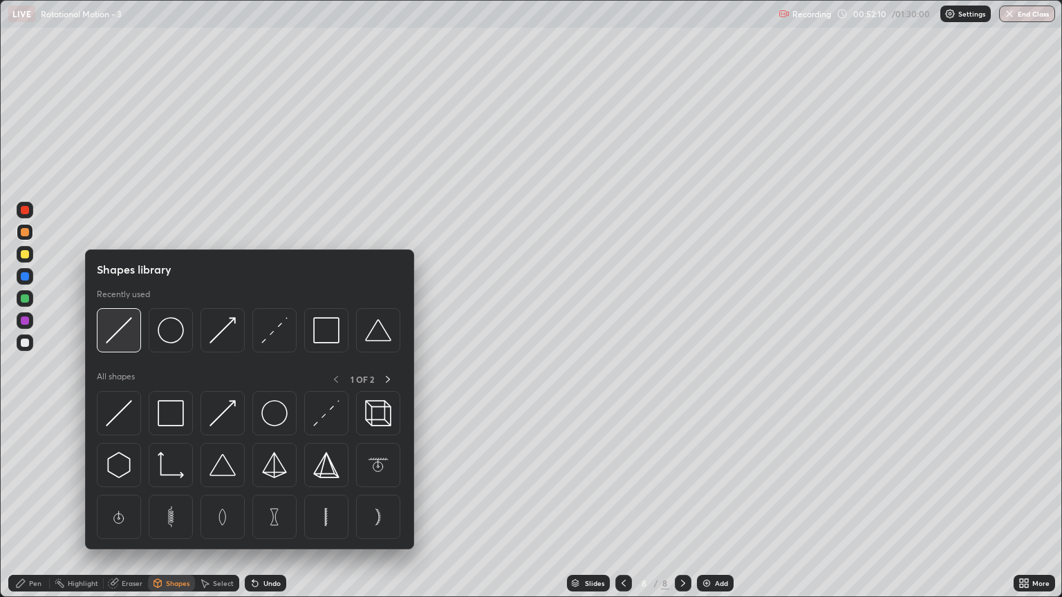
click at [122, 349] on div at bounding box center [119, 330] width 44 height 44
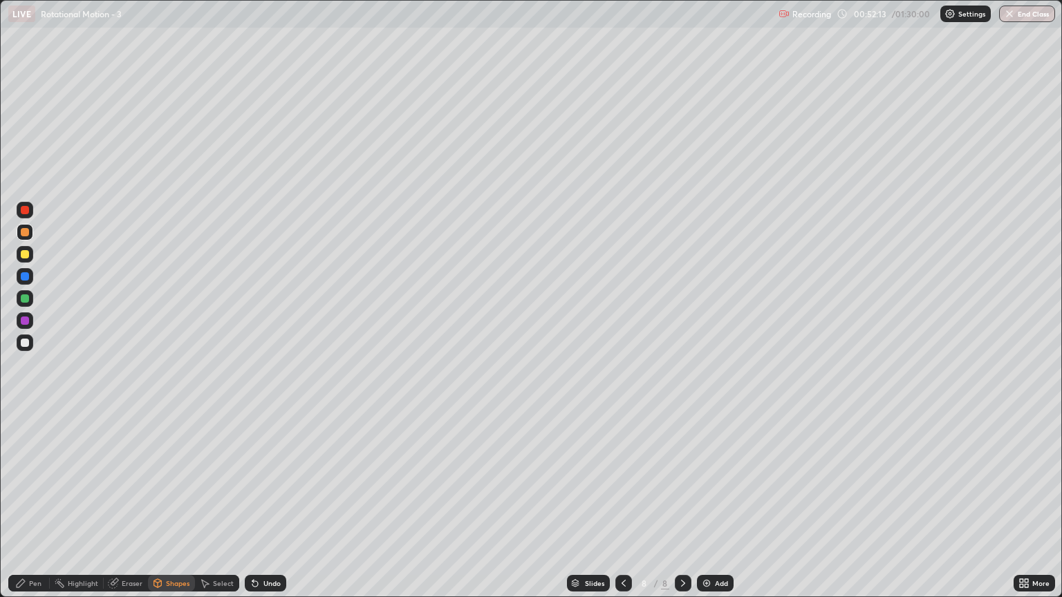
click at [35, 510] on div "Pen" at bounding box center [35, 583] width 12 height 7
click at [25, 211] on div at bounding box center [25, 210] width 8 height 8
click at [173, 510] on div "Shapes" at bounding box center [178, 583] width 24 height 7
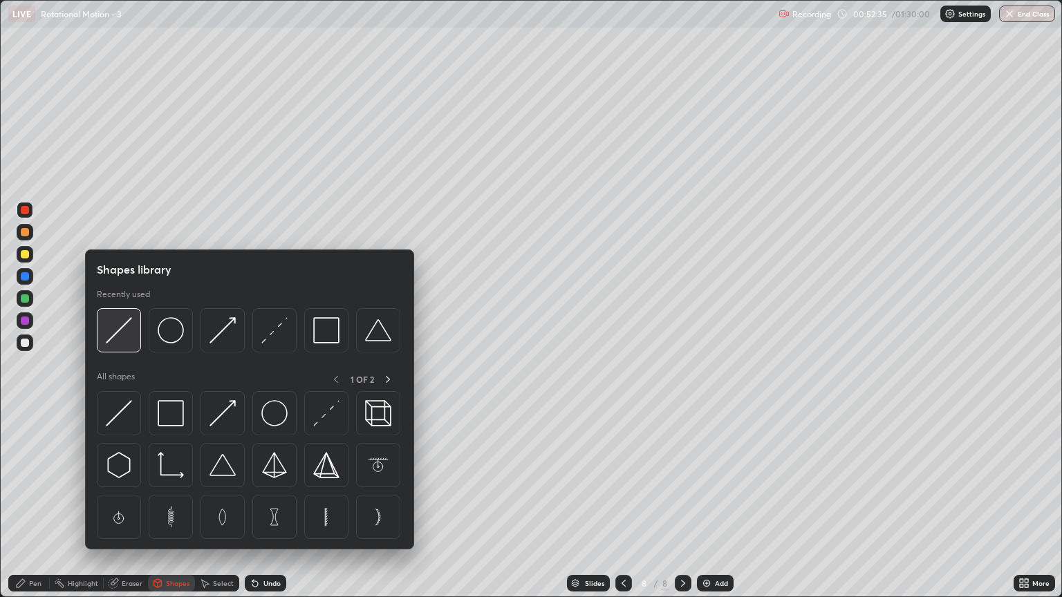
click at [122, 341] on img at bounding box center [119, 330] width 26 height 26
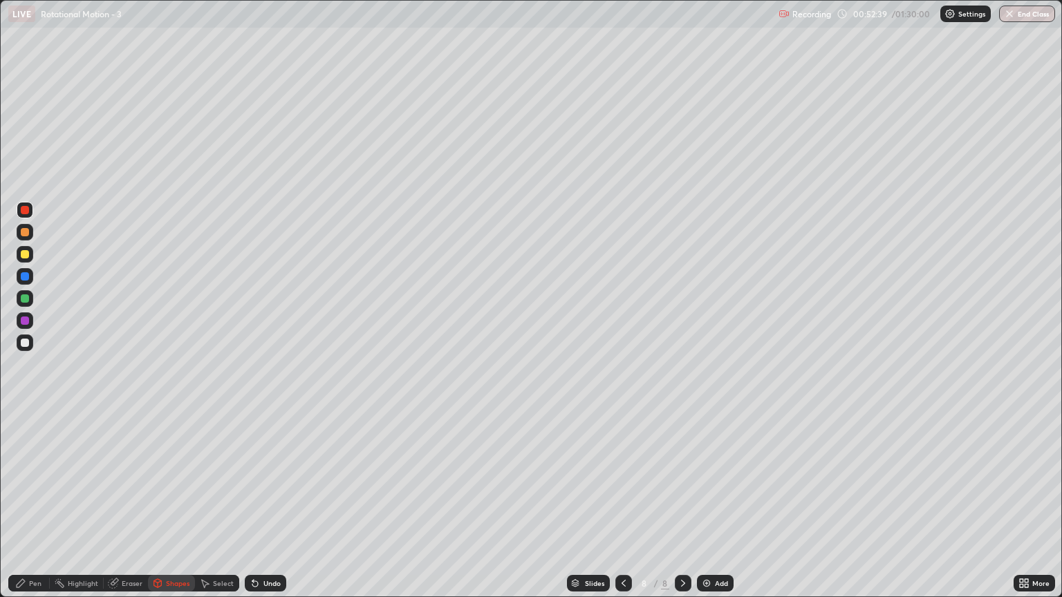
click at [37, 510] on div "Pen" at bounding box center [28, 583] width 41 height 17
click at [171, 510] on div "Shapes" at bounding box center [171, 583] width 47 height 17
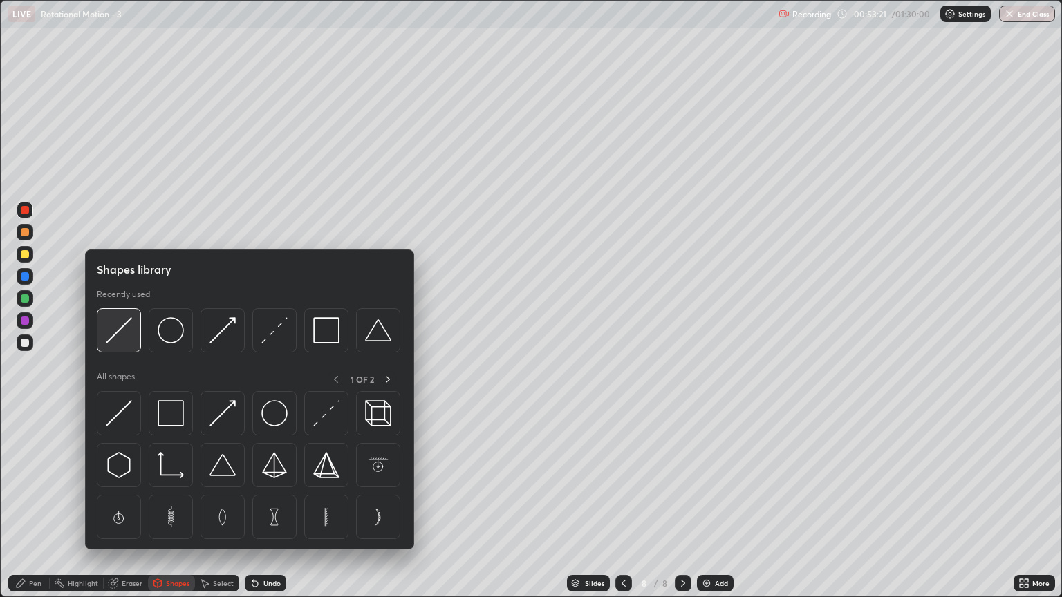
click at [126, 340] on img at bounding box center [119, 330] width 26 height 26
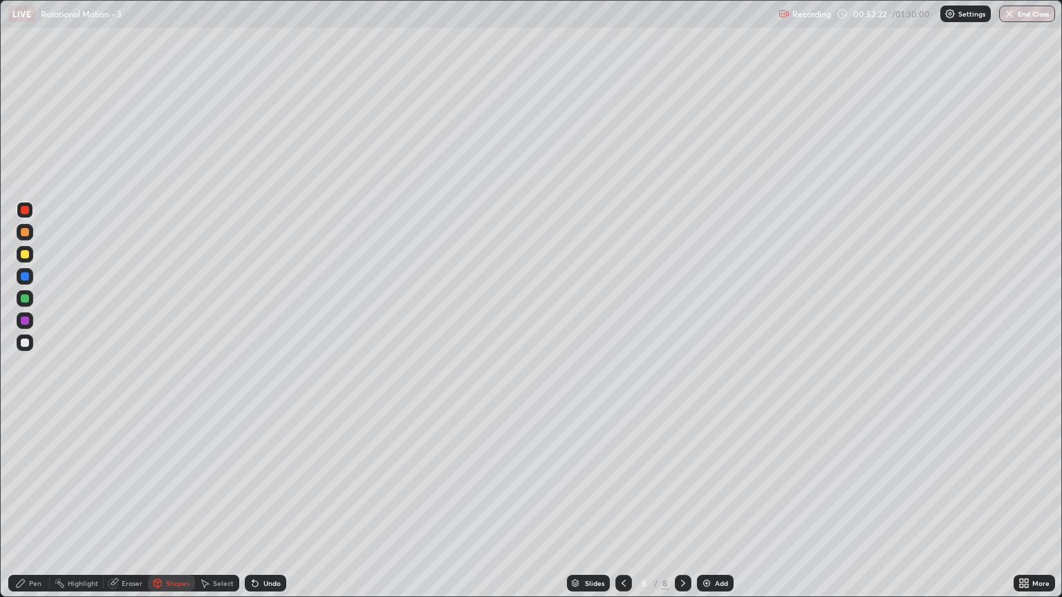
click at [23, 277] on div at bounding box center [25, 276] width 8 height 8
click at [30, 510] on div "Pen" at bounding box center [35, 583] width 12 height 7
click at [706, 510] on img at bounding box center [706, 583] width 11 height 11
click at [174, 510] on div "Shapes" at bounding box center [178, 583] width 24 height 7
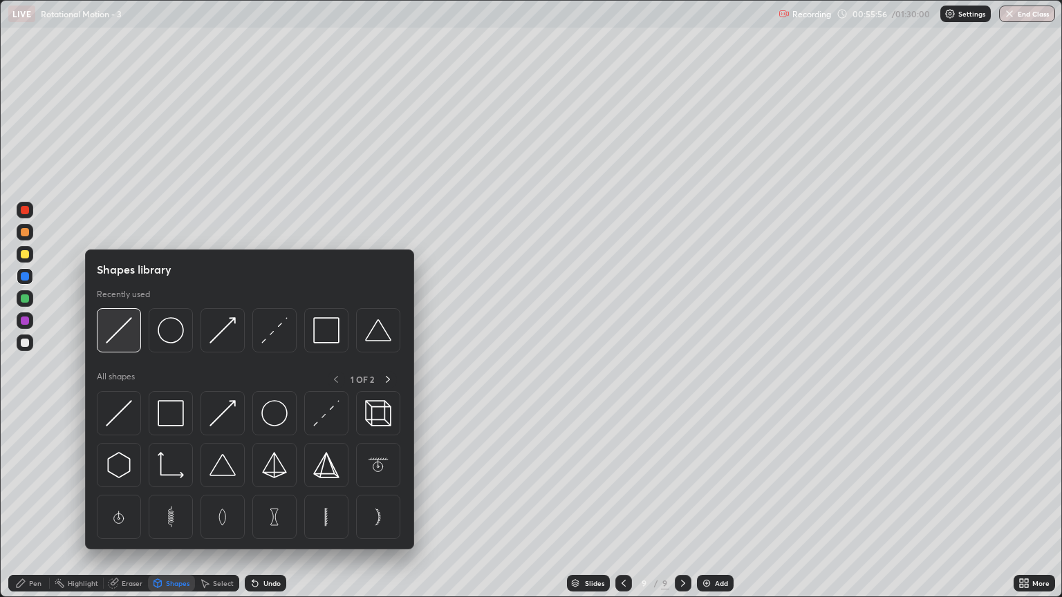
click at [122, 331] on img at bounding box center [119, 330] width 26 height 26
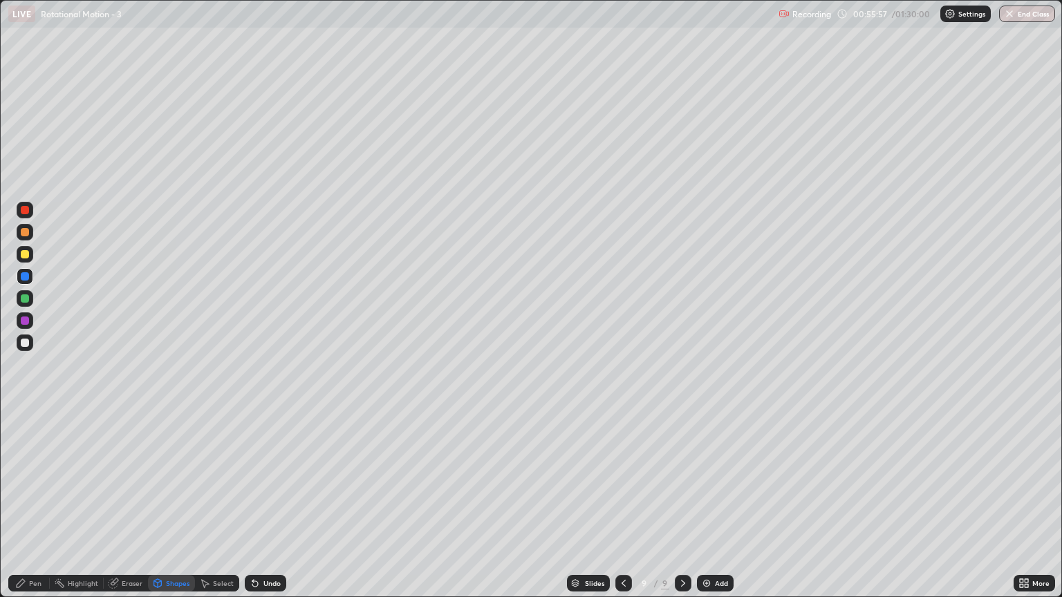
click at [24, 257] on div at bounding box center [25, 254] width 8 height 8
click at [36, 510] on div "Pen" at bounding box center [35, 583] width 12 height 7
click at [174, 510] on div "Shapes" at bounding box center [171, 583] width 47 height 17
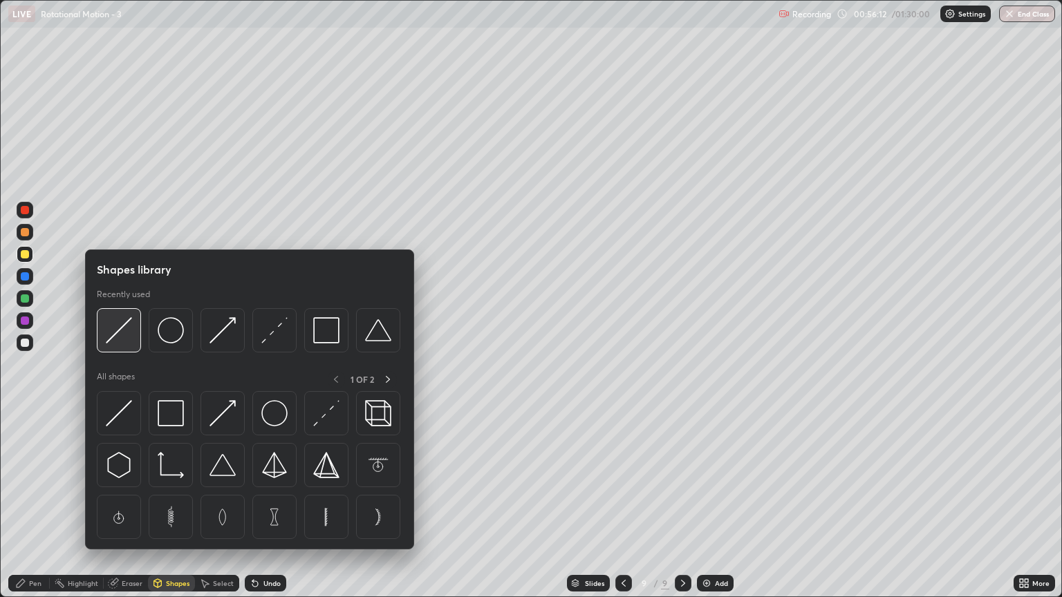
click at [126, 342] on img at bounding box center [119, 330] width 26 height 26
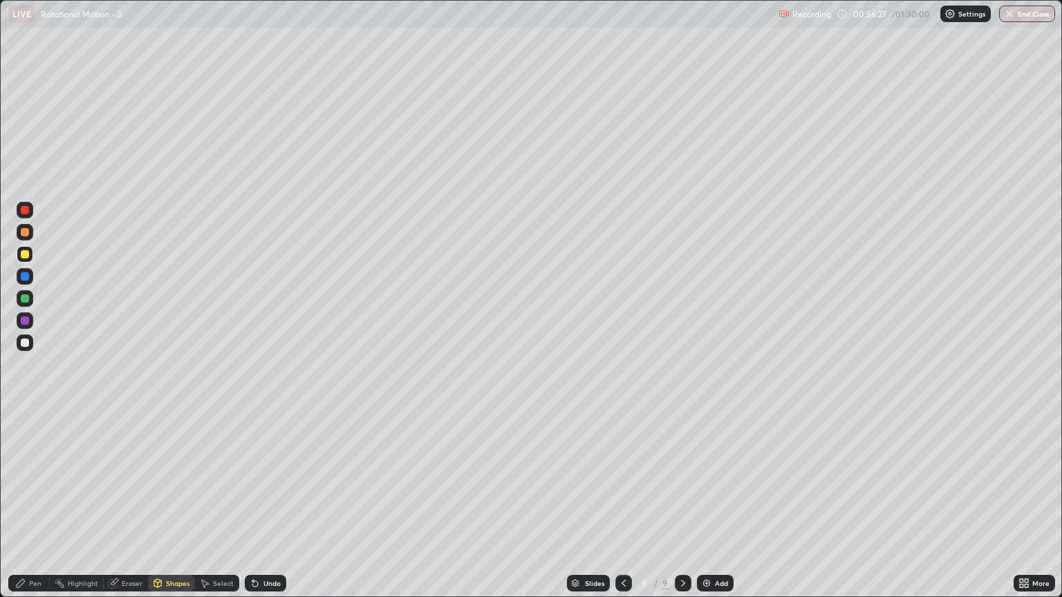
click at [25, 299] on div at bounding box center [25, 299] width 8 height 8
click at [177, 510] on div "Shapes" at bounding box center [178, 583] width 24 height 7
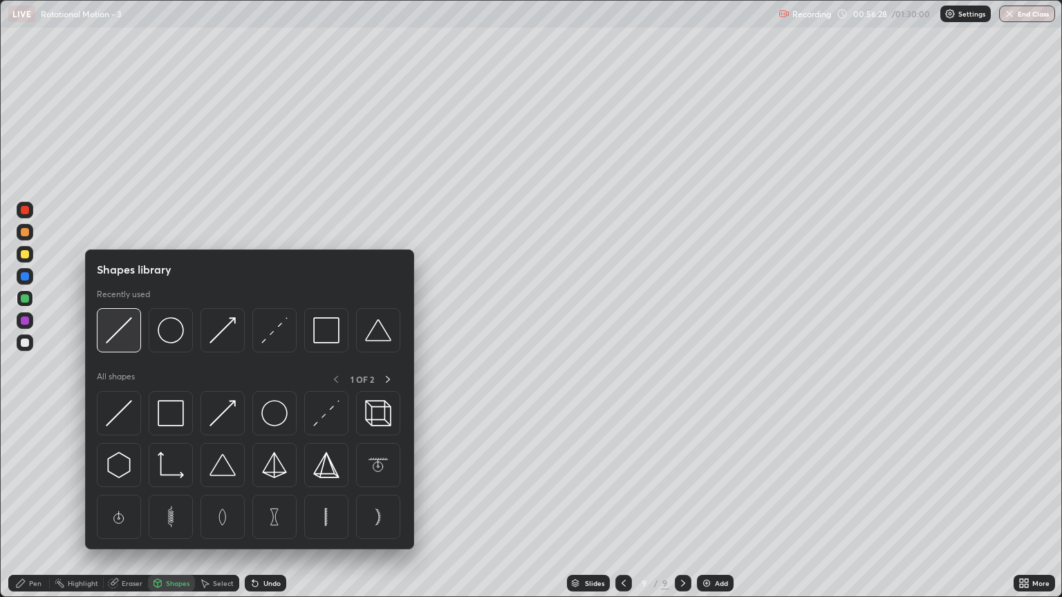
click at [133, 337] on div at bounding box center [119, 330] width 44 height 44
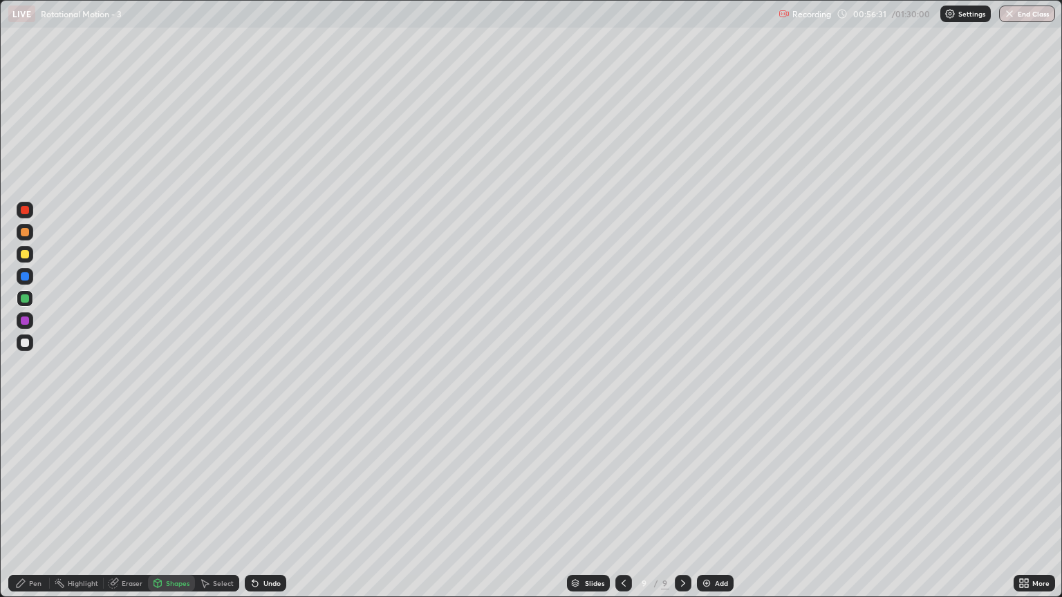
click at [39, 510] on div "Pen" at bounding box center [35, 583] width 12 height 7
click at [26, 232] on div at bounding box center [25, 232] width 8 height 8
click at [176, 510] on div "Shapes" at bounding box center [178, 583] width 24 height 7
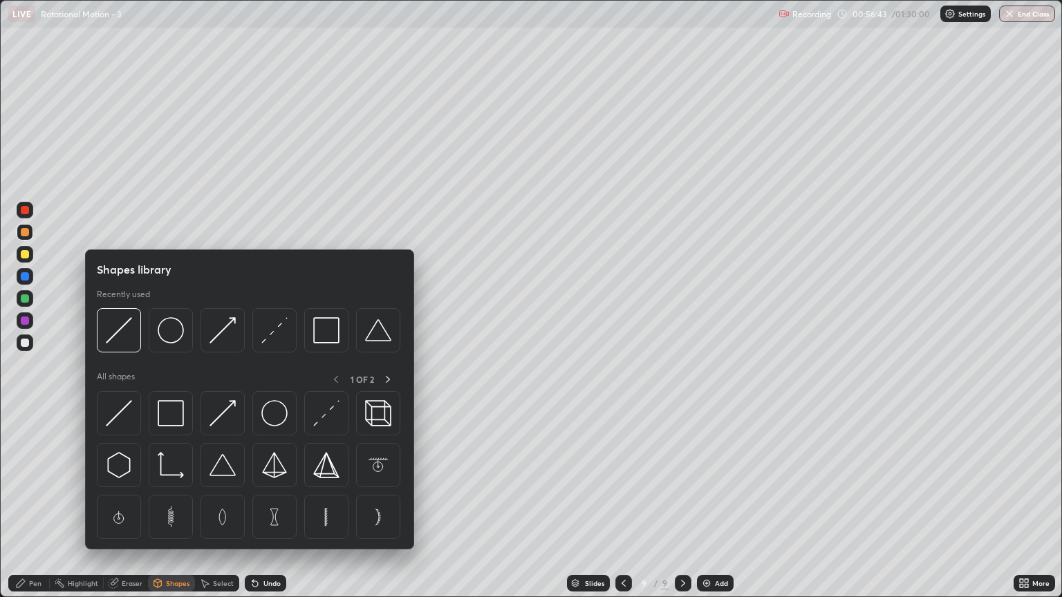
click at [122, 340] on img at bounding box center [119, 330] width 26 height 26
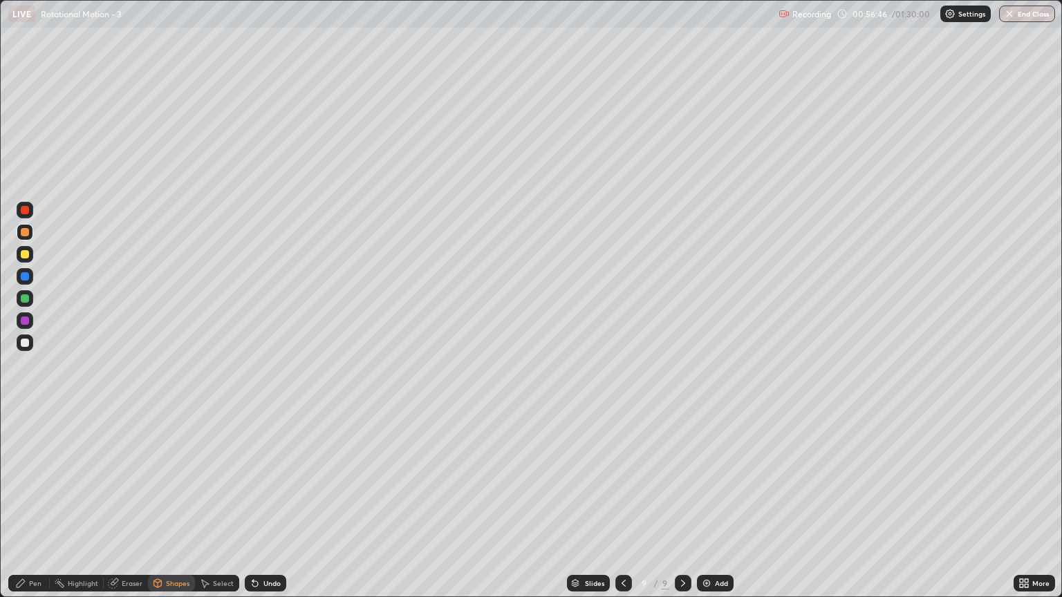
click at [38, 510] on div "Pen" at bounding box center [35, 583] width 12 height 7
click at [28, 346] on div at bounding box center [25, 343] width 8 height 8
click at [174, 510] on div "Shapes" at bounding box center [178, 583] width 24 height 7
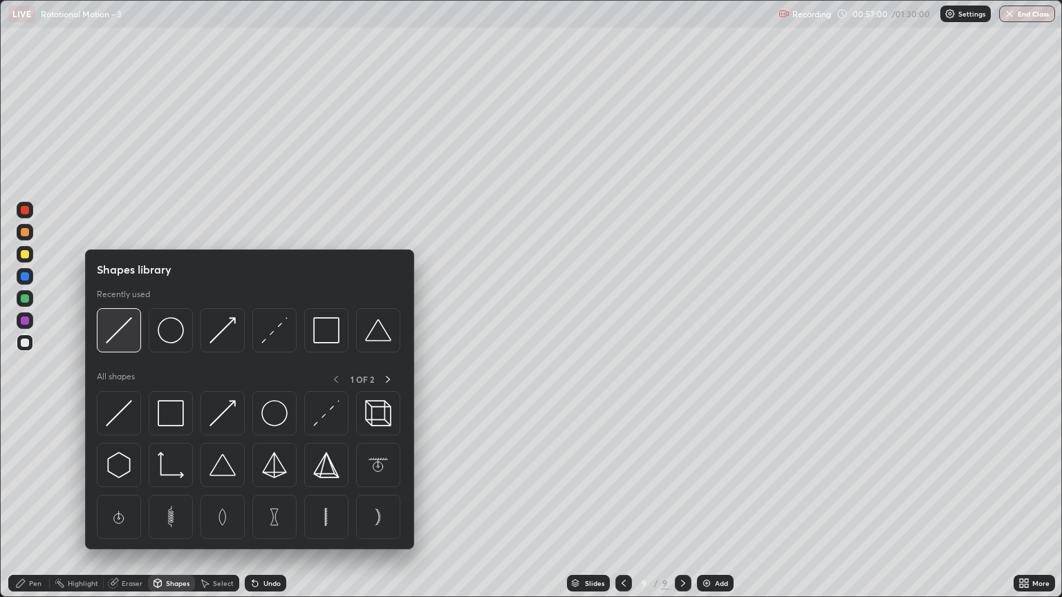
click at [121, 349] on div at bounding box center [119, 330] width 44 height 44
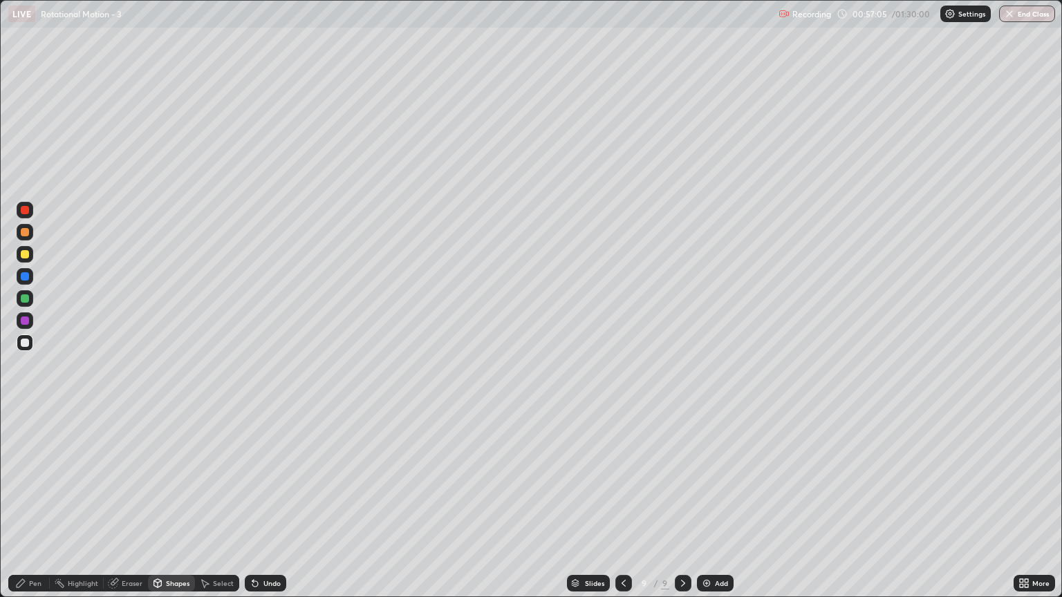
click at [36, 510] on div "Pen" at bounding box center [28, 583] width 41 height 17
click at [177, 510] on div "Shapes" at bounding box center [178, 583] width 24 height 7
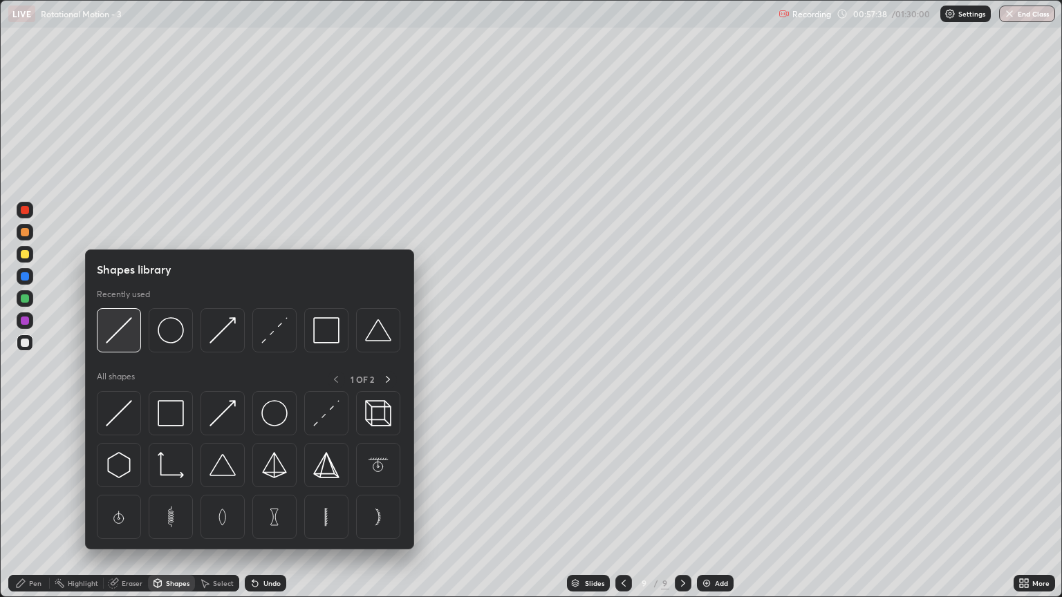
click at [130, 333] on img at bounding box center [119, 330] width 26 height 26
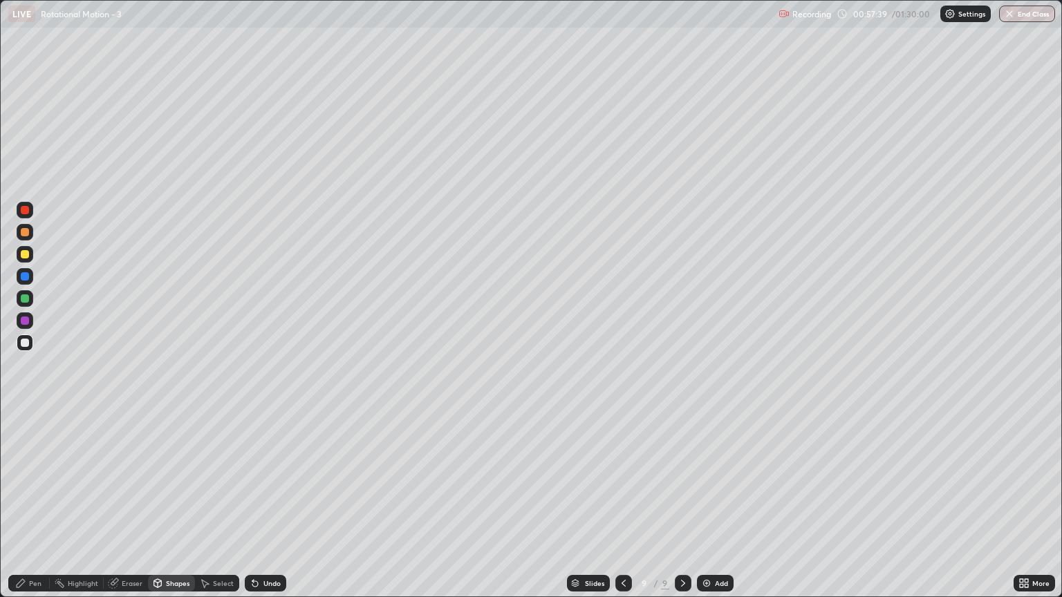
click at [24, 279] on div at bounding box center [25, 276] width 8 height 8
click at [28, 510] on div "Pen" at bounding box center [28, 583] width 41 height 17
click at [28, 213] on div at bounding box center [25, 210] width 8 height 8
click at [268, 510] on div "Undo" at bounding box center [271, 583] width 17 height 7
click at [178, 510] on div "Shapes" at bounding box center [178, 583] width 24 height 7
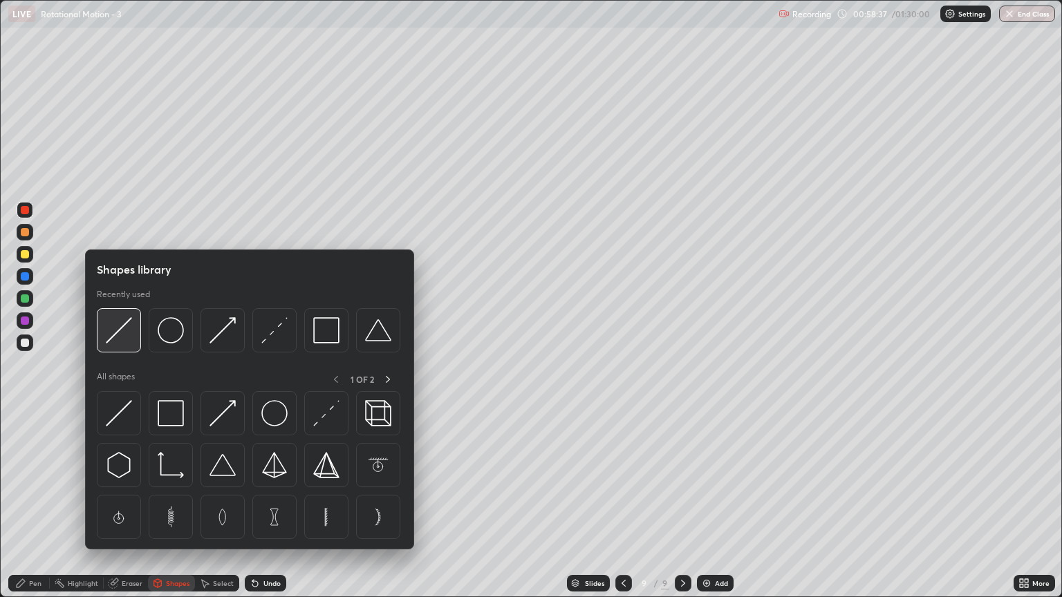
click at [119, 336] on img at bounding box center [119, 330] width 26 height 26
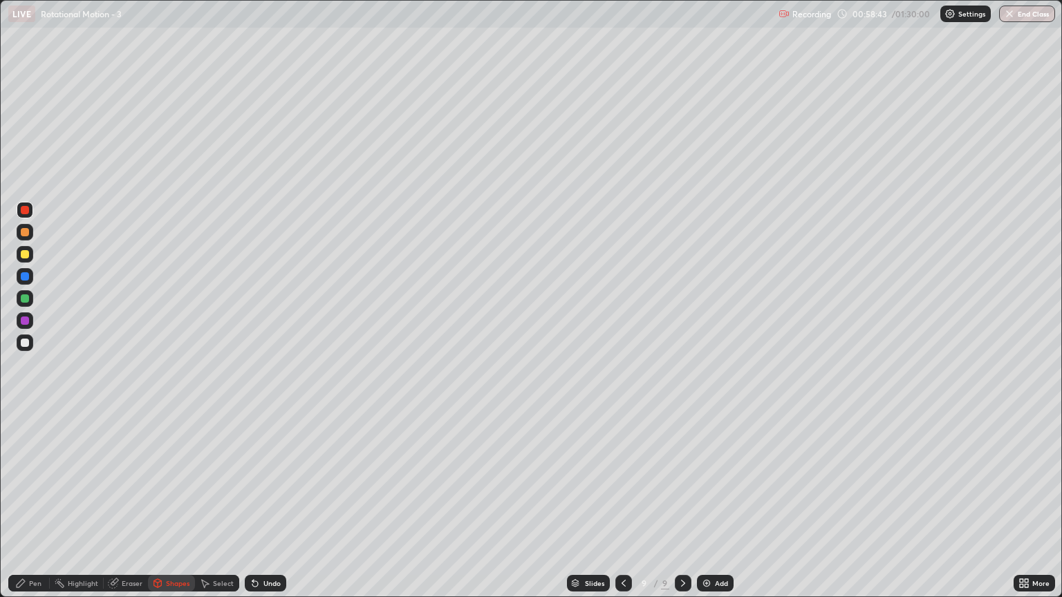
click at [267, 510] on div "Undo" at bounding box center [271, 583] width 17 height 7
click at [35, 510] on div "Pen" at bounding box center [35, 583] width 12 height 7
click at [25, 344] on div at bounding box center [25, 343] width 8 height 8
click at [714, 510] on div "Add" at bounding box center [715, 583] width 37 height 17
click at [164, 510] on div "Shapes" at bounding box center [171, 583] width 47 height 17
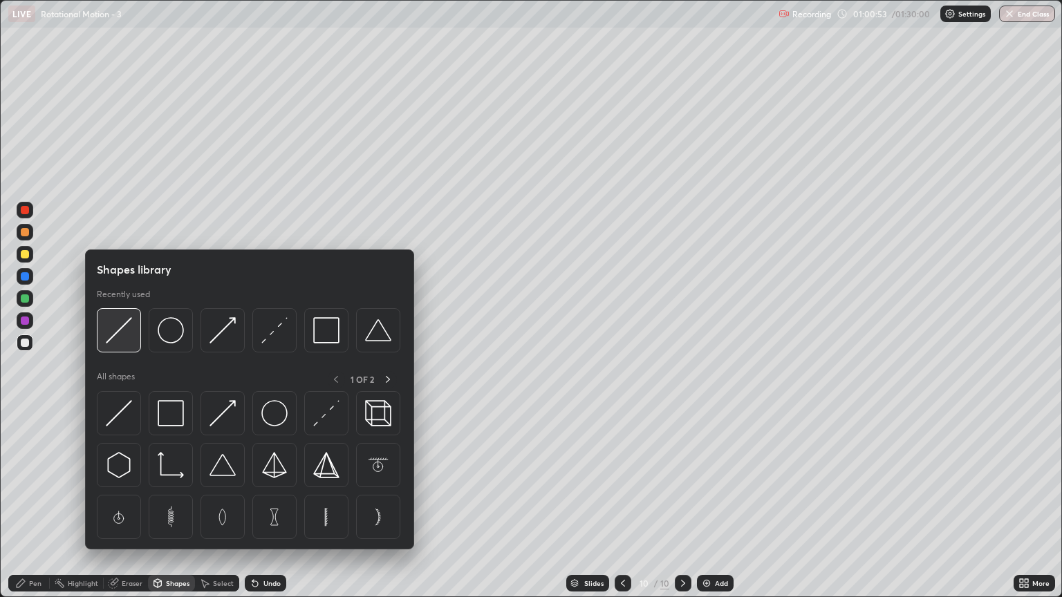
click at [122, 337] on img at bounding box center [119, 330] width 26 height 26
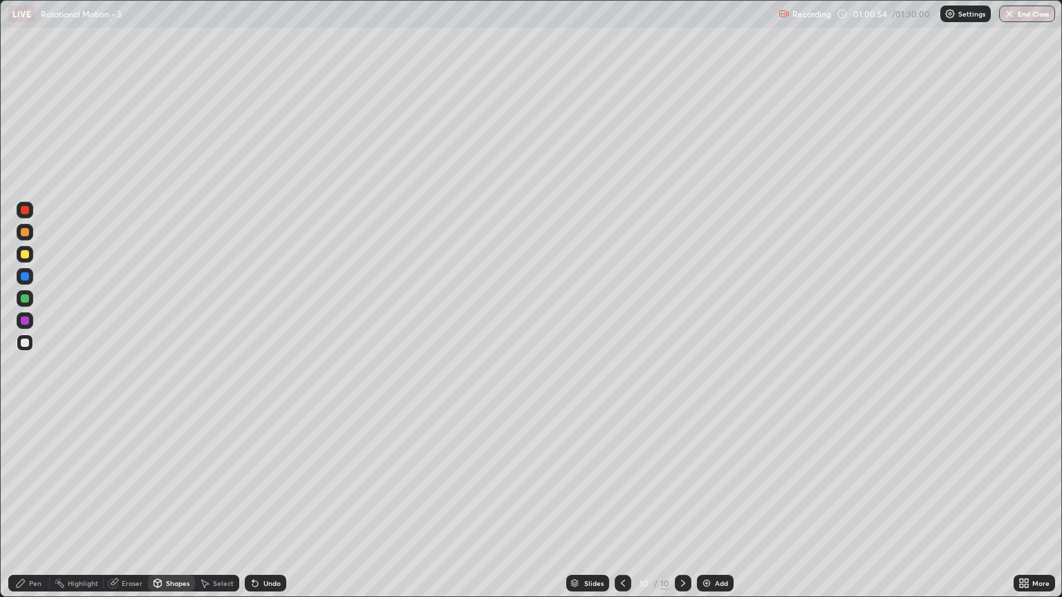
click at [26, 257] on div at bounding box center [25, 254] width 8 height 8
click at [41, 510] on div "Pen" at bounding box center [28, 583] width 41 height 17
click at [169, 510] on div "Shapes" at bounding box center [178, 583] width 24 height 7
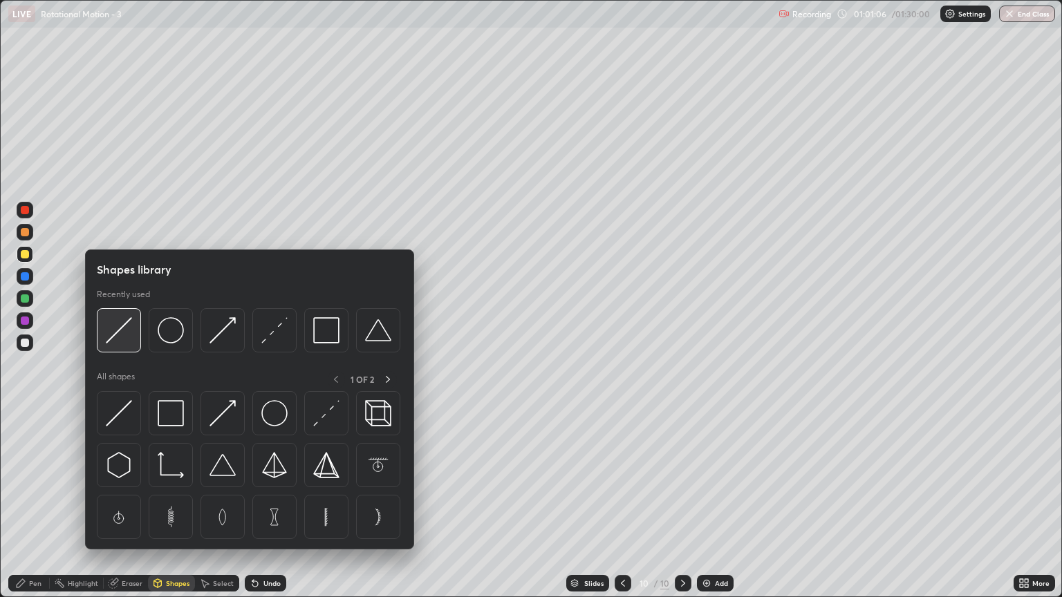
click at [128, 345] on div at bounding box center [119, 330] width 44 height 44
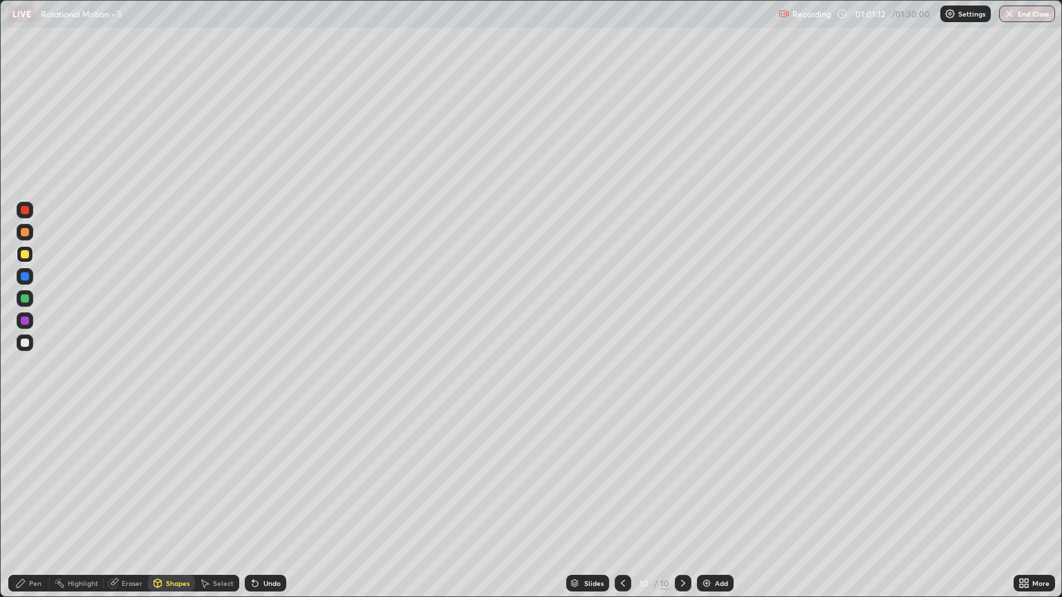
click at [28, 298] on div at bounding box center [25, 299] width 8 height 8
click at [39, 510] on div "Pen" at bounding box center [35, 583] width 12 height 7
click at [174, 510] on div "Shapes" at bounding box center [178, 583] width 24 height 7
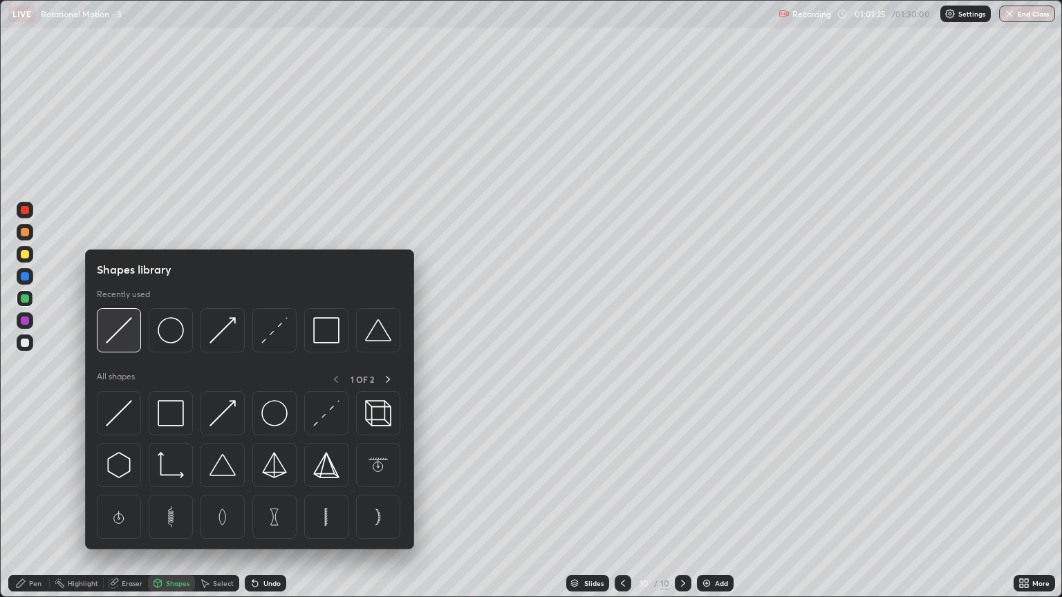
click at [128, 340] on img at bounding box center [119, 330] width 26 height 26
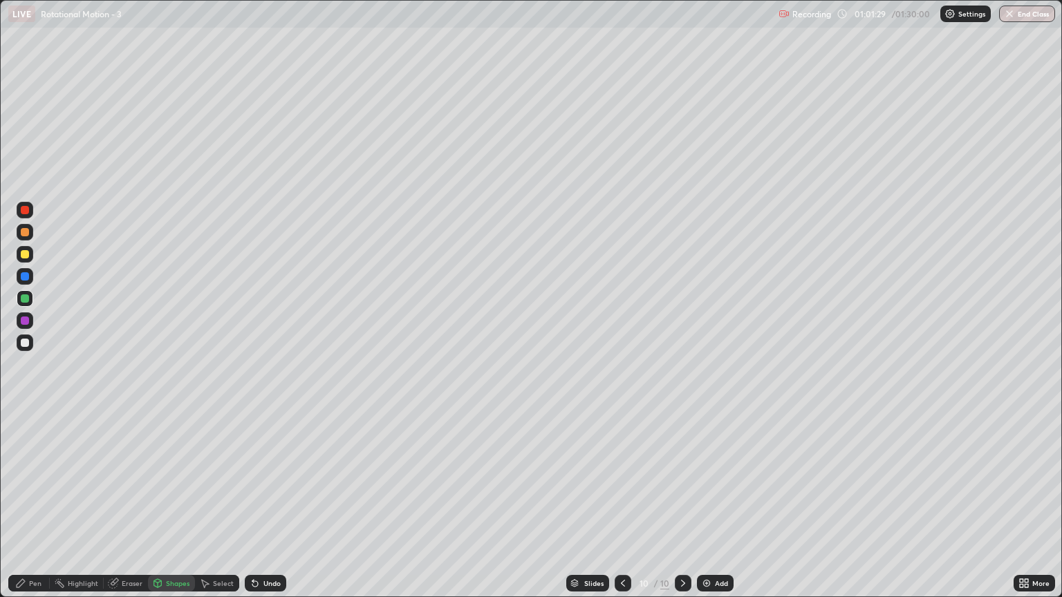
click at [34, 510] on div "Pen" at bounding box center [35, 583] width 12 height 7
click at [185, 510] on div "Shapes" at bounding box center [178, 583] width 24 height 7
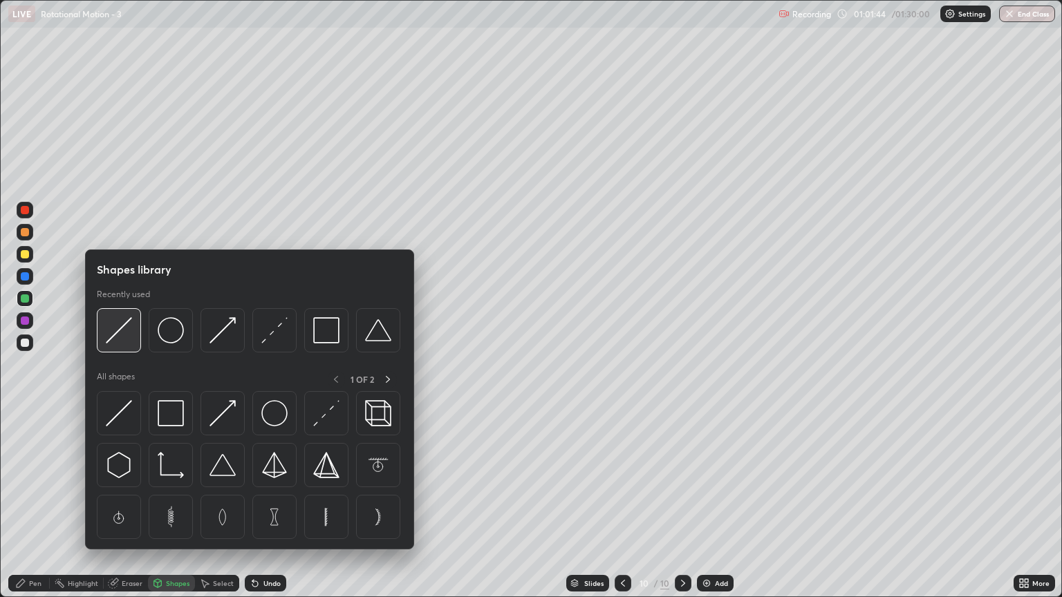
click at [133, 336] on div at bounding box center [119, 330] width 44 height 44
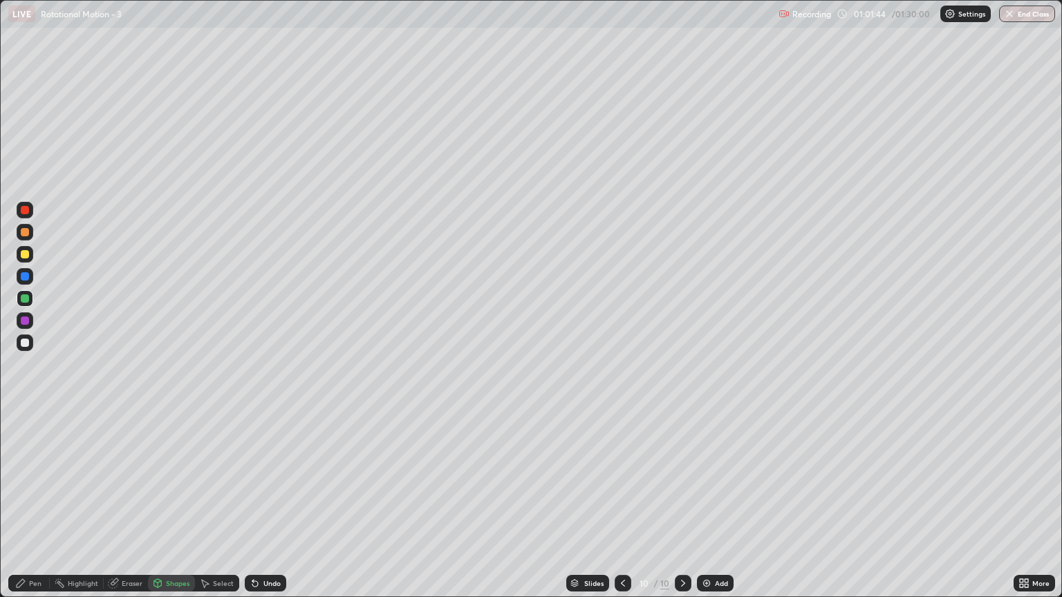
click at [25, 324] on div at bounding box center [25, 321] width 8 height 8
click at [44, 510] on div "Pen" at bounding box center [28, 583] width 41 height 17
click at [264, 510] on div "Undo" at bounding box center [271, 583] width 17 height 7
click at [21, 342] on div at bounding box center [25, 343] width 8 height 8
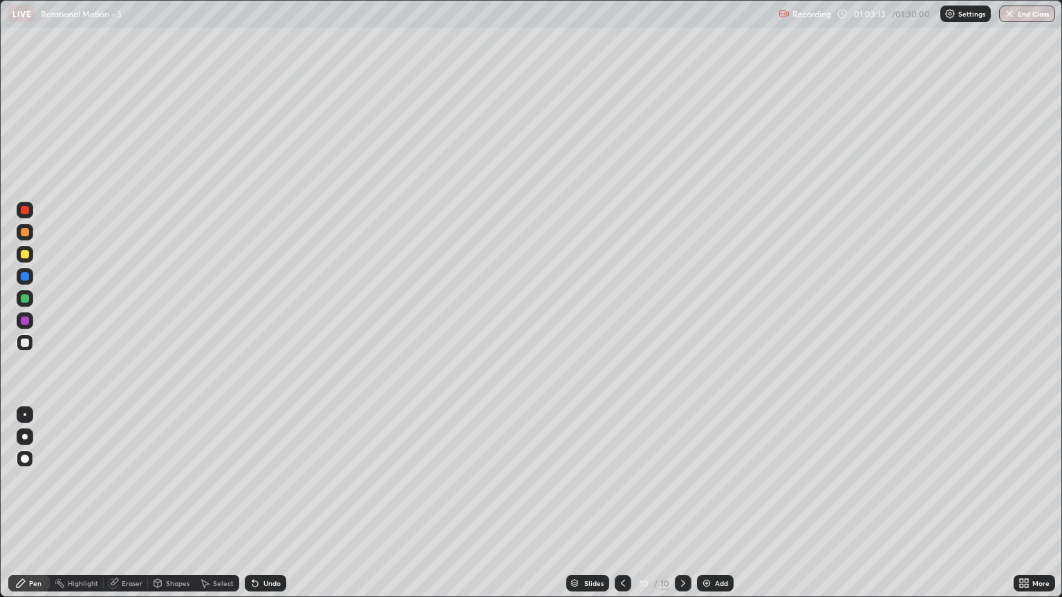
click at [174, 510] on div "Shapes" at bounding box center [171, 583] width 47 height 17
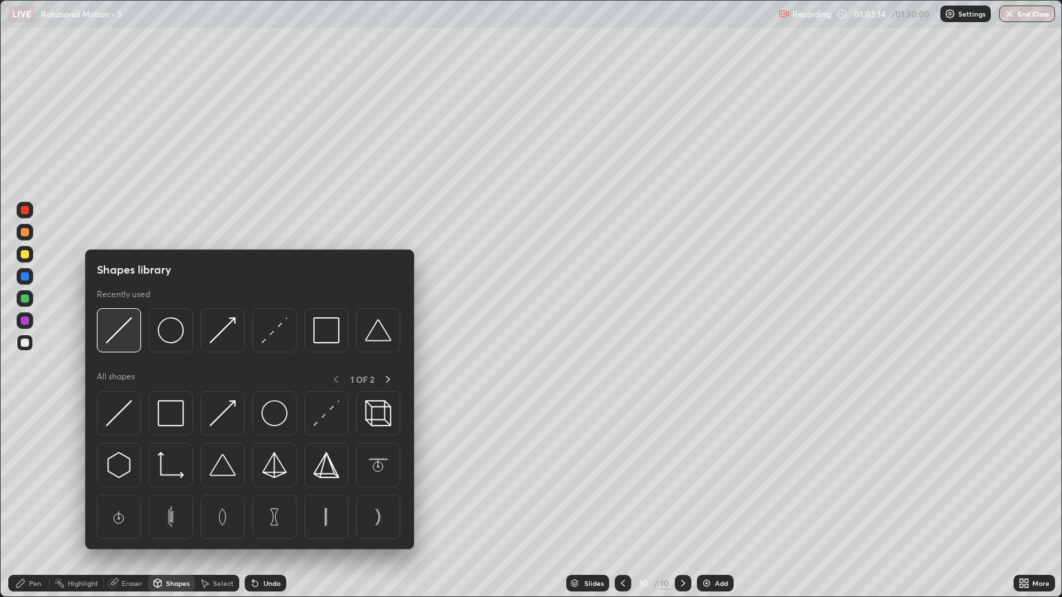
click at [122, 343] on img at bounding box center [119, 330] width 26 height 26
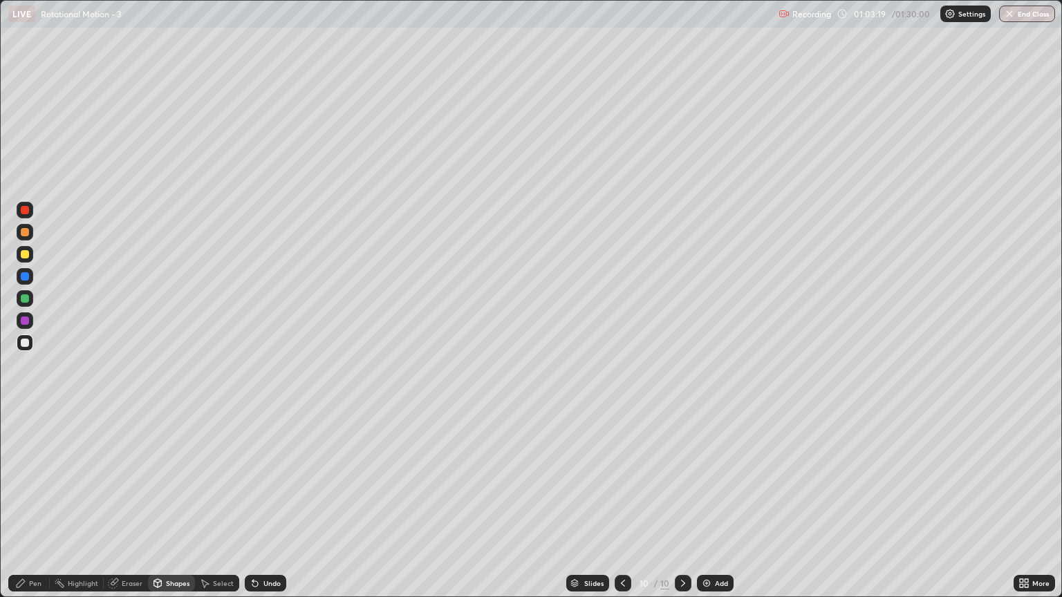
click at [38, 510] on div "Pen" at bounding box center [35, 583] width 12 height 7
click at [26, 232] on div at bounding box center [25, 232] width 8 height 8
click at [178, 510] on div "Shapes" at bounding box center [171, 583] width 47 height 17
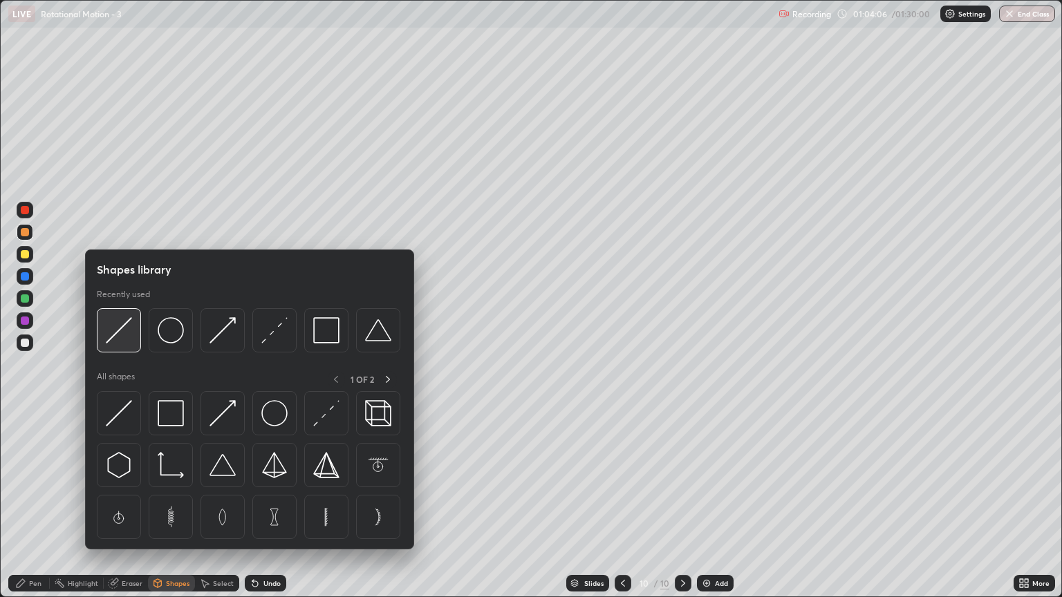
click at [125, 344] on div at bounding box center [119, 330] width 44 height 44
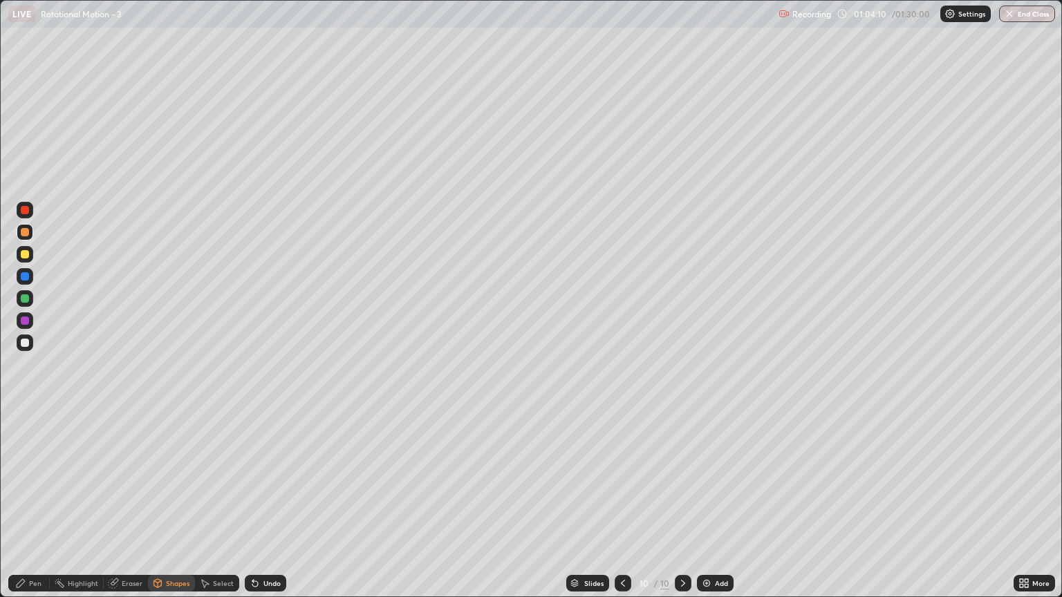
click at [29, 510] on div "Pen" at bounding box center [28, 583] width 41 height 17
click at [23, 210] on div at bounding box center [25, 210] width 8 height 8
click at [177, 510] on div "Shapes" at bounding box center [178, 583] width 24 height 7
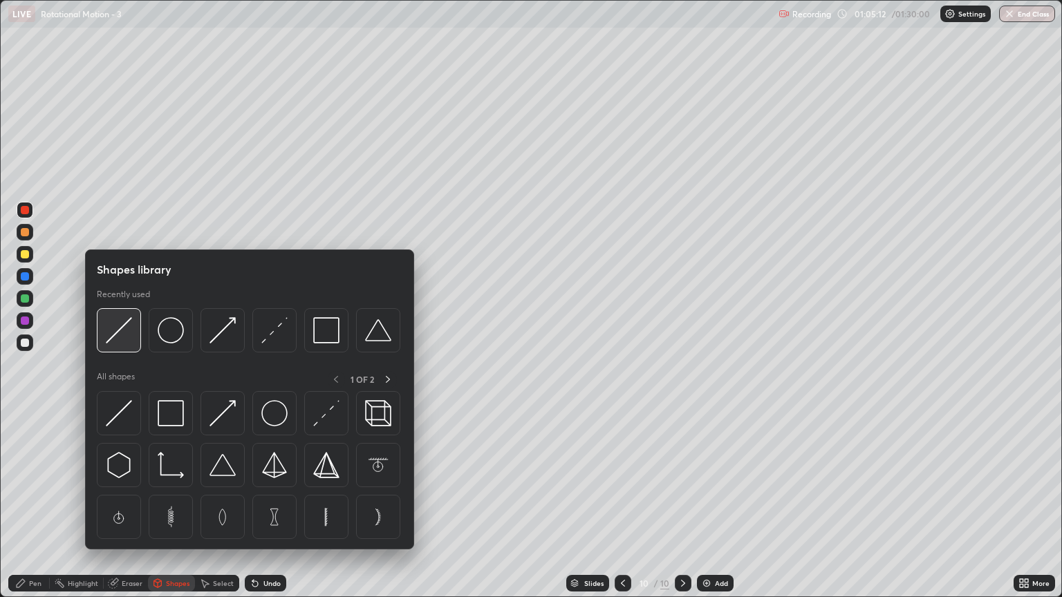
click at [128, 338] on img at bounding box center [119, 330] width 26 height 26
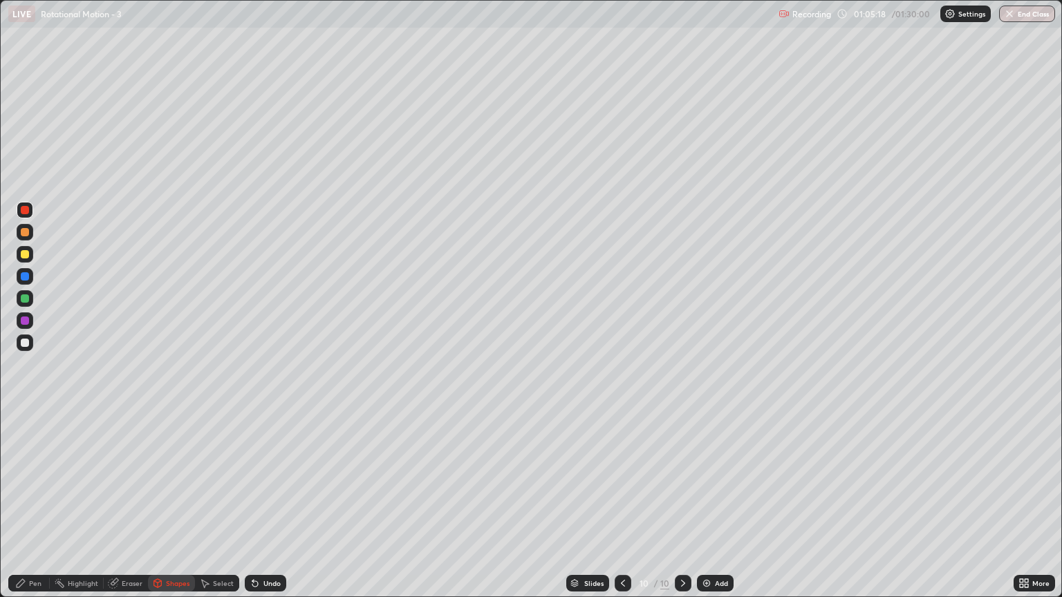
click at [39, 510] on div "Pen" at bounding box center [35, 583] width 12 height 7
click at [26, 344] on div at bounding box center [25, 343] width 8 height 8
click at [711, 510] on div "Add" at bounding box center [715, 583] width 37 height 17
click at [25, 254] on div at bounding box center [25, 254] width 8 height 8
click at [176, 510] on div "Shapes" at bounding box center [178, 583] width 24 height 7
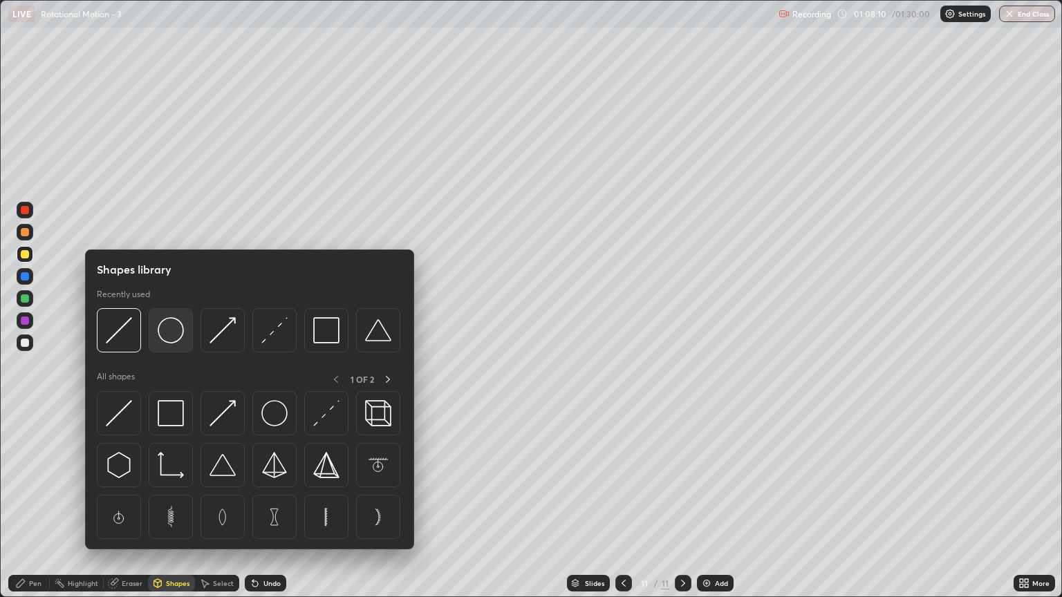
click at [177, 339] on img at bounding box center [171, 330] width 26 height 26
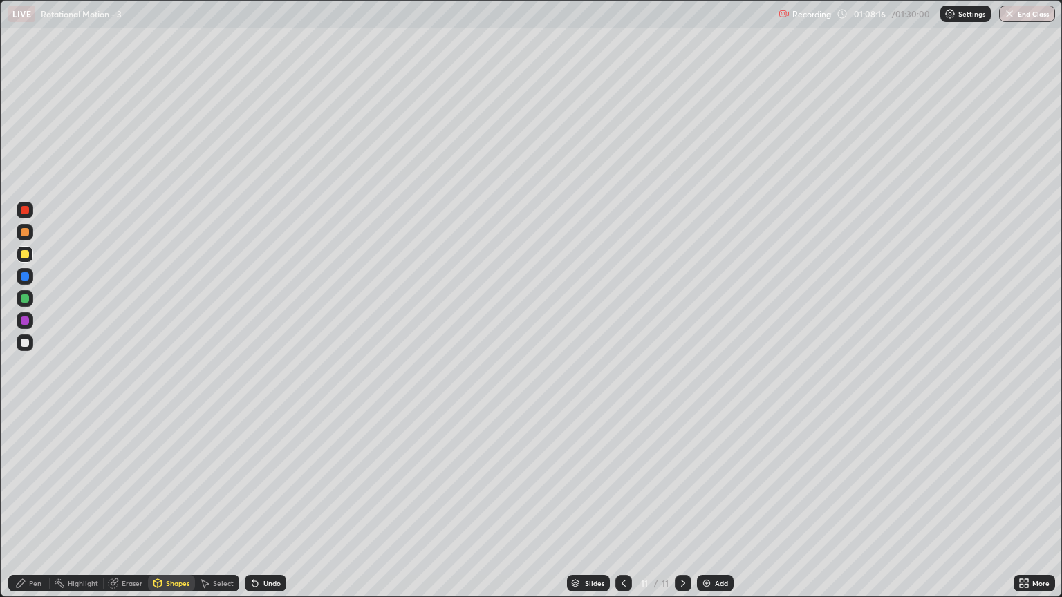
click at [170, 510] on div "Shapes" at bounding box center [178, 583] width 24 height 7
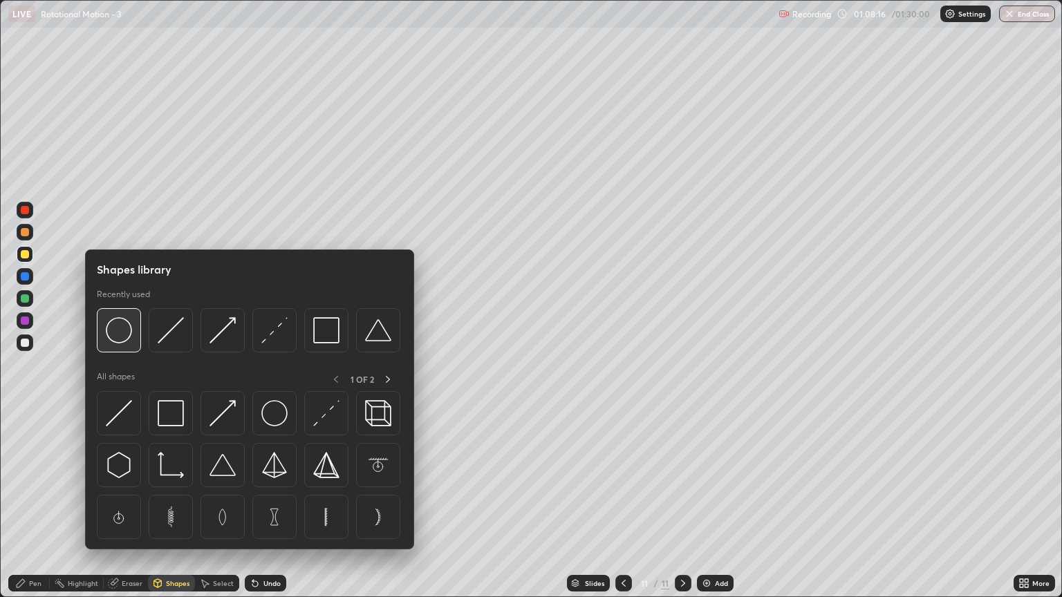
click at [131, 337] on img at bounding box center [119, 330] width 26 height 26
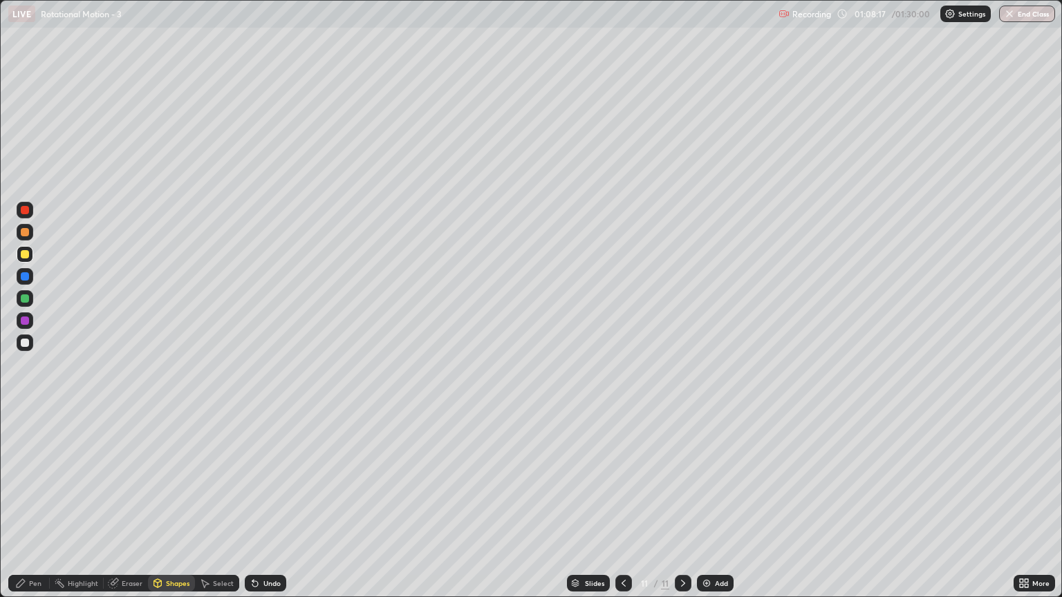
click at [25, 302] on div at bounding box center [25, 299] width 8 height 8
click at [263, 510] on div "Undo" at bounding box center [271, 583] width 17 height 7
click at [22, 346] on div at bounding box center [25, 343] width 8 height 8
click at [33, 510] on div "Pen" at bounding box center [35, 583] width 12 height 7
click at [174, 510] on div "Shapes" at bounding box center [178, 583] width 24 height 7
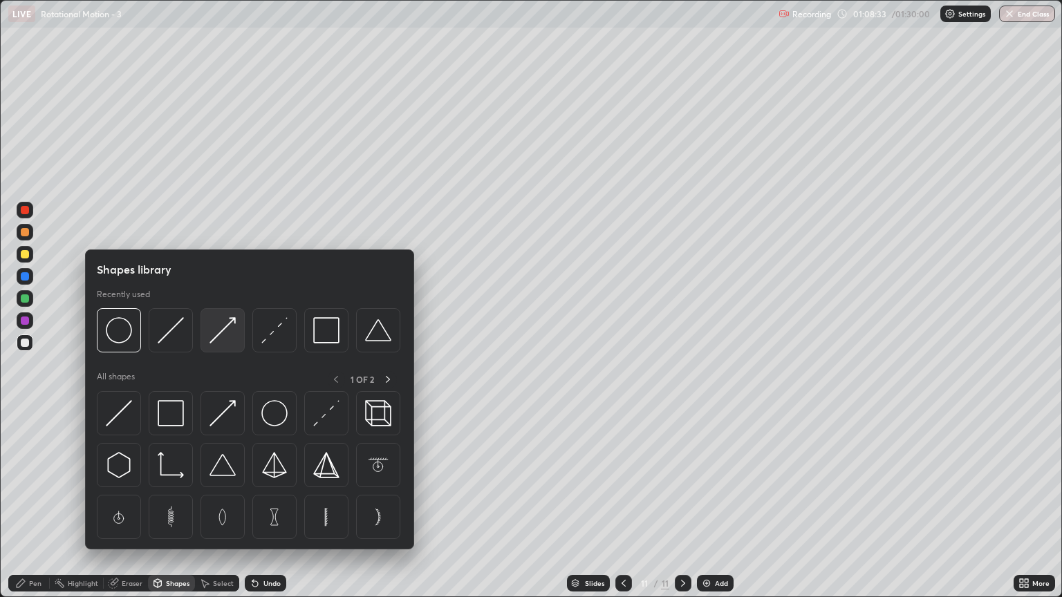
click at [226, 337] on img at bounding box center [223, 330] width 26 height 26
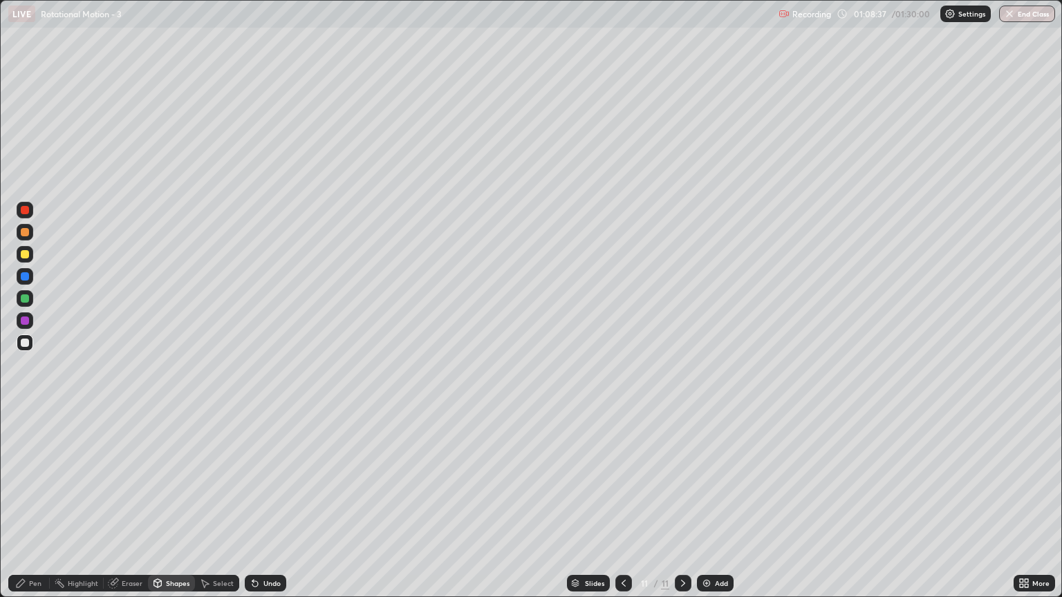
click at [35, 510] on div "Pen" at bounding box center [28, 583] width 41 height 17
click at [177, 510] on div "Shapes" at bounding box center [178, 583] width 24 height 7
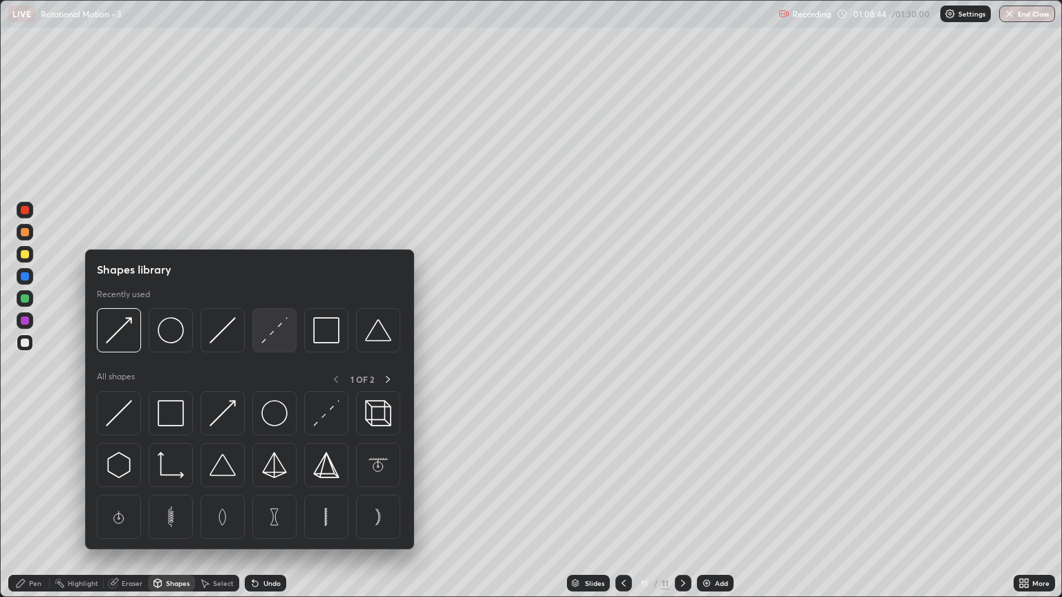
click at [275, 336] on img at bounding box center [274, 330] width 26 height 26
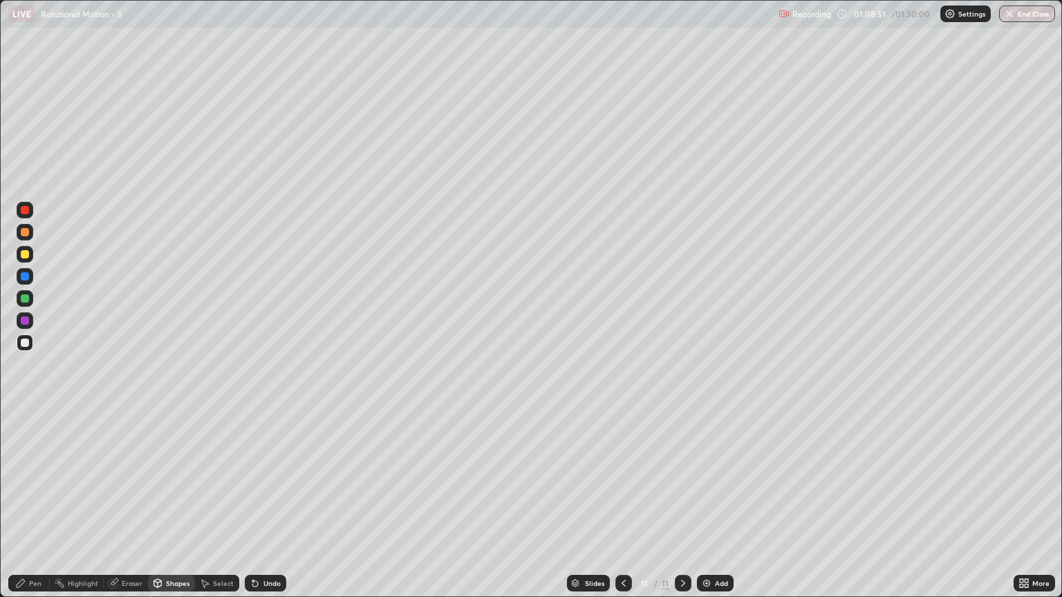
click at [163, 510] on div "Shapes" at bounding box center [171, 583] width 47 height 17
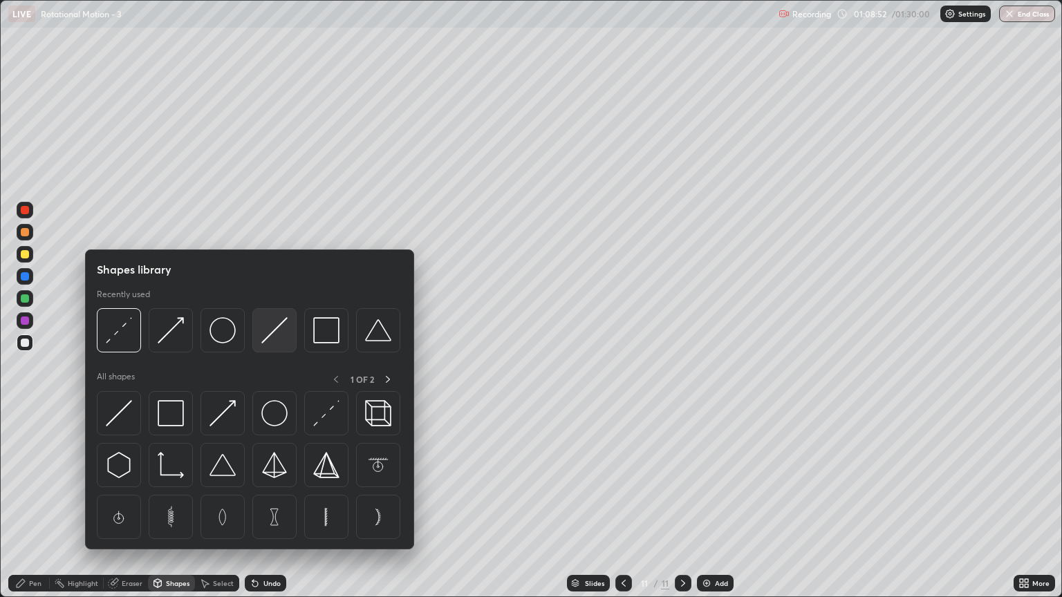
click at [290, 333] on div at bounding box center [274, 330] width 44 height 44
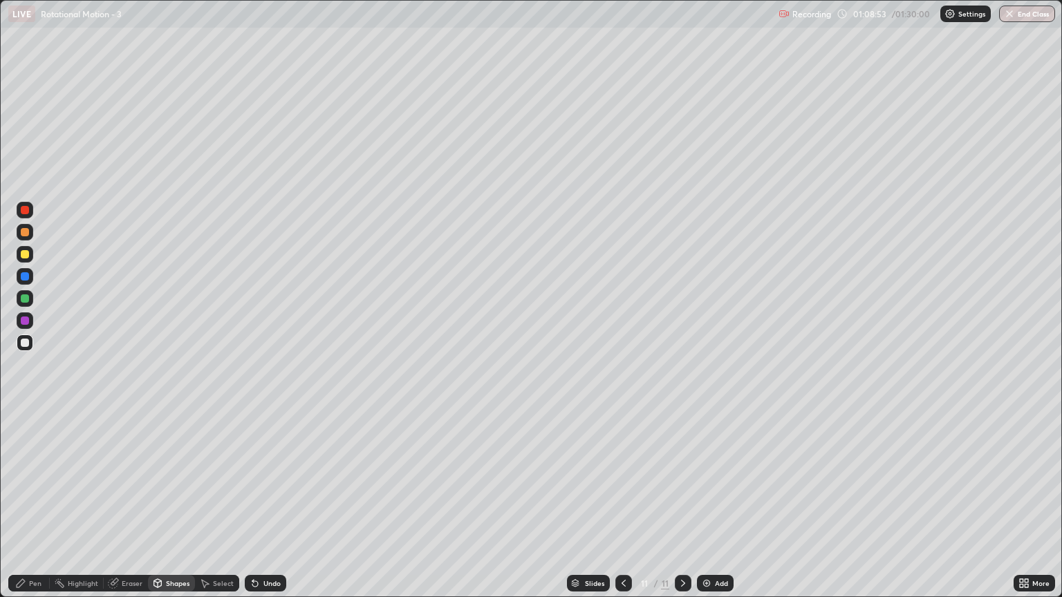
click at [23, 235] on div at bounding box center [25, 232] width 8 height 8
click at [32, 510] on div "Pen" at bounding box center [35, 583] width 12 height 7
click at [24, 275] on div at bounding box center [25, 276] width 8 height 8
click at [24, 256] on div at bounding box center [25, 254] width 8 height 8
click at [21, 343] on div at bounding box center [25, 343] width 8 height 8
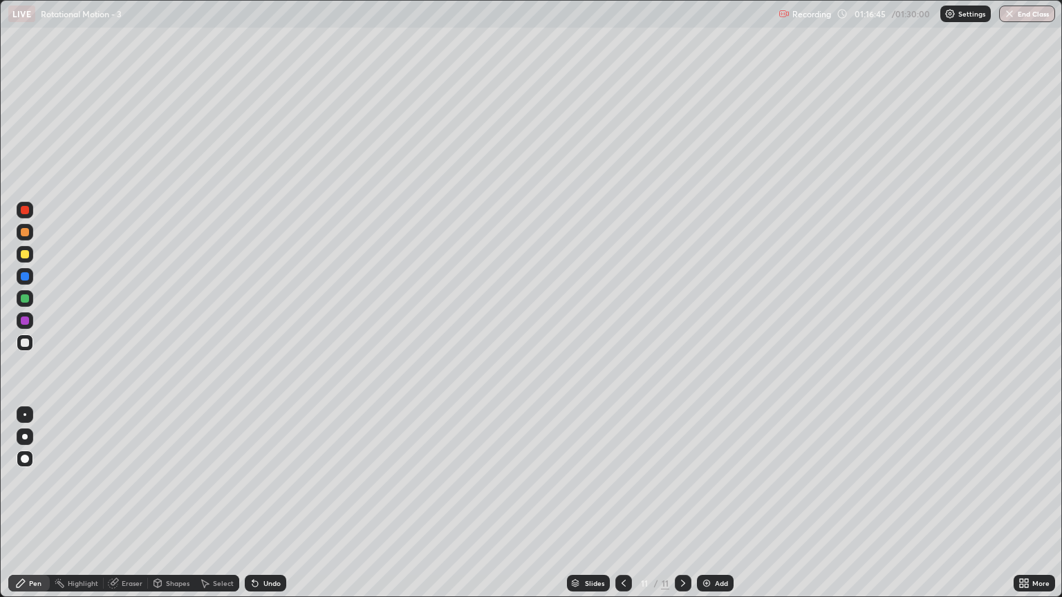
click at [271, 510] on div "Undo" at bounding box center [271, 583] width 17 height 7
click at [708, 510] on img at bounding box center [706, 583] width 11 height 11
click at [179, 510] on div "Shapes" at bounding box center [178, 583] width 24 height 7
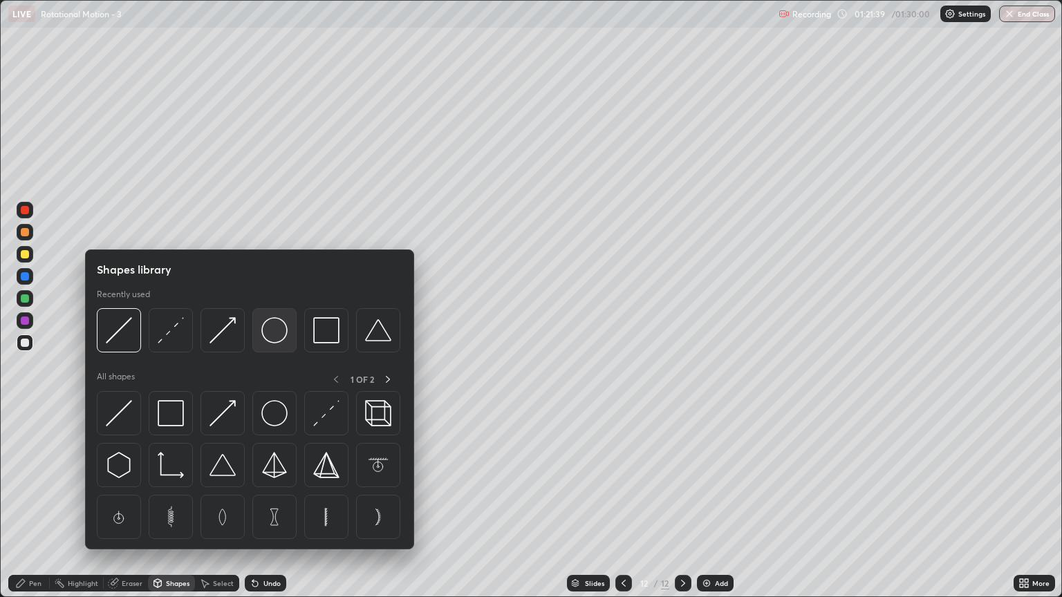
click at [273, 339] on img at bounding box center [274, 330] width 26 height 26
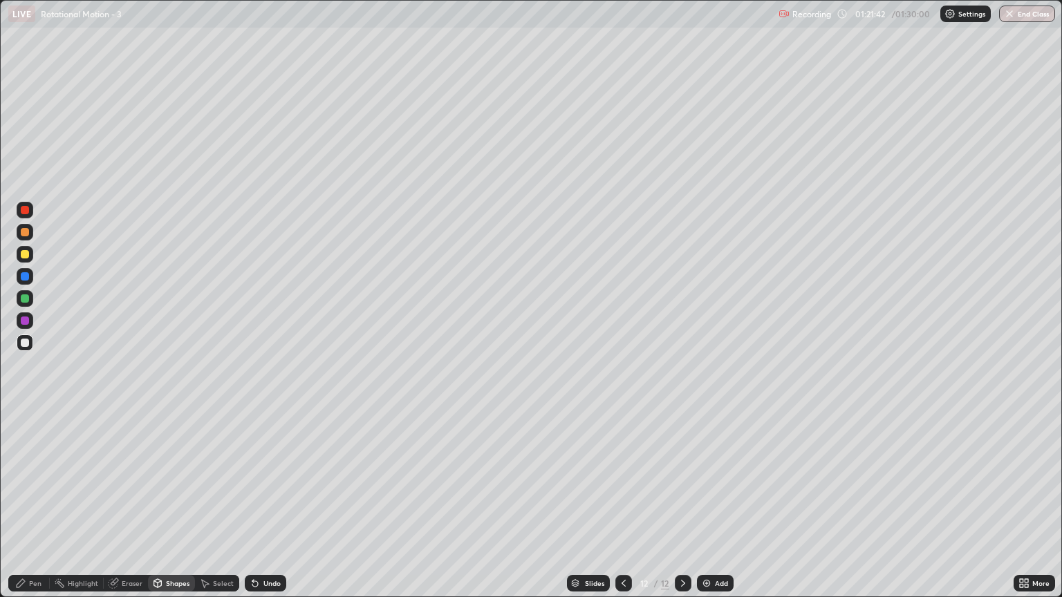
click at [28, 254] on div at bounding box center [25, 254] width 8 height 8
click at [180, 510] on div "Shapes" at bounding box center [178, 583] width 24 height 7
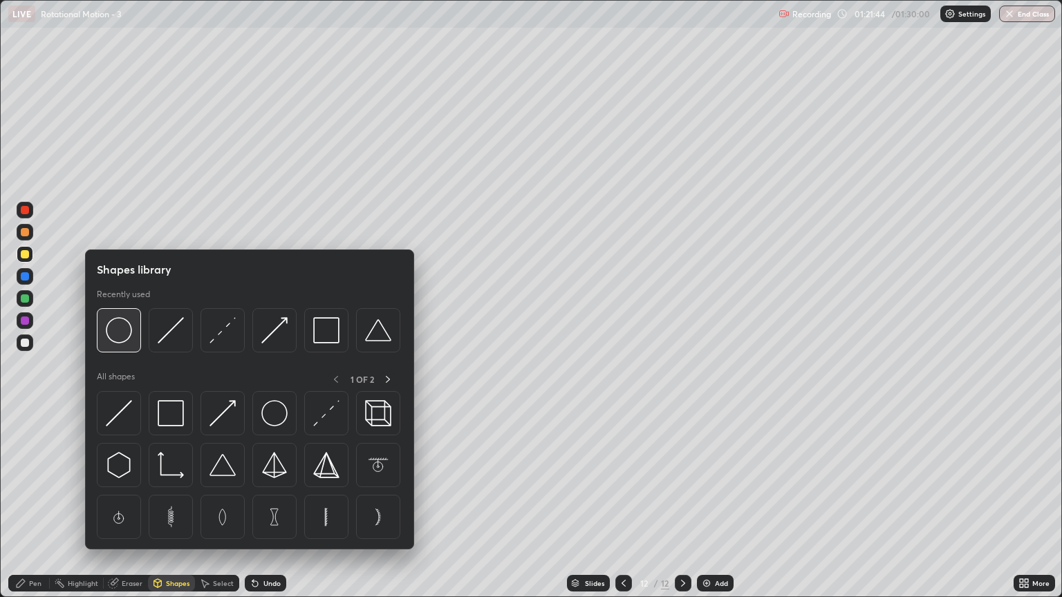
click at [118, 337] on img at bounding box center [119, 330] width 26 height 26
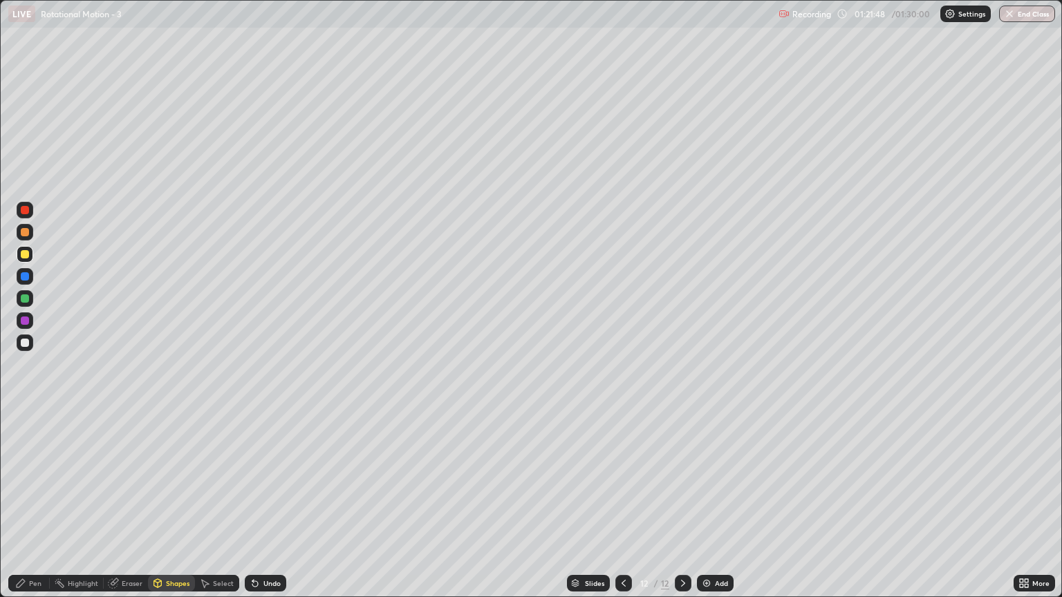
click at [172, 510] on div "Shapes" at bounding box center [178, 583] width 24 height 7
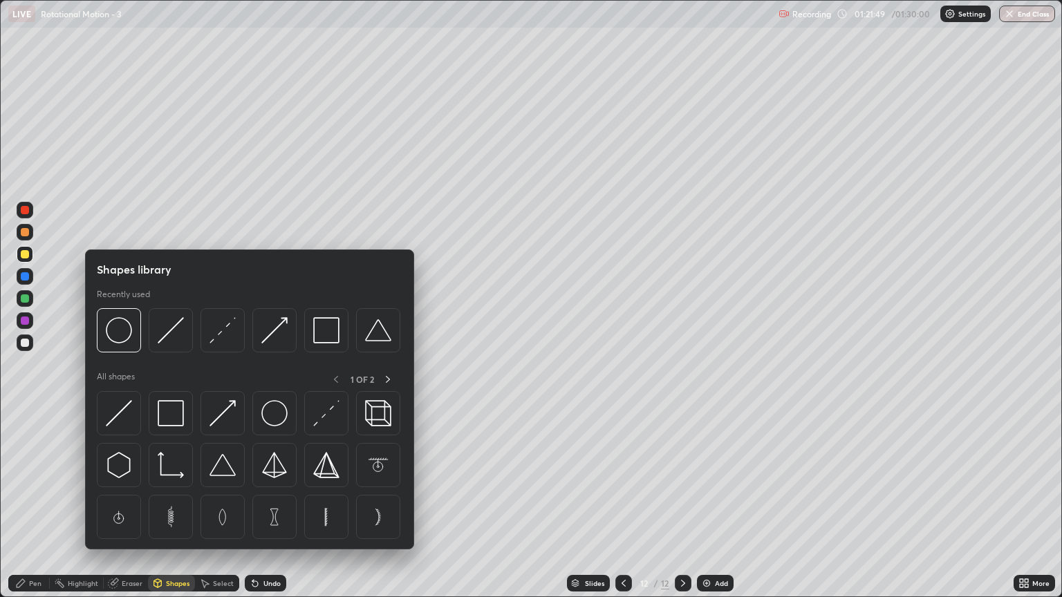
click at [27, 346] on div at bounding box center [25, 343] width 8 height 8
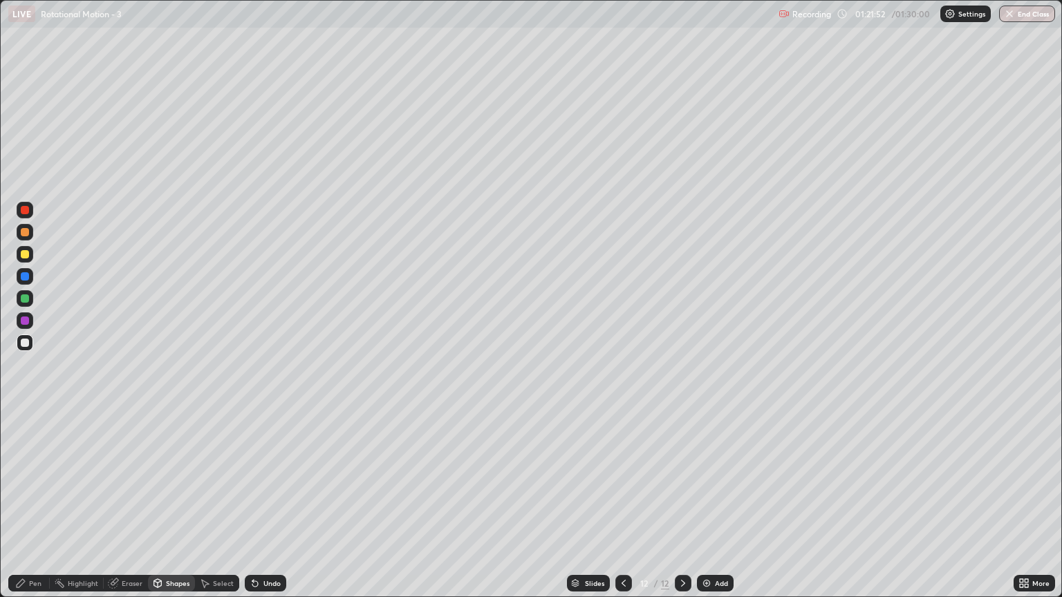
click at [36, 510] on div "Pen" at bounding box center [35, 583] width 12 height 7
click at [28, 232] on div at bounding box center [25, 232] width 8 height 8
click at [266, 510] on div "Undo" at bounding box center [265, 583] width 41 height 17
click at [25, 255] on div at bounding box center [25, 254] width 8 height 8
click at [22, 340] on div at bounding box center [25, 343] width 8 height 8
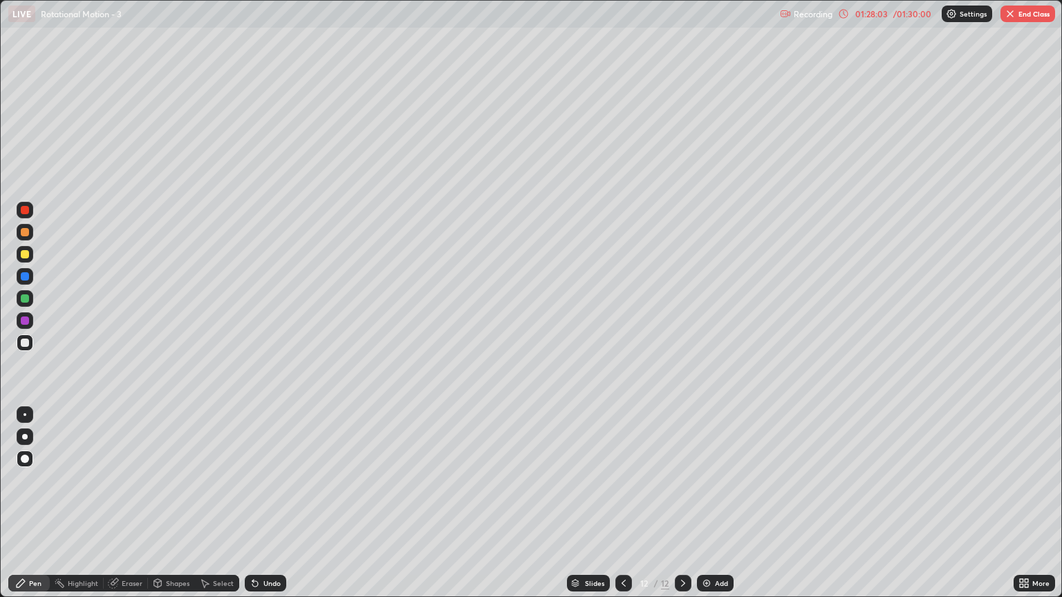
click at [1026, 11] on button "End Class" at bounding box center [1028, 14] width 55 height 17
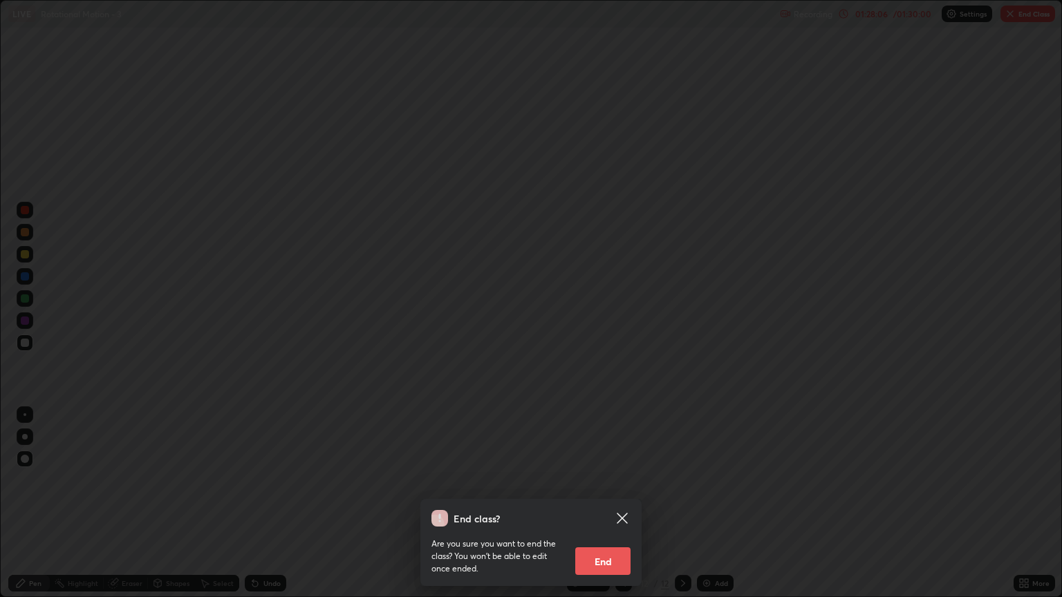
click at [627, 510] on icon at bounding box center [622, 518] width 17 height 17
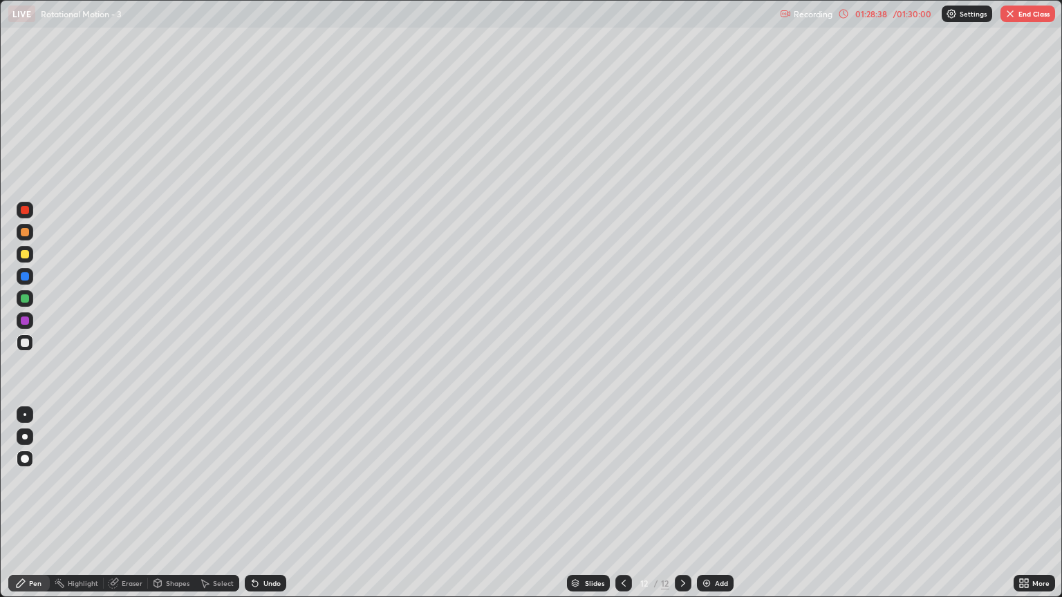
click at [1020, 10] on button "End Class" at bounding box center [1028, 14] width 55 height 17
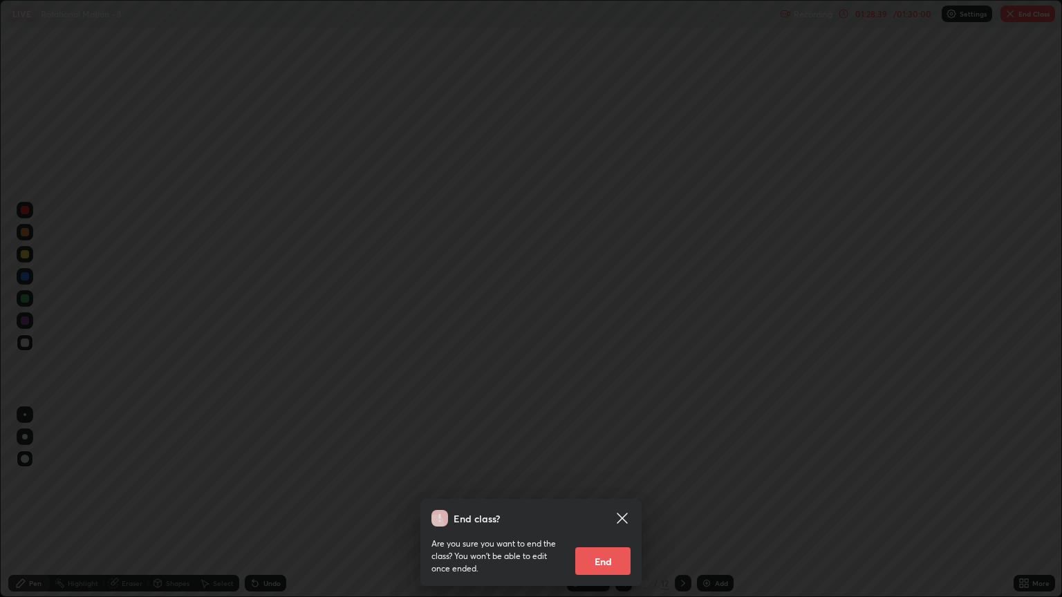
click at [606, 510] on button "End" at bounding box center [602, 562] width 55 height 28
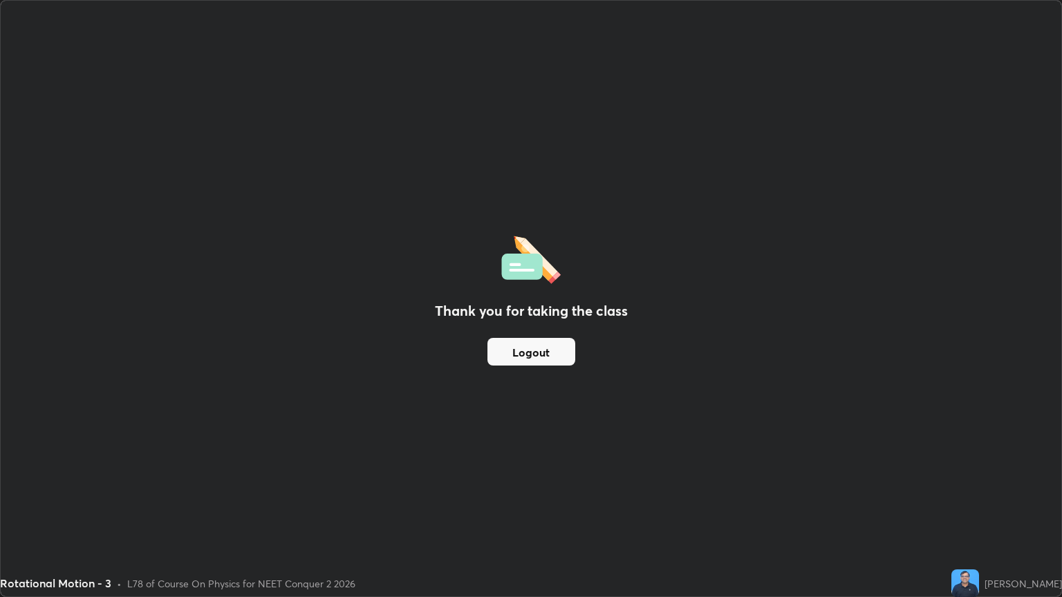
click at [521, 354] on button "Logout" at bounding box center [532, 352] width 88 height 28
